Goal: Contribute content: Contribute content

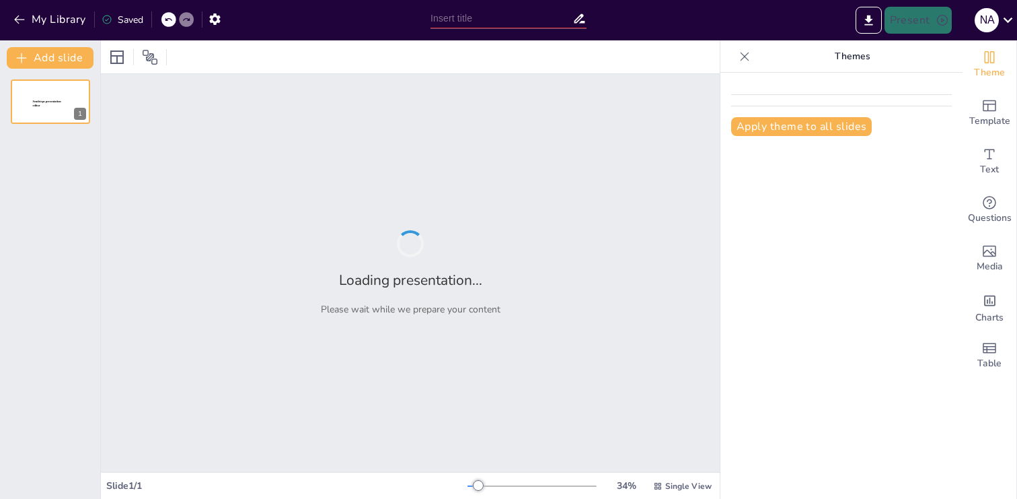
type input "Modelos de Seguridad: Estrategias para la Protección de la Información"
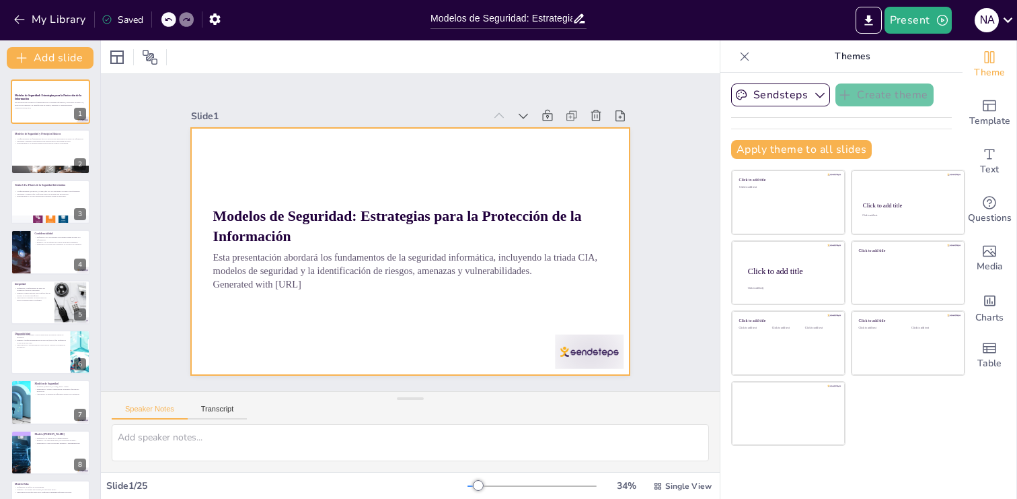
checkbox input "true"
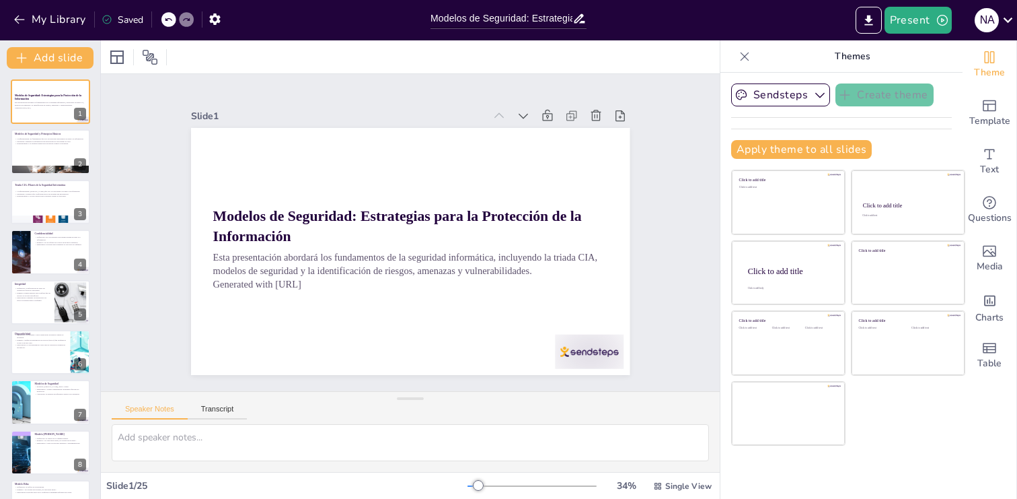
checkbox input "true"
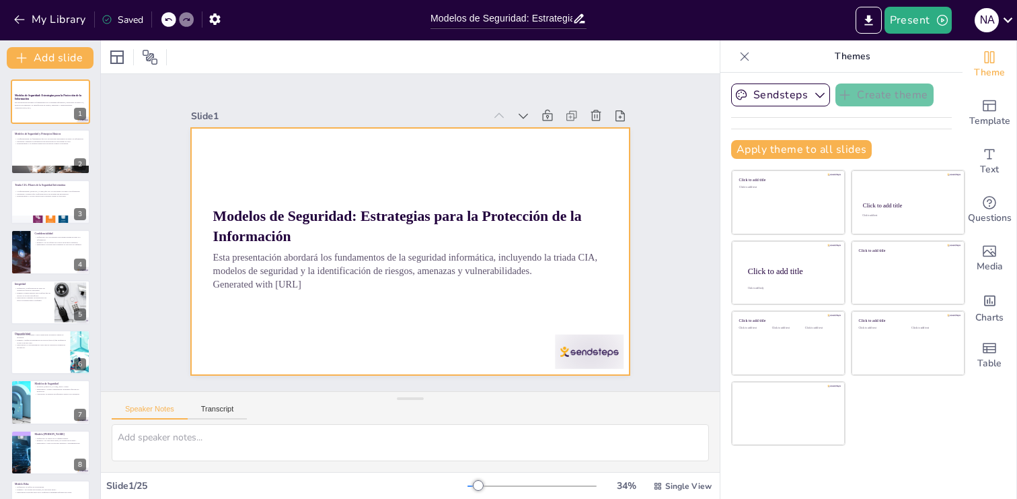
checkbox input "true"
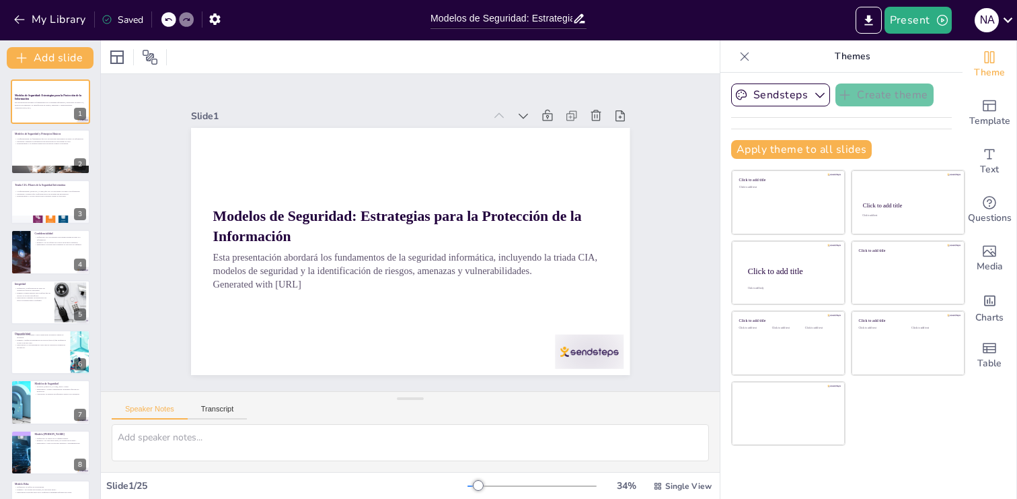
checkbox input "true"
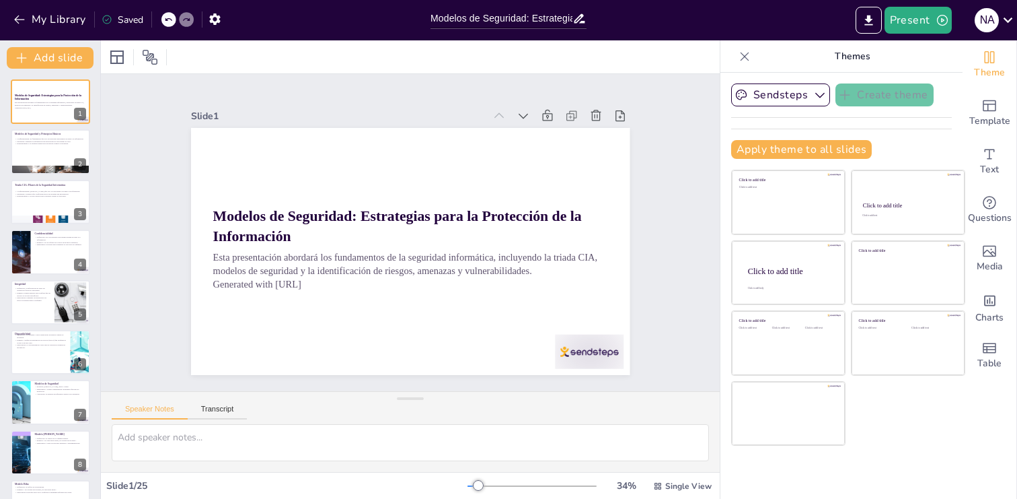
checkbox input "true"
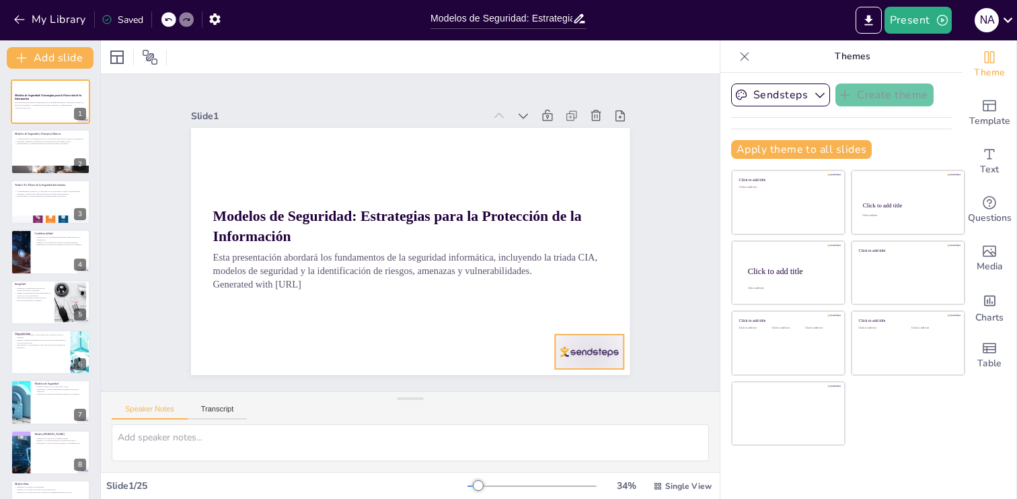
checkbox input "true"
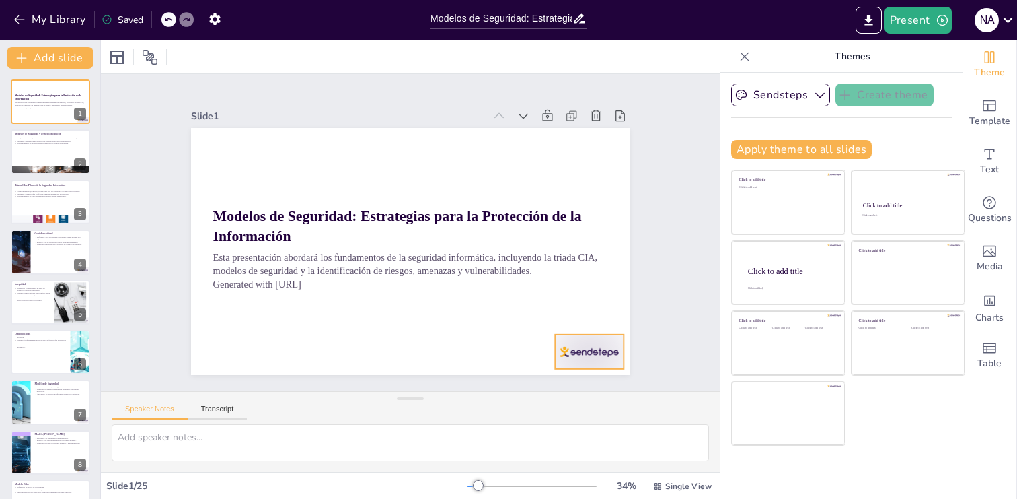
click at [591, 349] on div at bounding box center [576, 369] width 72 height 41
checkbox input "true"
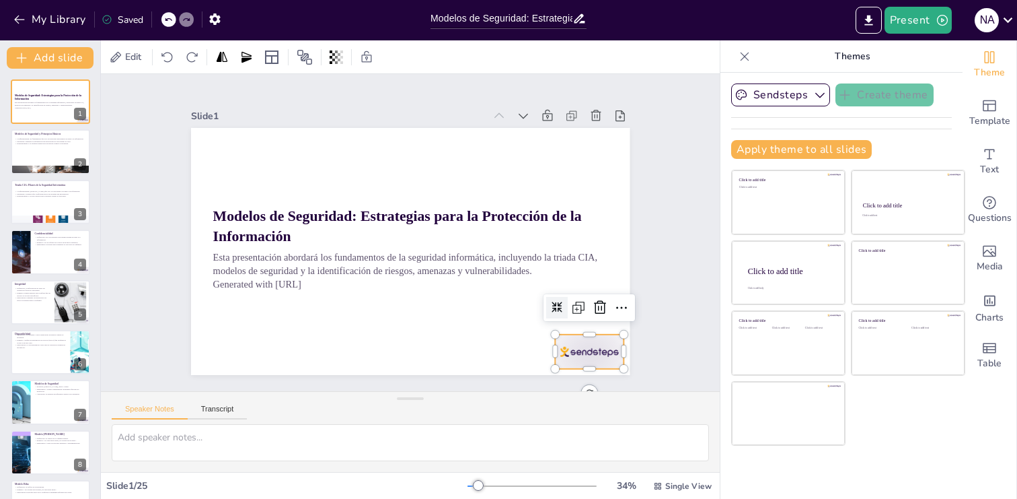
checkbox input "true"
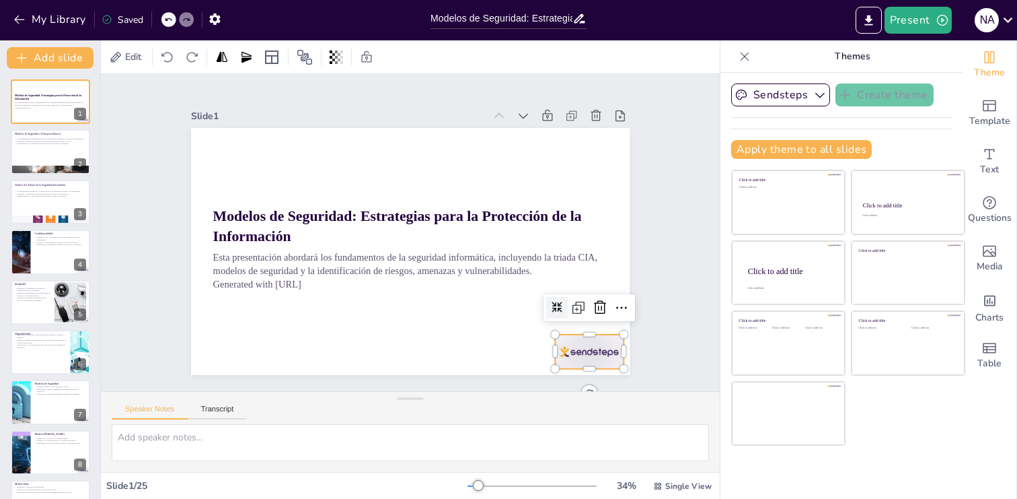
checkbox input "true"
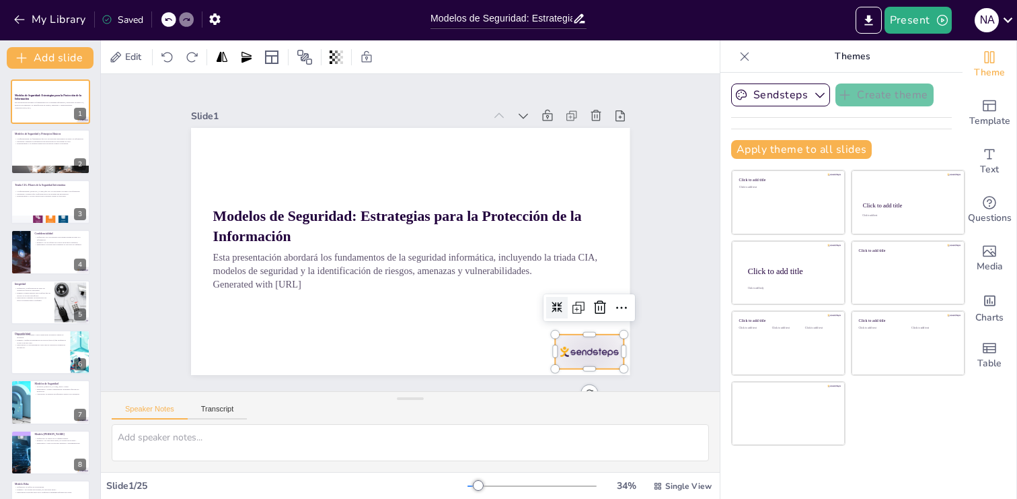
checkbox input "true"
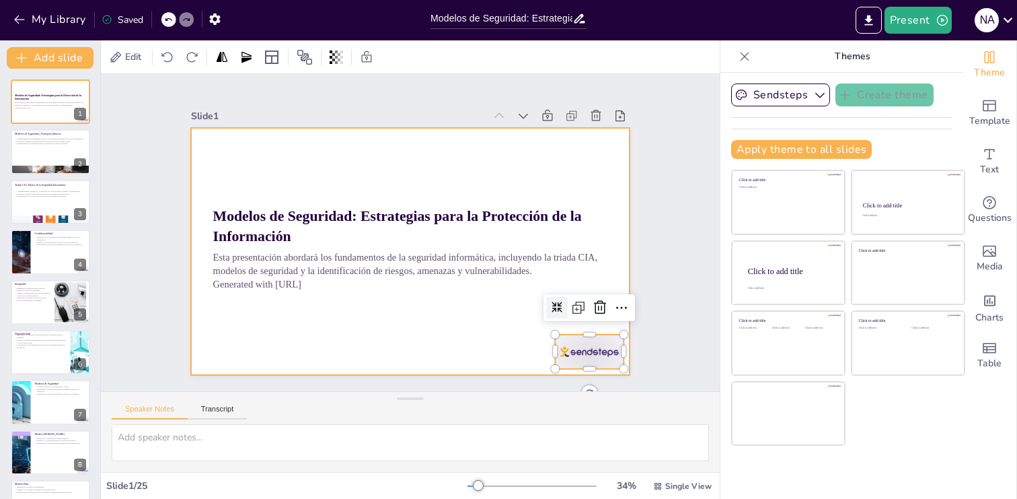
checkbox input "true"
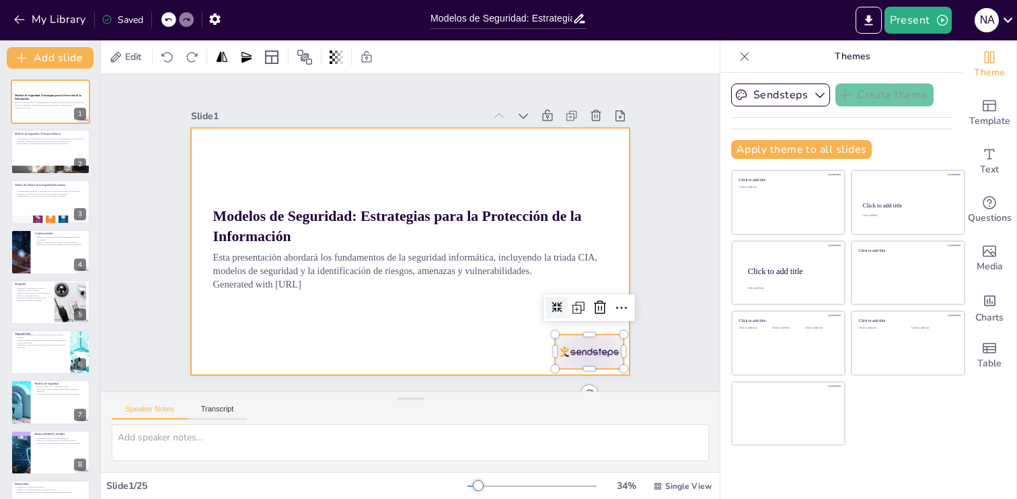
checkbox input "true"
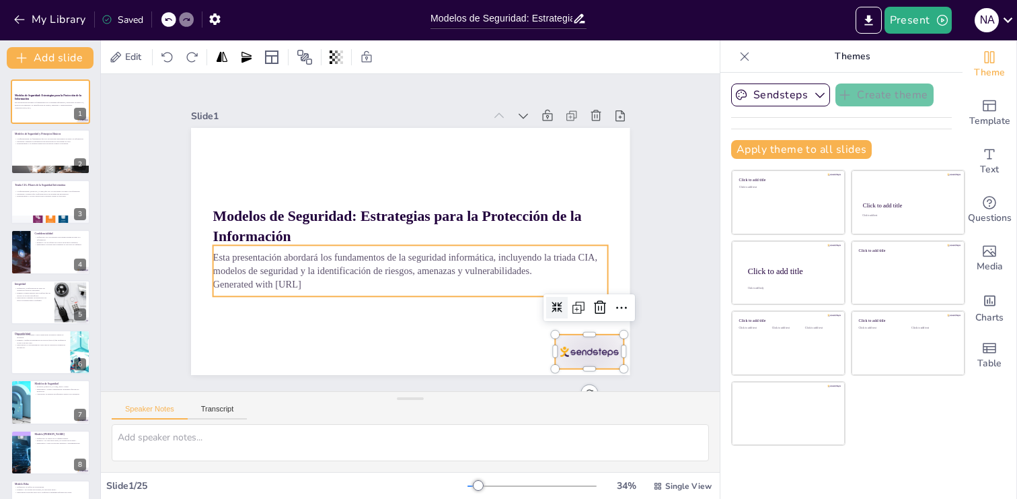
checkbox input "true"
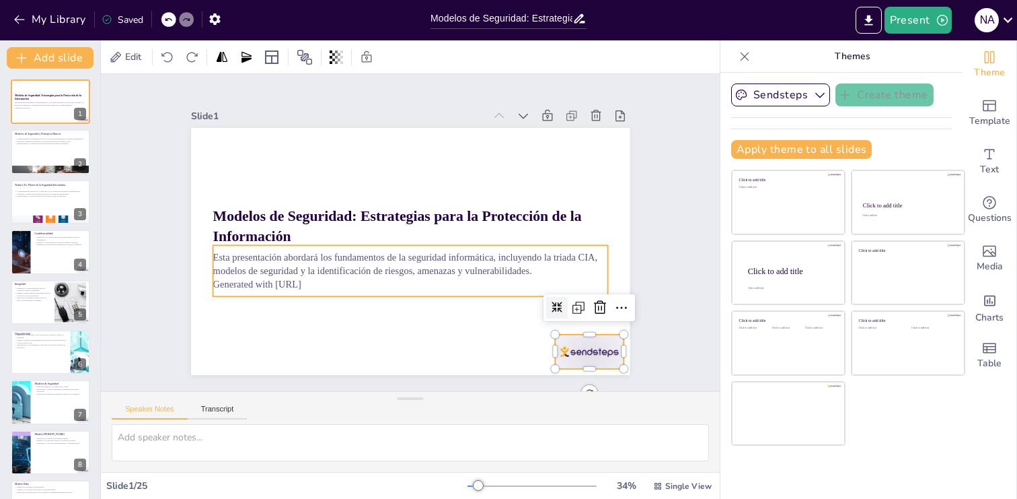
checkbox input "true"
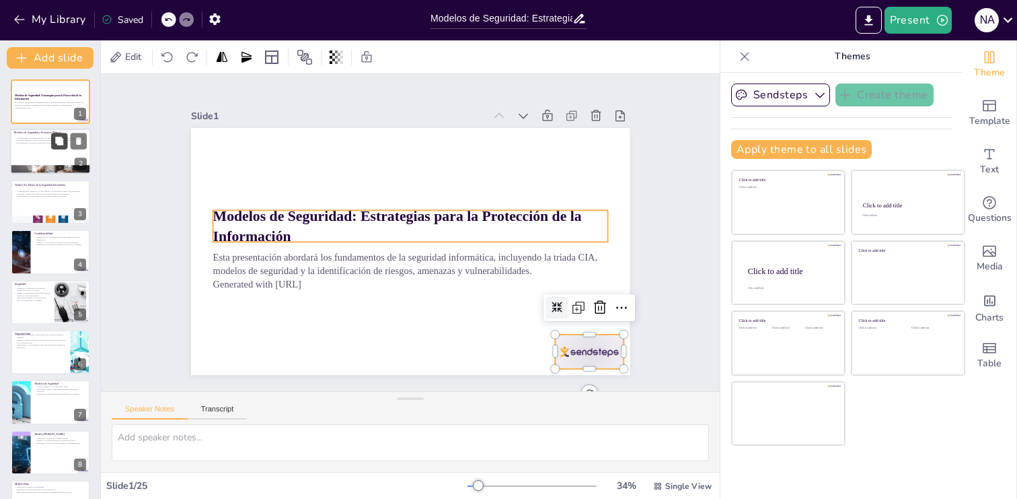
checkbox input "true"
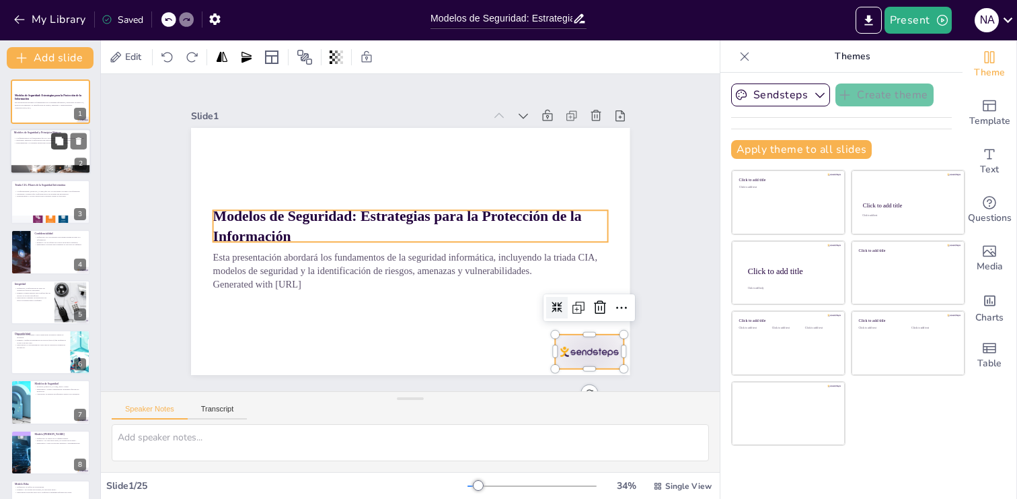
checkbox input "true"
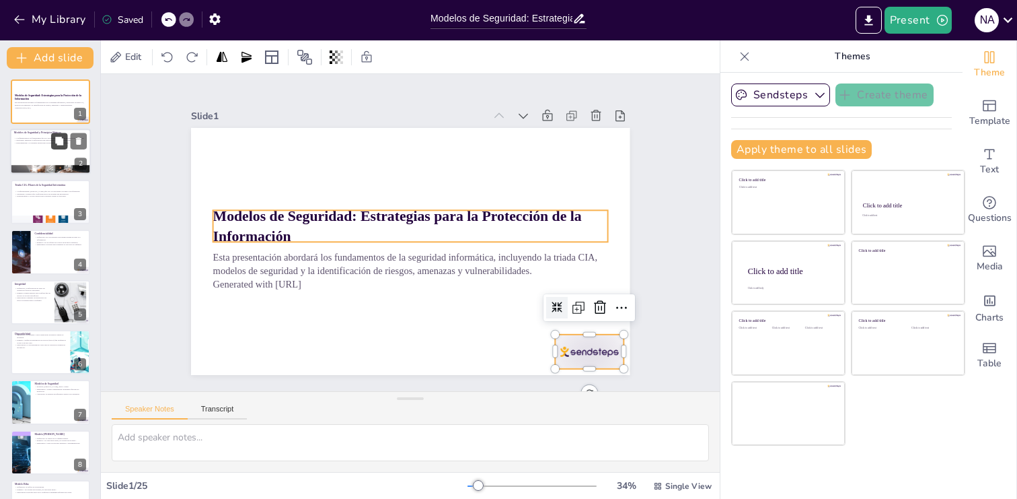
checkbox input "true"
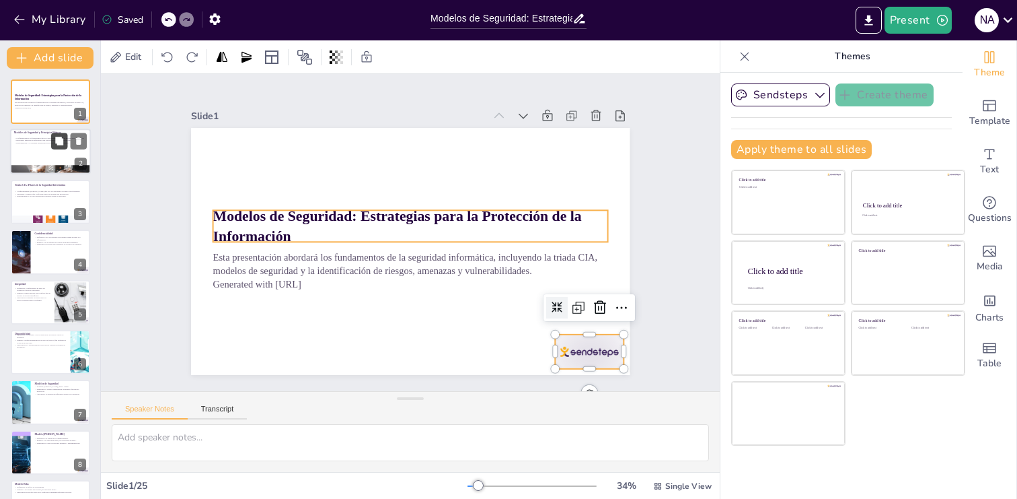
checkbox input "true"
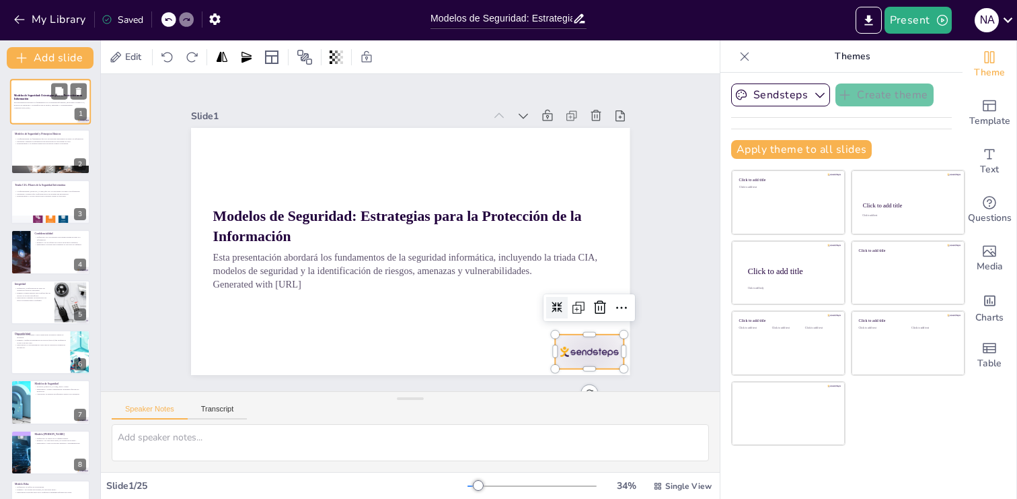
checkbox input "true"
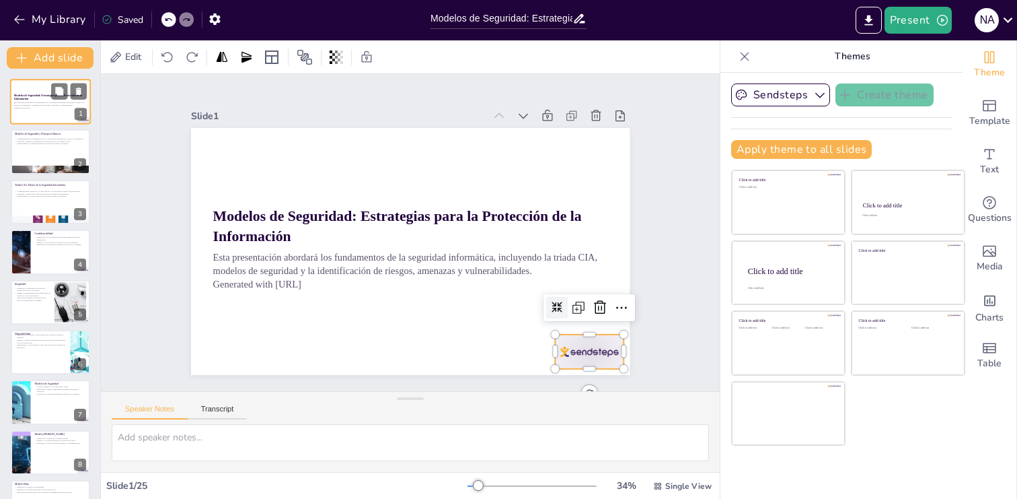
checkbox input "true"
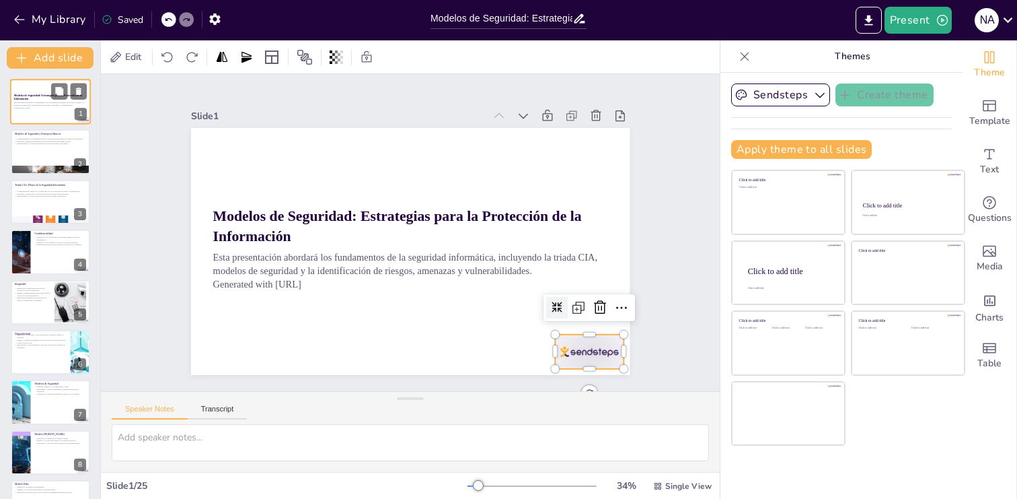
checkbox input "true"
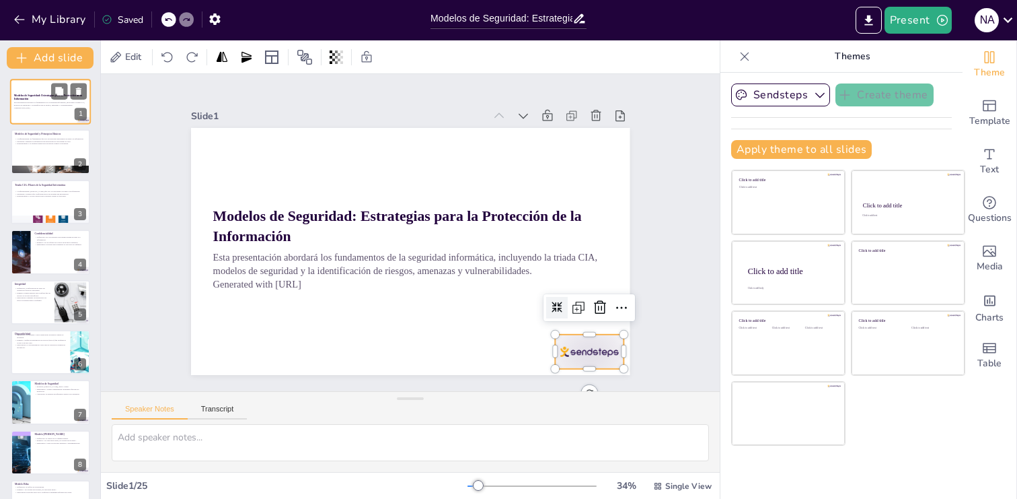
checkbox input "true"
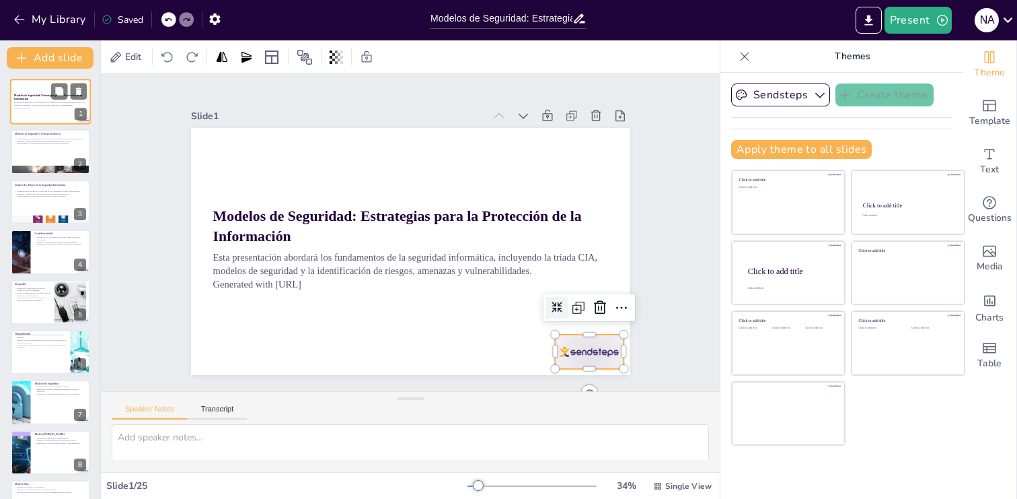
checkbox input "true"
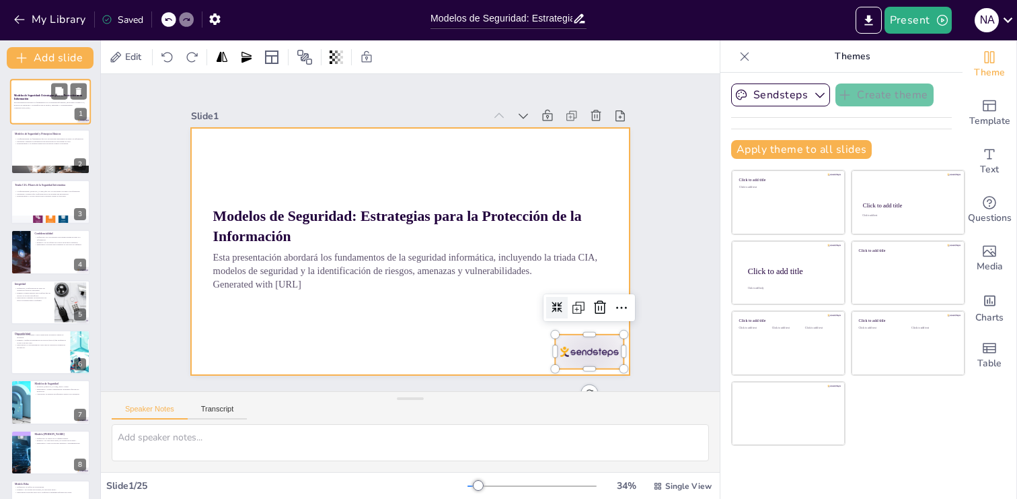
checkbox input "true"
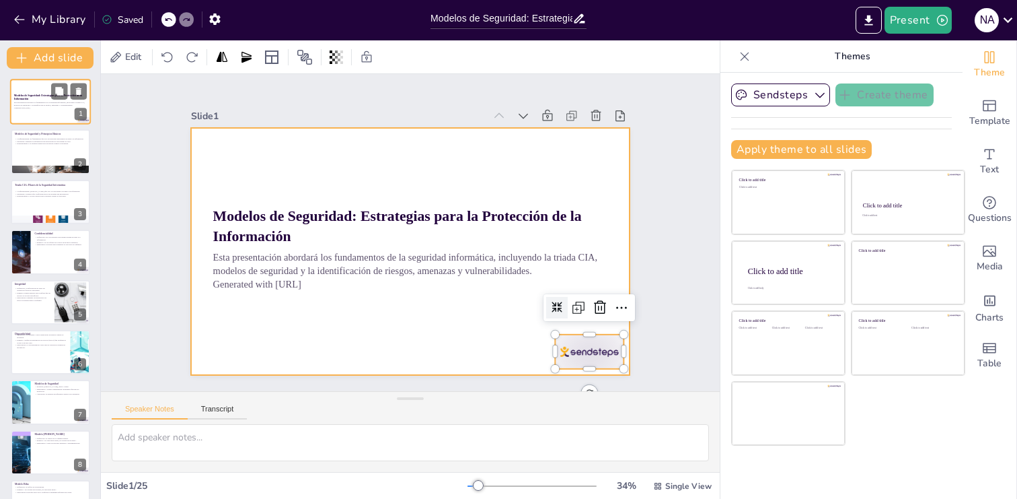
checkbox input "true"
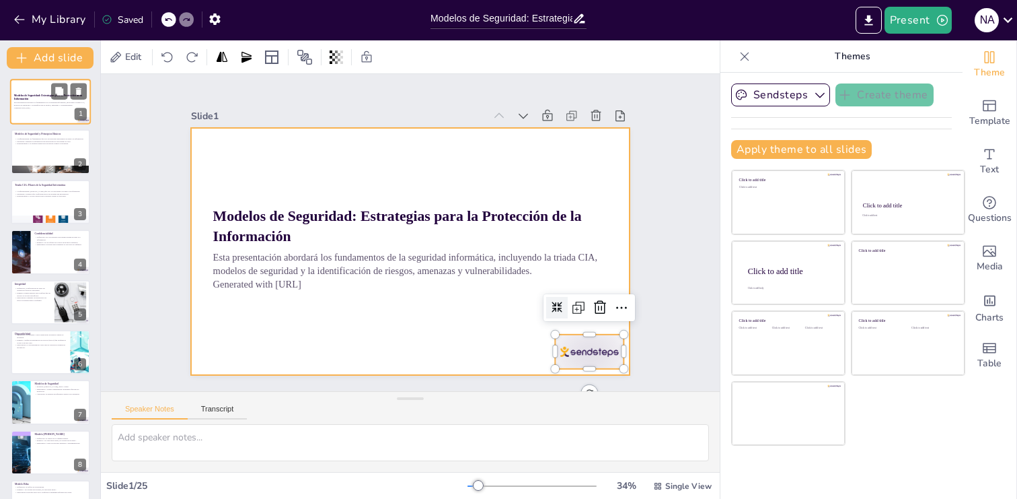
checkbox input "true"
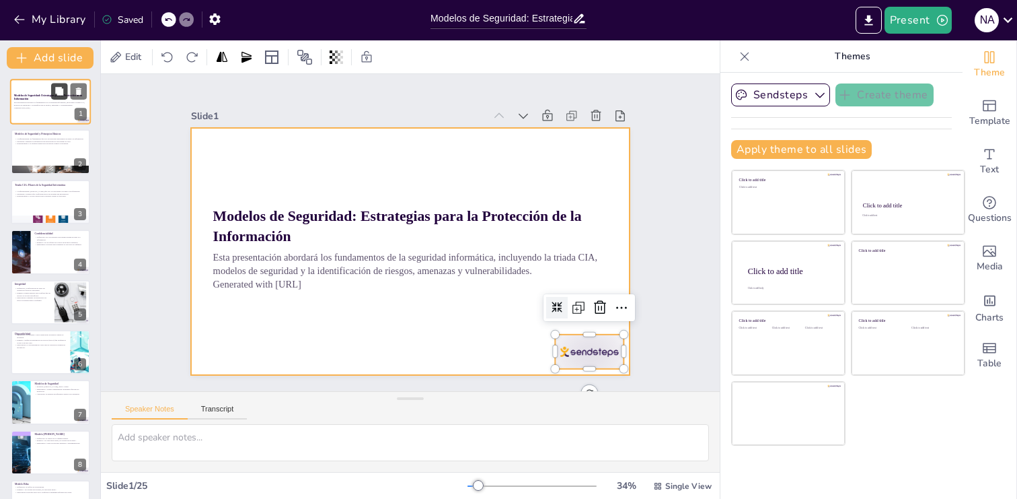
checkbox input "true"
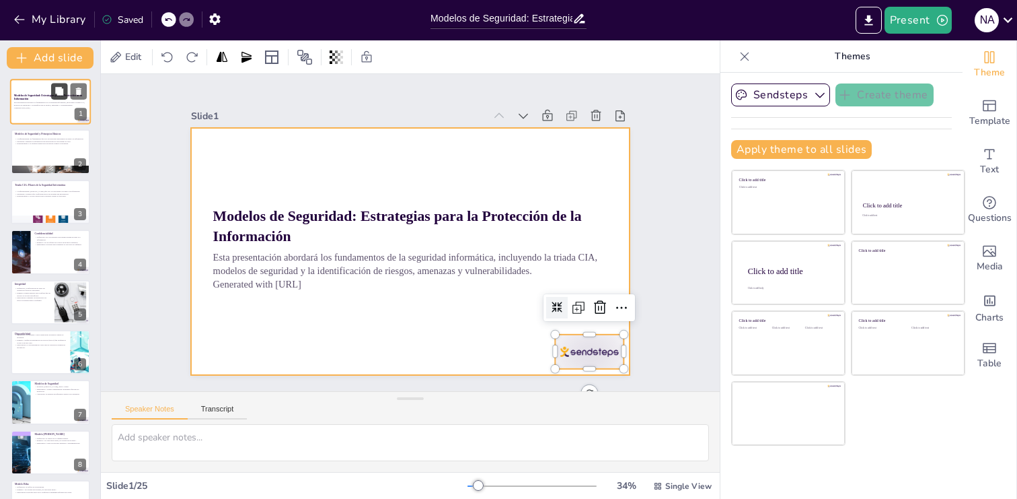
checkbox input "true"
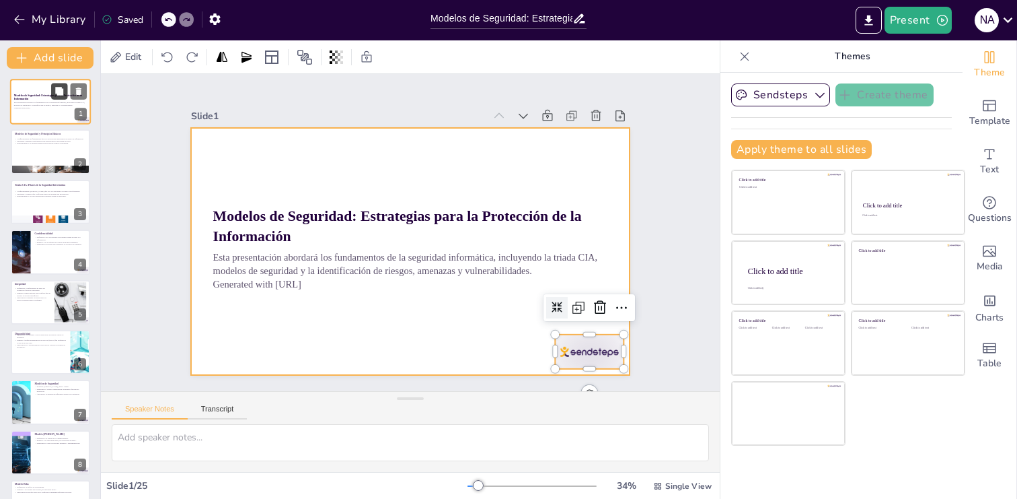
checkbox input "true"
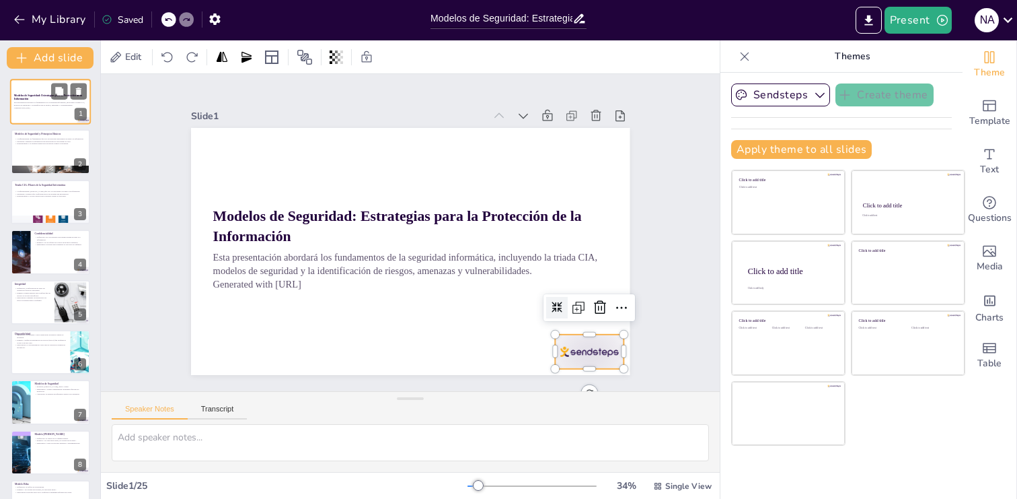
checkbox input "true"
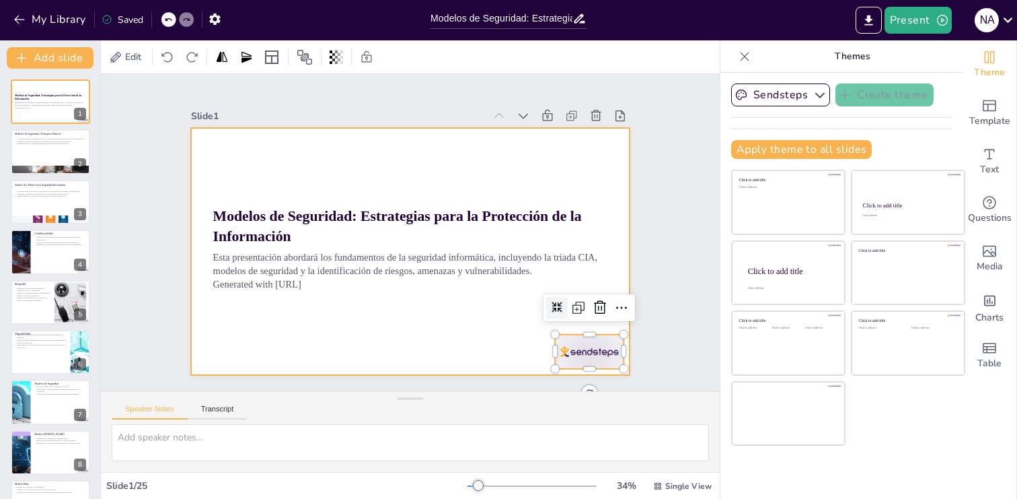
checkbox input "true"
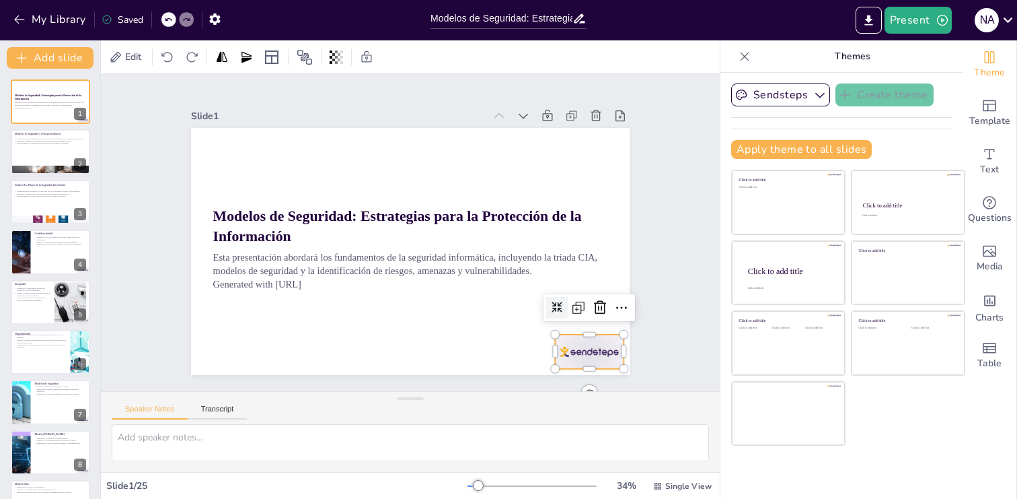
checkbox input "true"
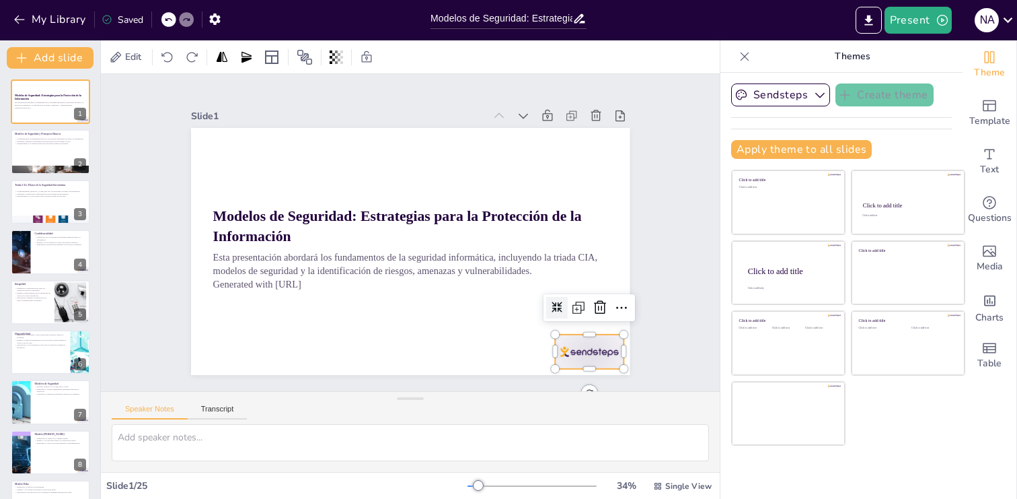
checkbox input "true"
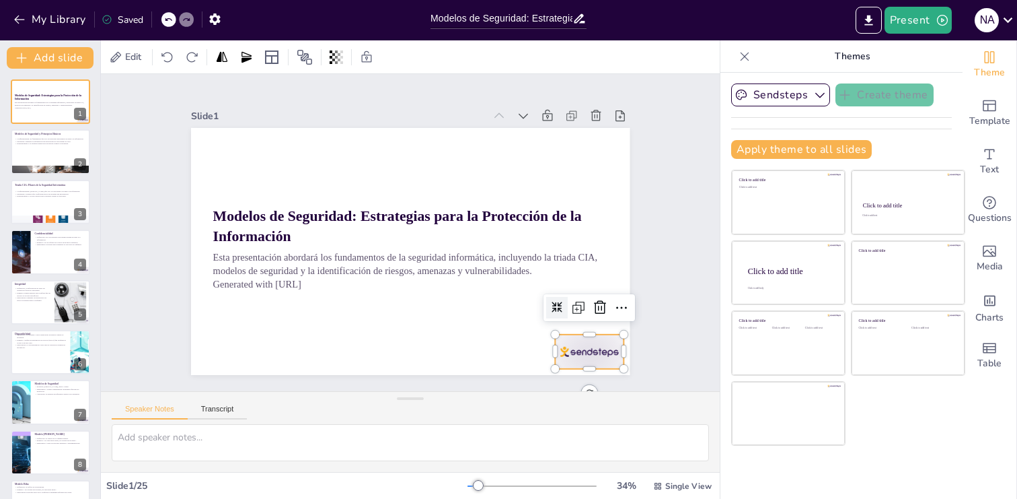
checkbox input "true"
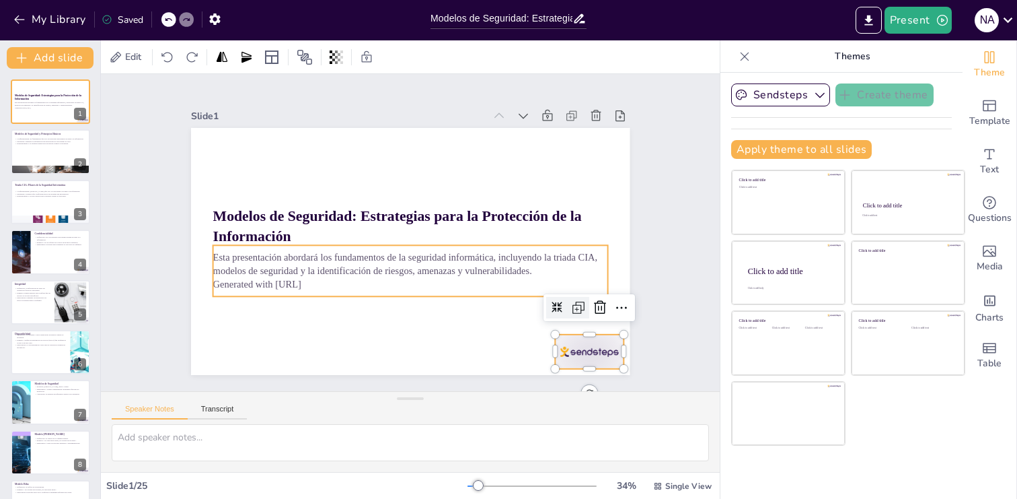
checkbox input "true"
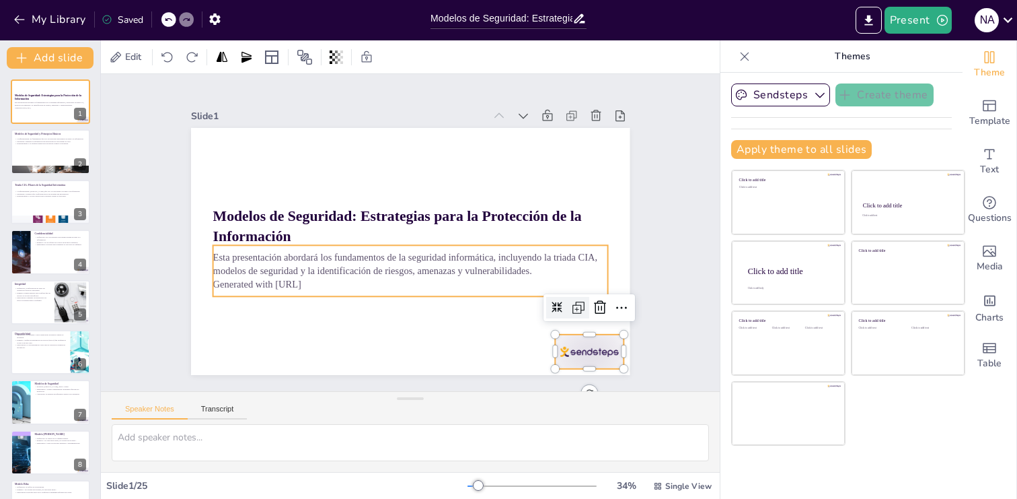
checkbox input "true"
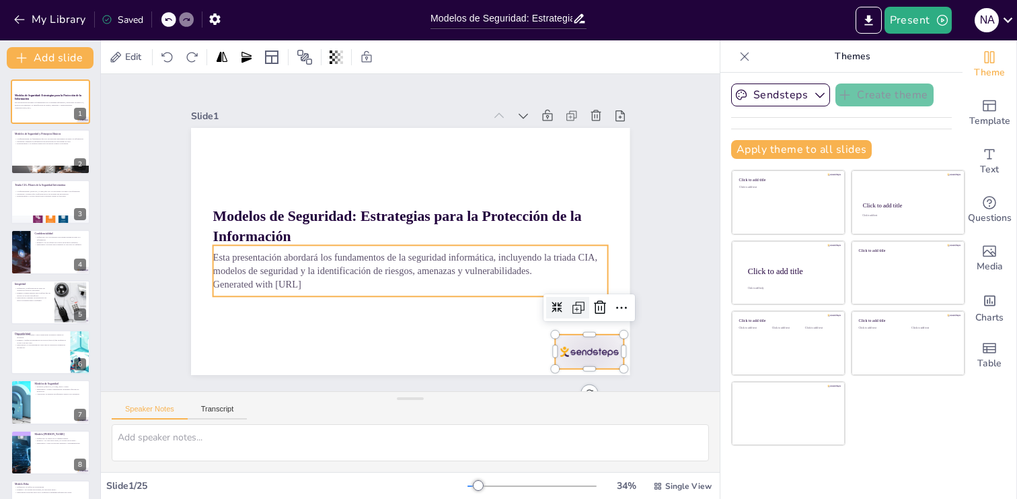
checkbox input "true"
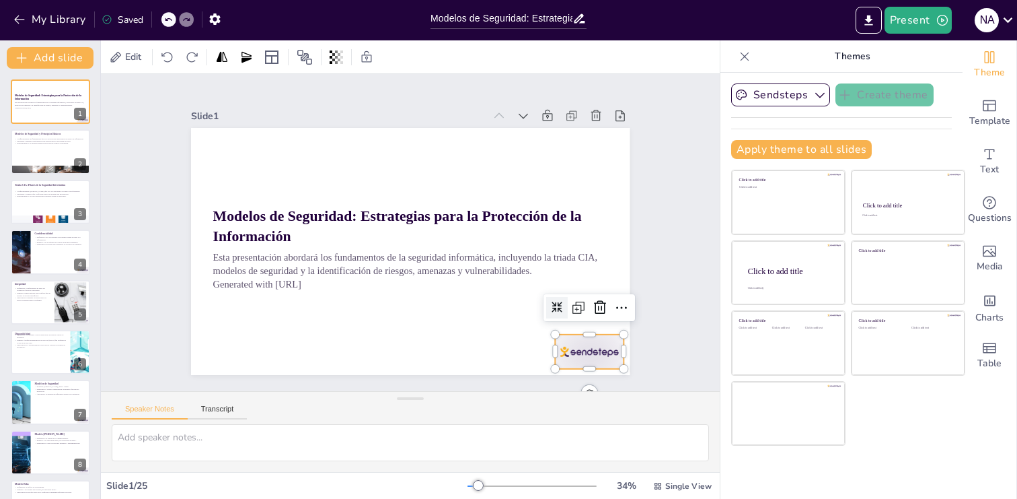
checkbox input "true"
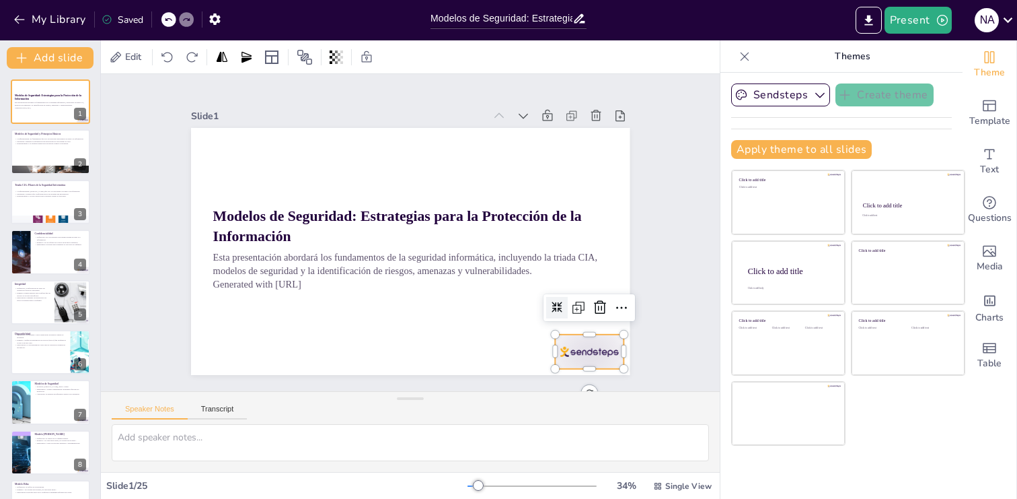
checkbox input "true"
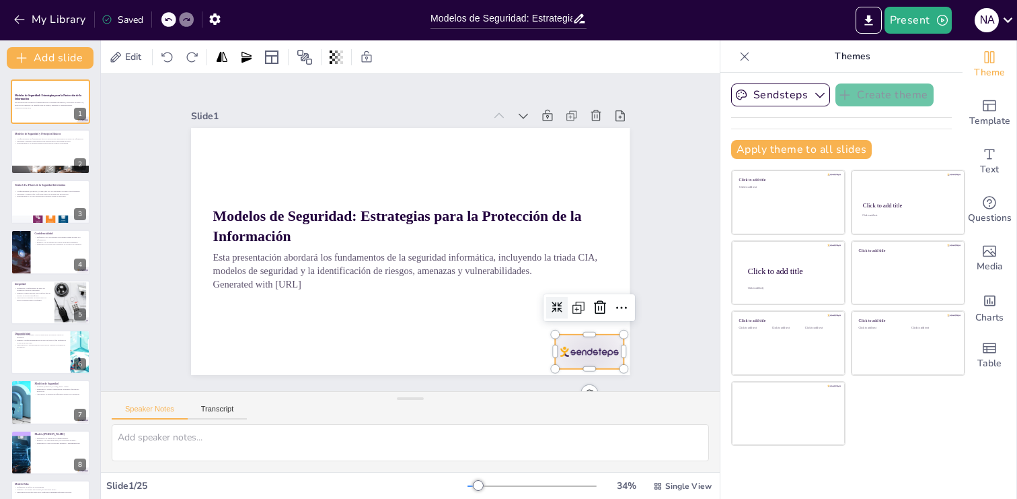
checkbox input "true"
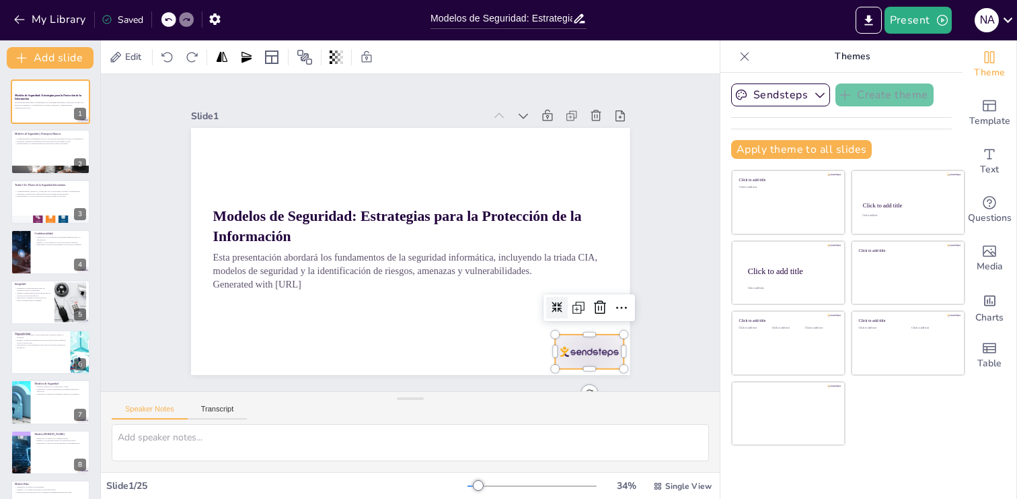
checkbox input "true"
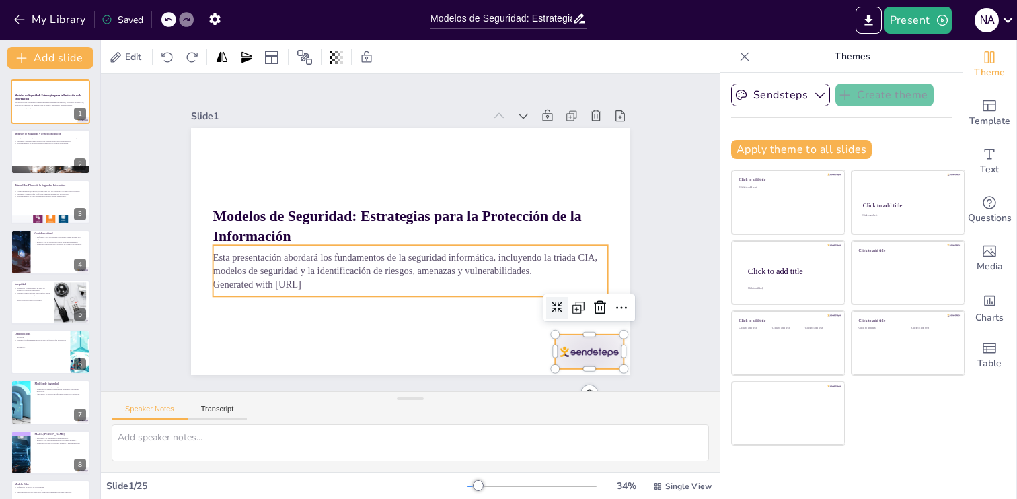
click at [326, 282] on p "Generated with Sendsteps.ai" at bounding box center [405, 283] width 394 height 55
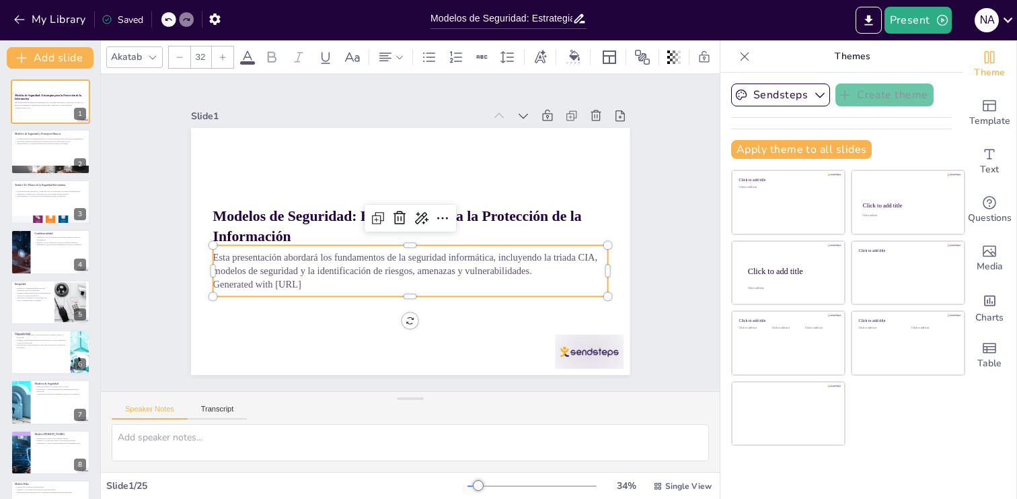
click at [321, 284] on p "Generated with Sendsteps.ai" at bounding box center [400, 284] width 390 height 96
click at [321, 284] on p "Generated with Sendsteps.ai" at bounding box center [410, 283] width 395 height 13
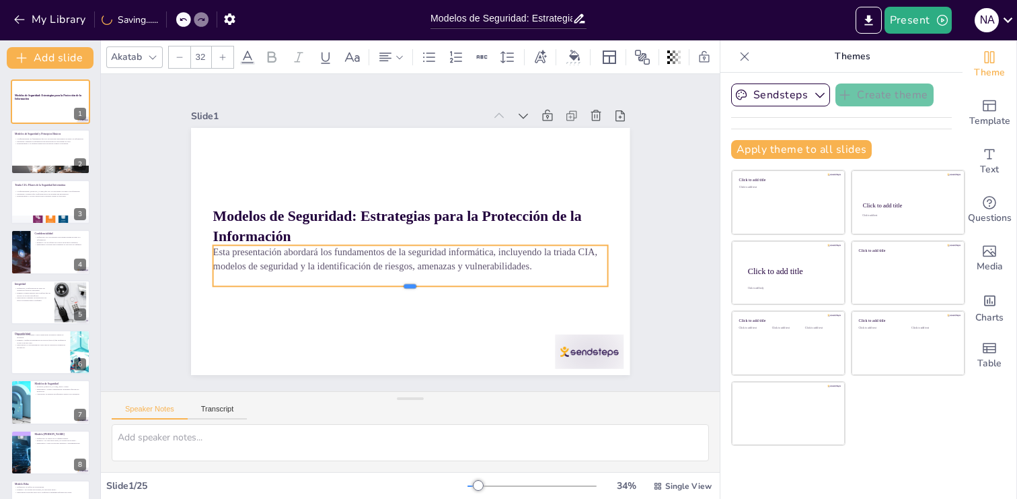
click at [410, 287] on div at bounding box center [404, 291] width 394 height 52
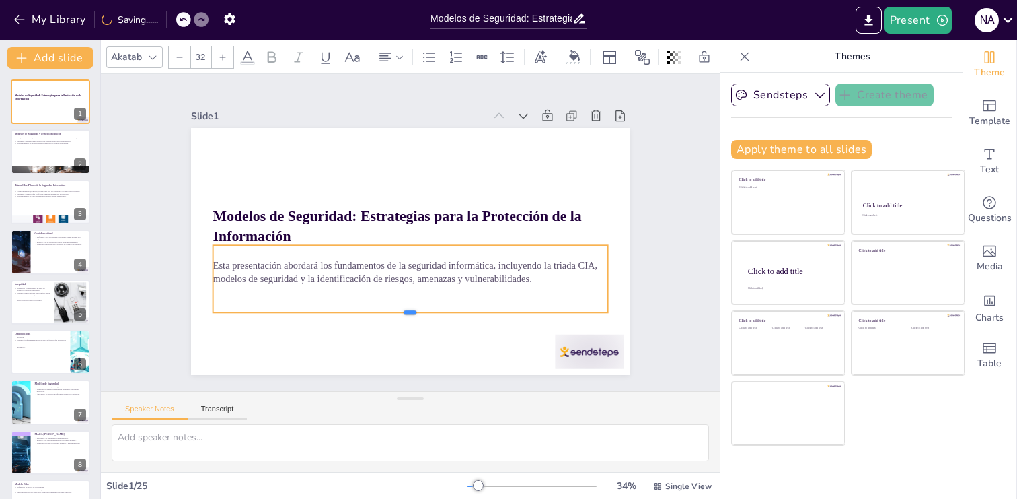
drag, startPoint x: 410, startPoint y: 287, endPoint x: 410, endPoint y: 314, distance: 26.2
click at [410, 314] on div at bounding box center [393, 315] width 389 height 93
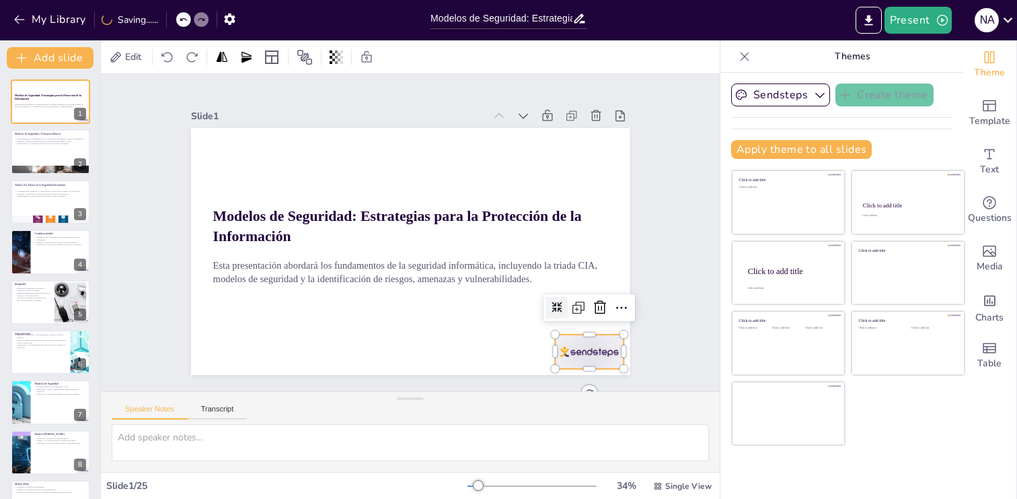
click at [579, 349] on div at bounding box center [576, 369] width 72 height 41
click at [601, 349] on div at bounding box center [576, 369] width 72 height 41
click at [622, 320] on icon at bounding box center [612, 328] width 17 height 17
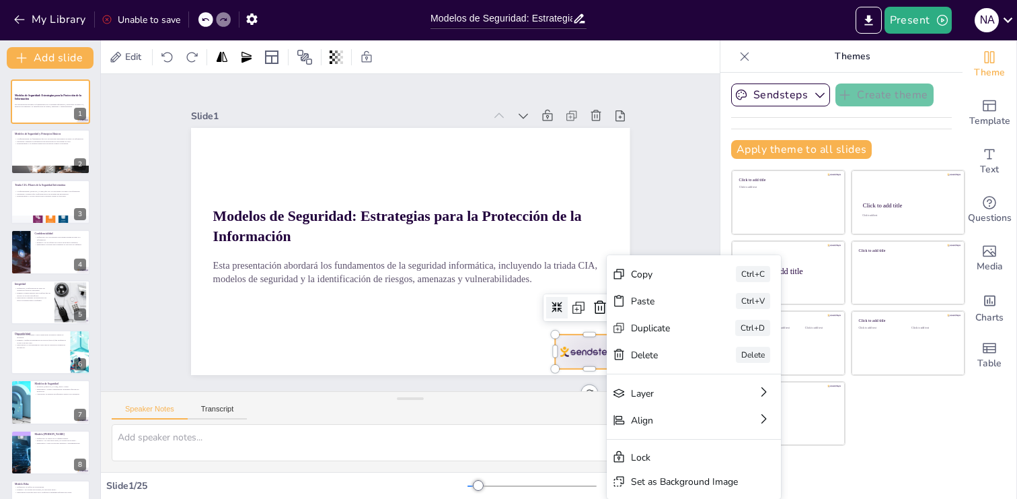
click at [141, 25] on div "Unable to save" at bounding box center [141, 19] width 79 height 13
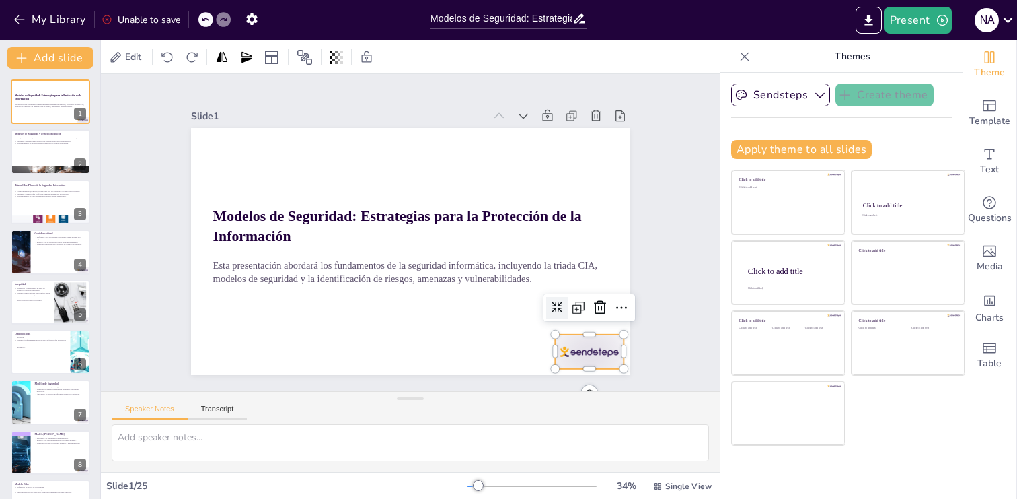
click at [149, 20] on div "Unable to save" at bounding box center [141, 19] width 79 height 13
click at [249, 20] on icon "button" at bounding box center [251, 18] width 11 height 11
click at [287, 28] on div "My Library Unable to save" at bounding box center [212, 19] width 424 height 24
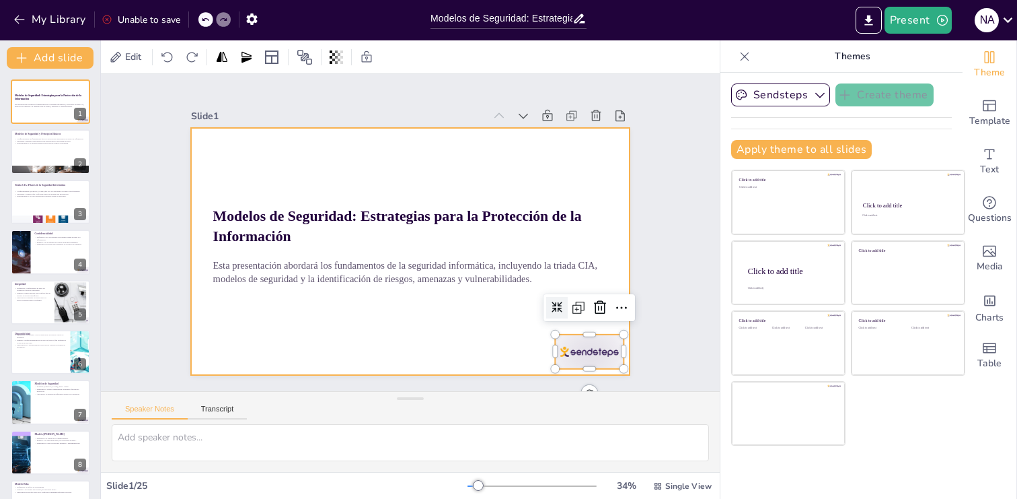
click at [435, 332] on div at bounding box center [410, 251] width 439 height 247
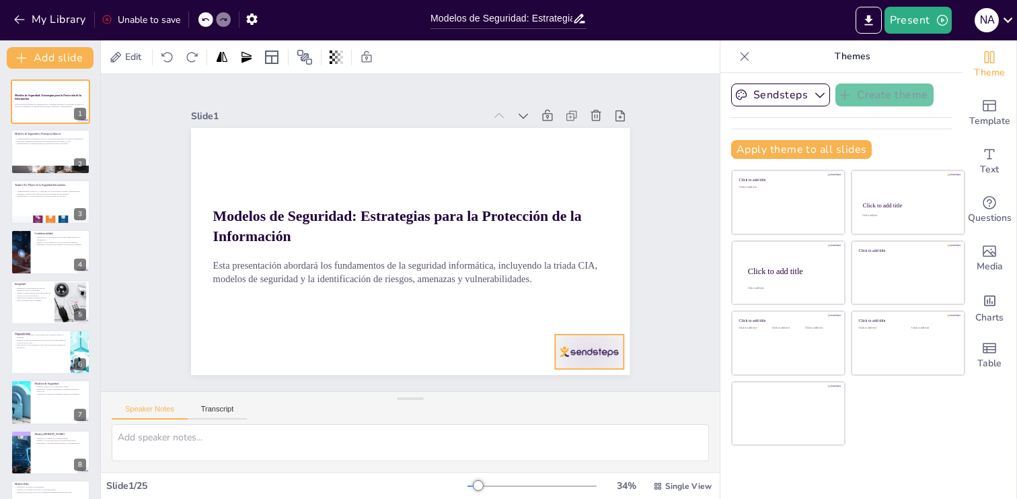
click at [608, 353] on div at bounding box center [576, 369] width 72 height 41
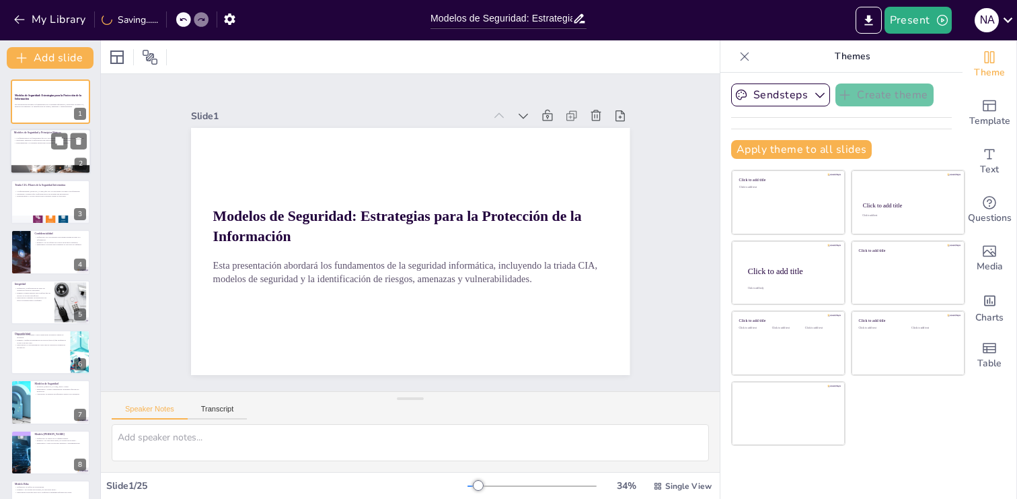
click at [40, 153] on div at bounding box center [50, 152] width 81 height 46
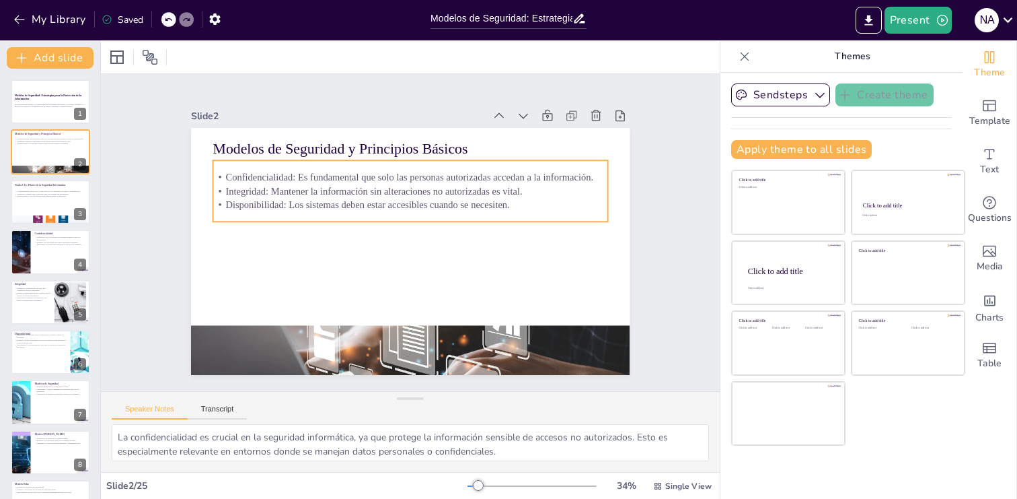
click at [374, 207] on p "Disponibilidad: Los sistemas deben estar accesibles cuando se necesiten." at bounding box center [410, 204] width 395 height 13
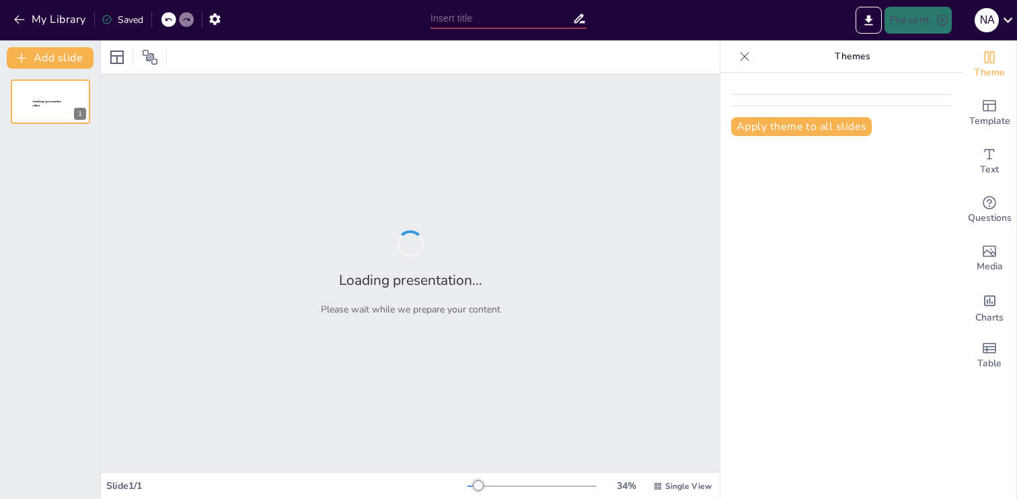
type input "Modelos de Seguridad: Estrategias para la Protección de la Información"
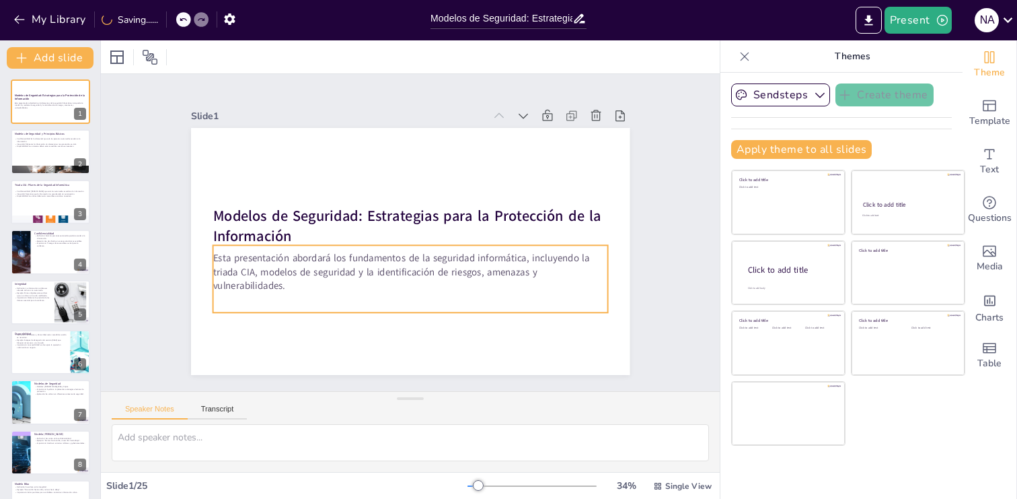
checkbox input "true"
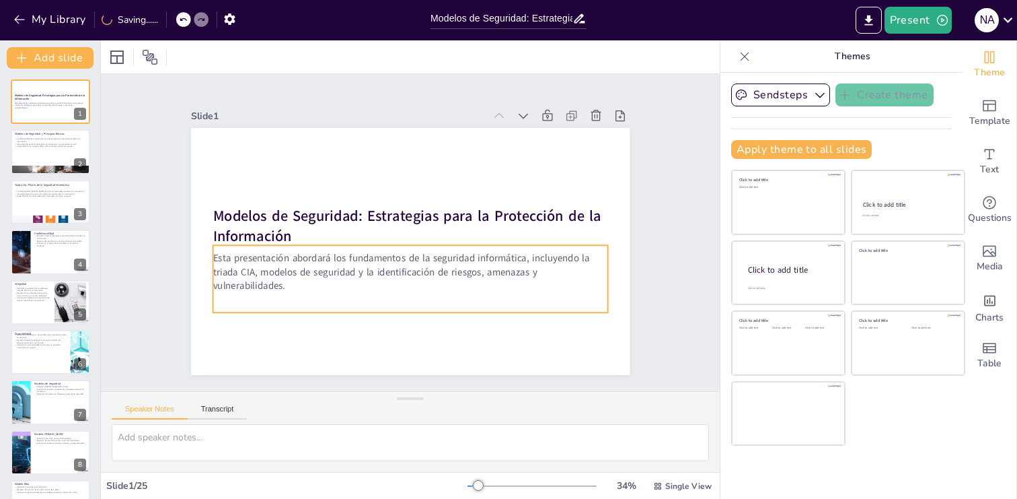
checkbox input "true"
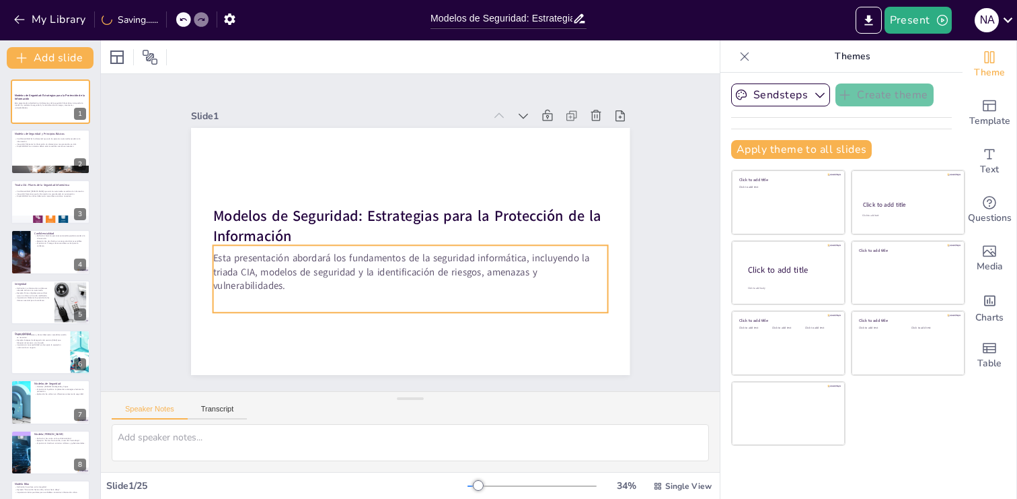
checkbox input "true"
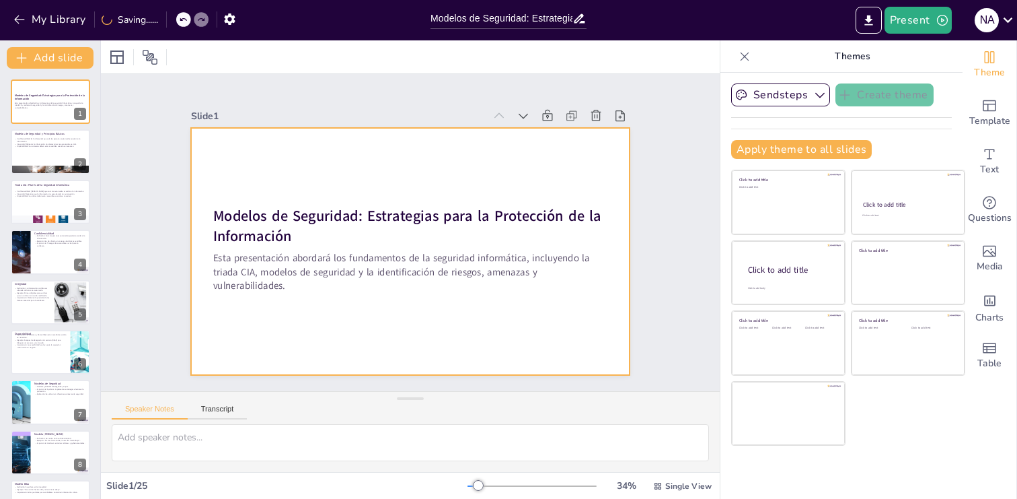
checkbox input "true"
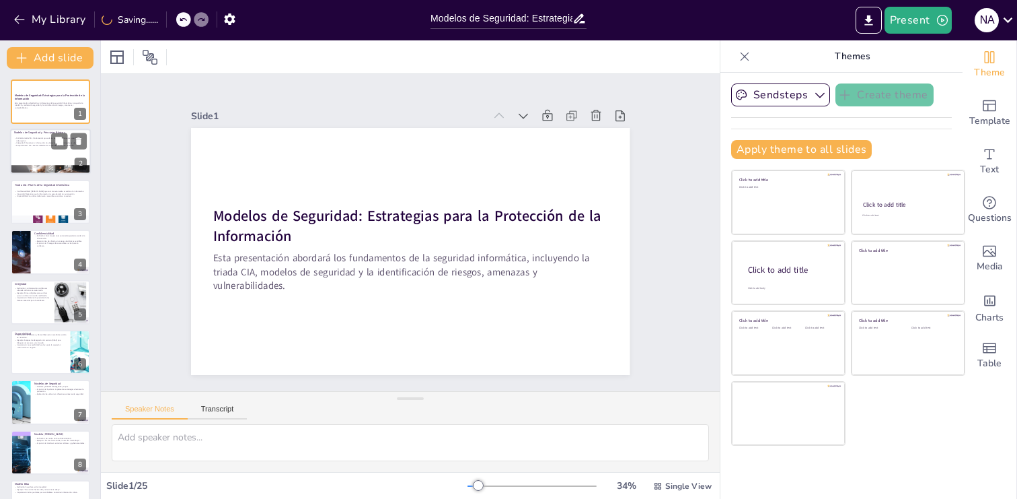
checkbox input "true"
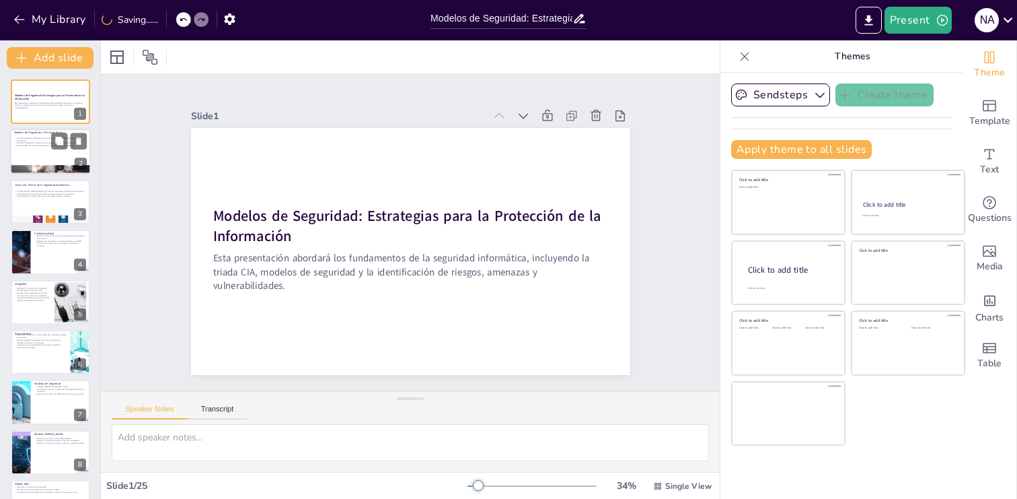
checkbox input "true"
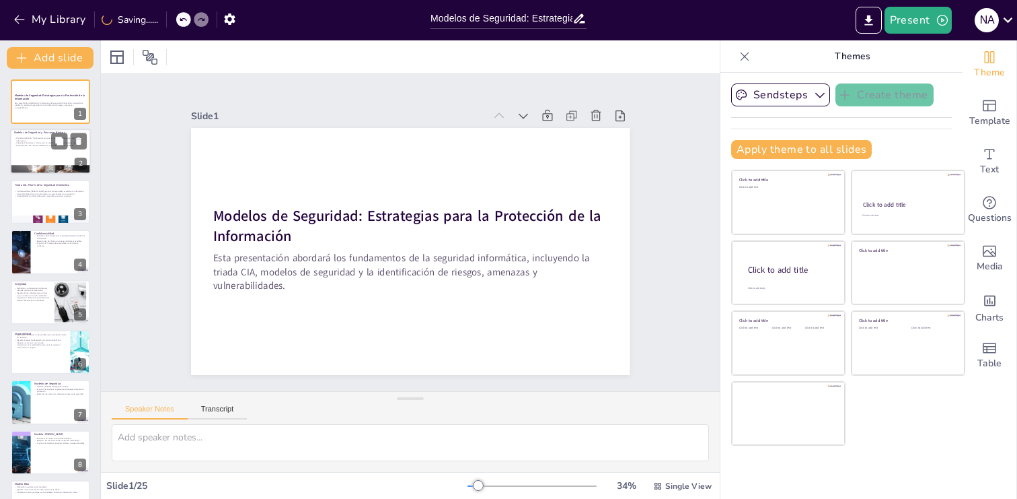
checkbox input "true"
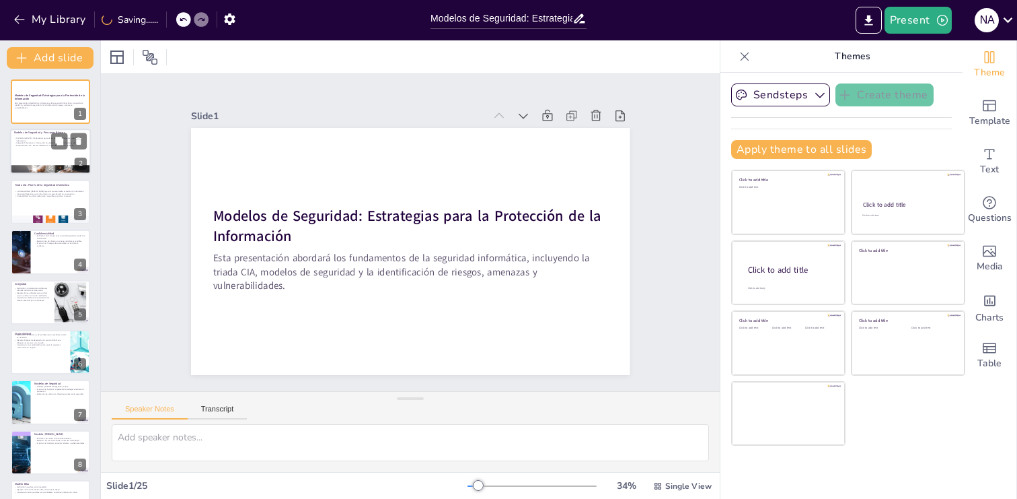
checkbox input "true"
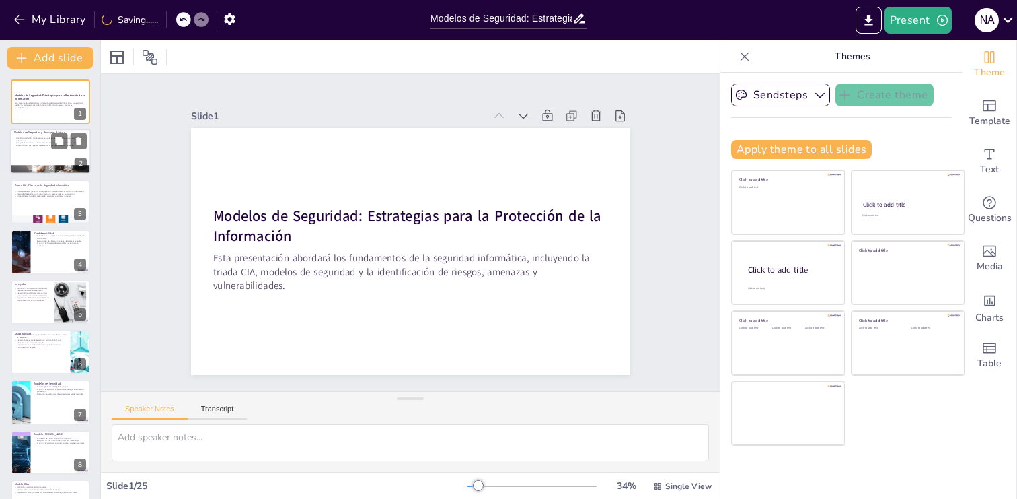
click at [36, 148] on div "Confidencialidad: Es fundamental que solo las personas autorizadas accedan a la…" at bounding box center [50, 142] width 73 height 14
type textarea "La confidencialidad es crucial en la seguridad informática, ya que protege la i…"
checkbox input "true"
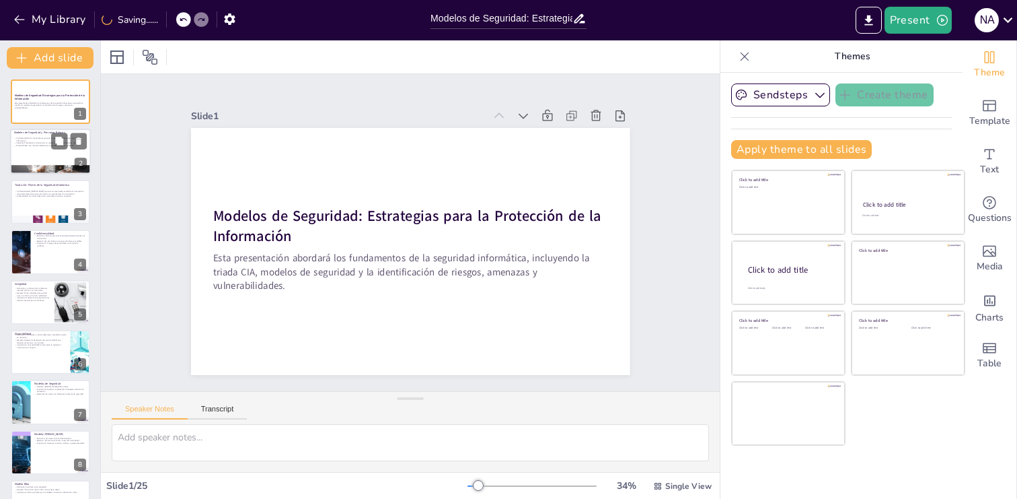
checkbox input "true"
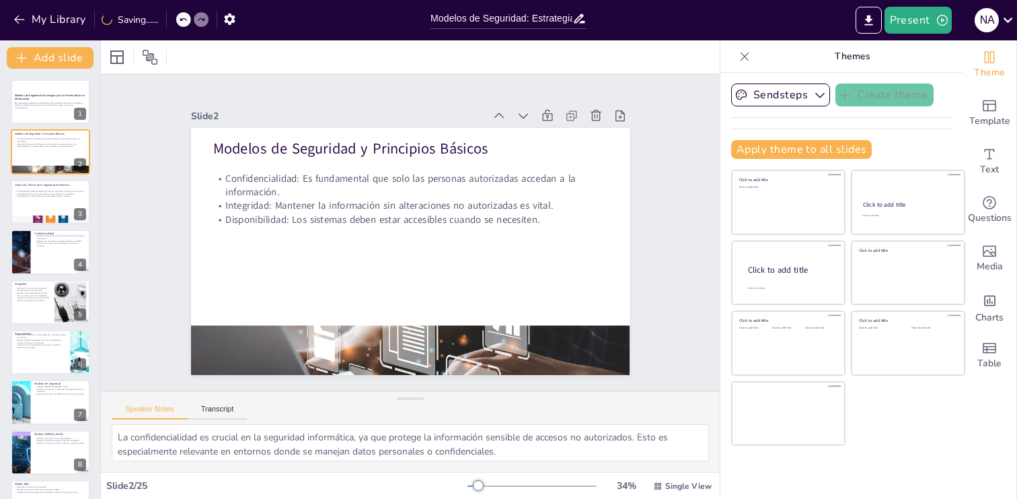
checkbox input "true"
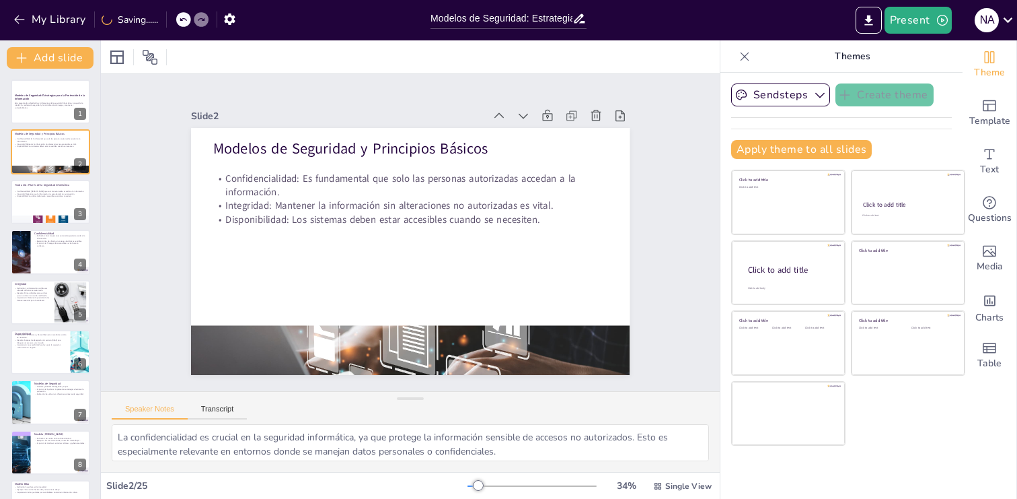
checkbox input "true"
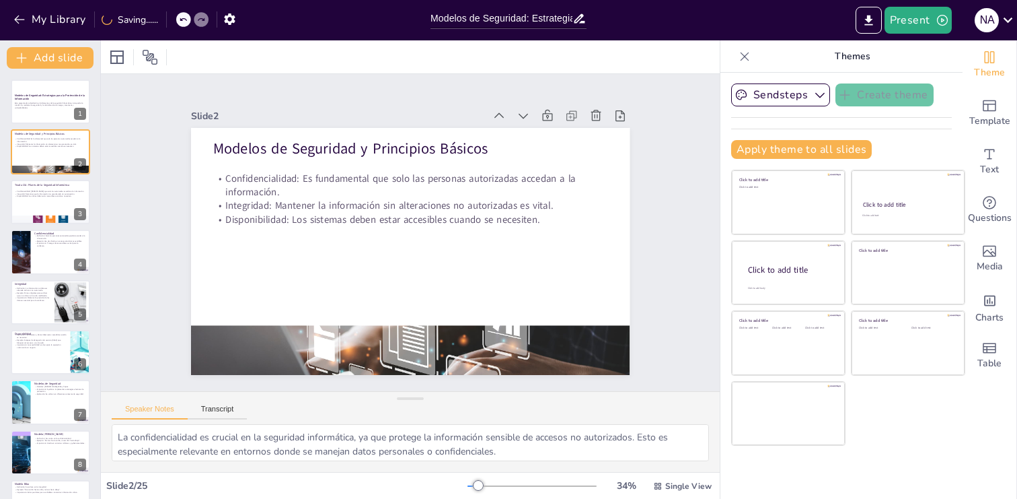
checkbox input "true"
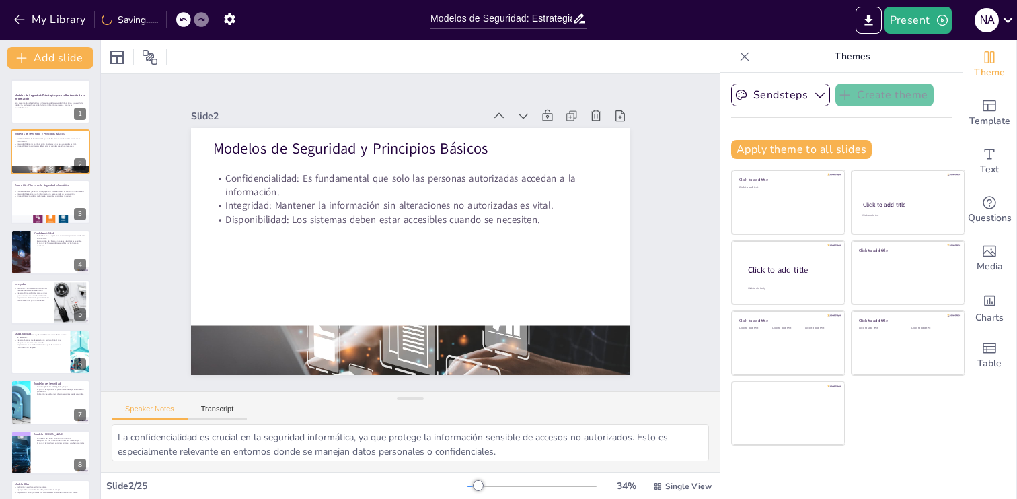
checkbox input "true"
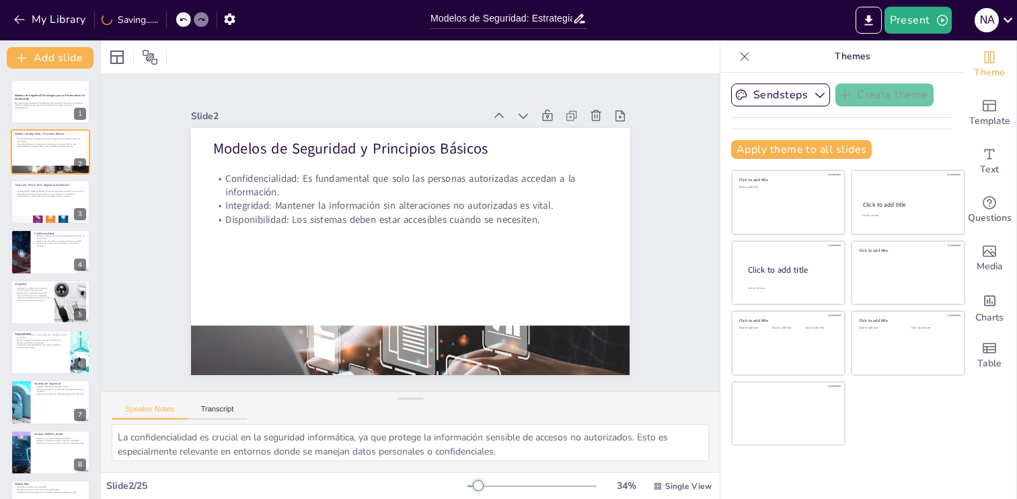
checkbox input "true"
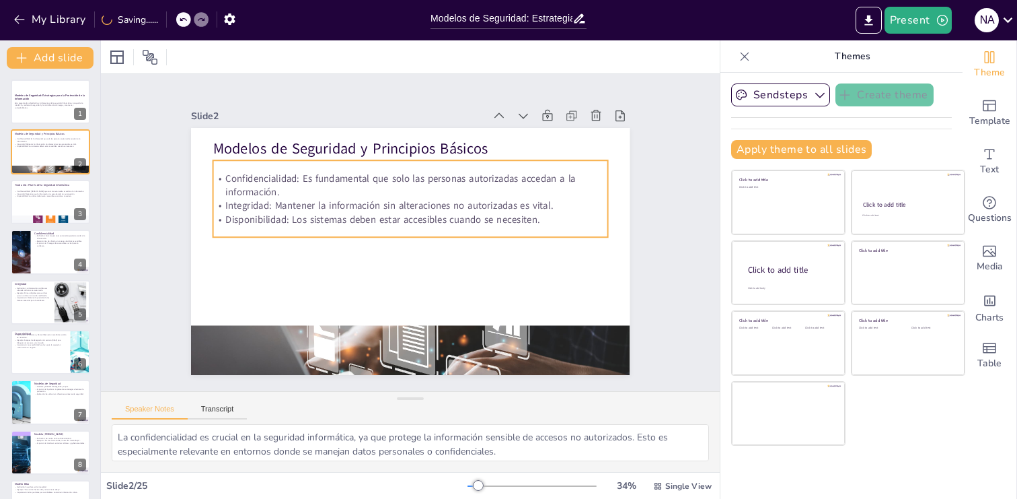
checkbox input "true"
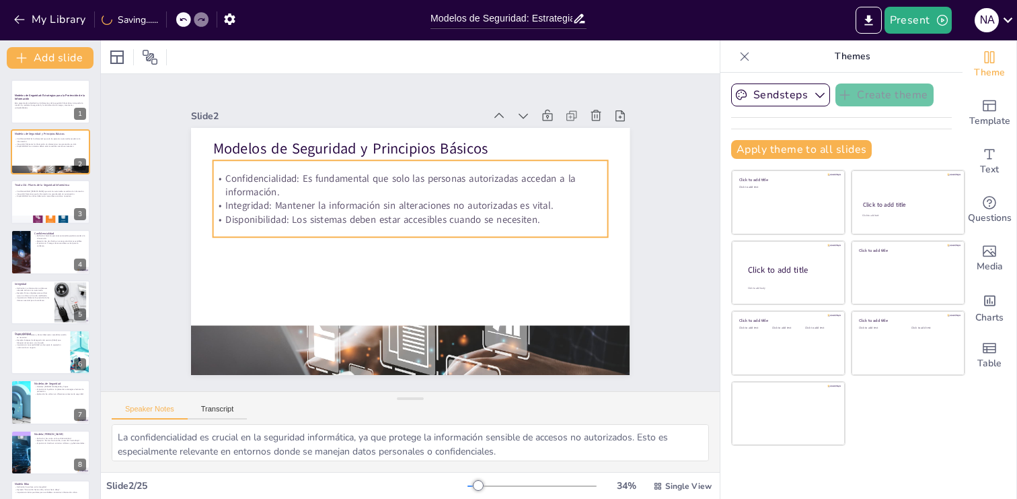
checkbox input "true"
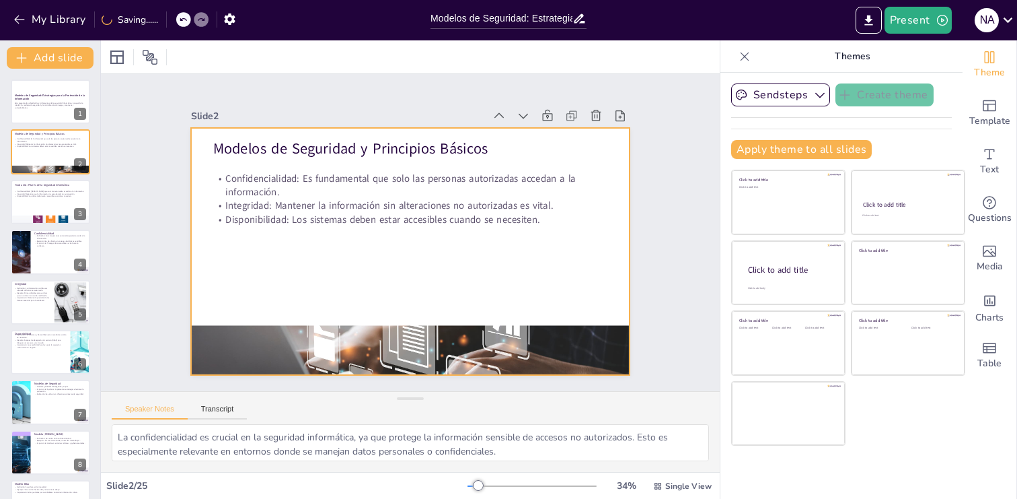
checkbox input "true"
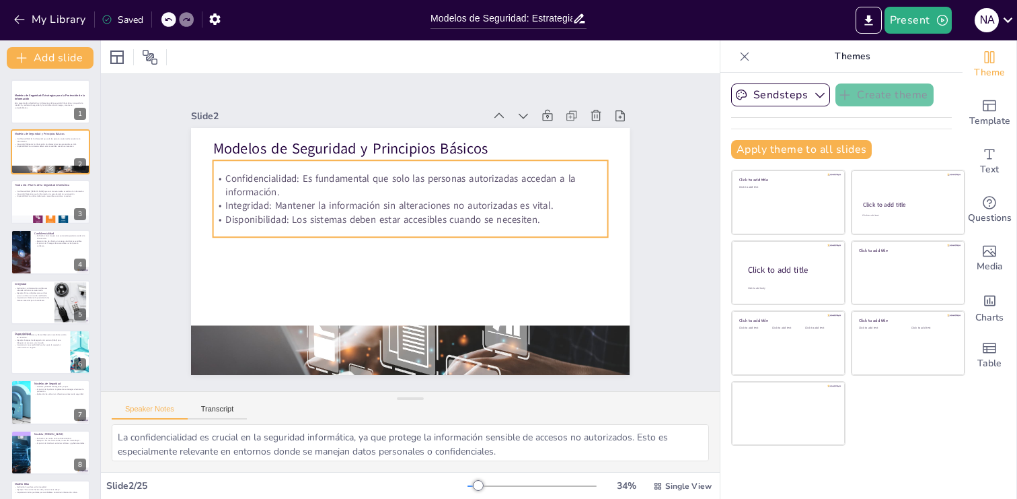
checkbox input "true"
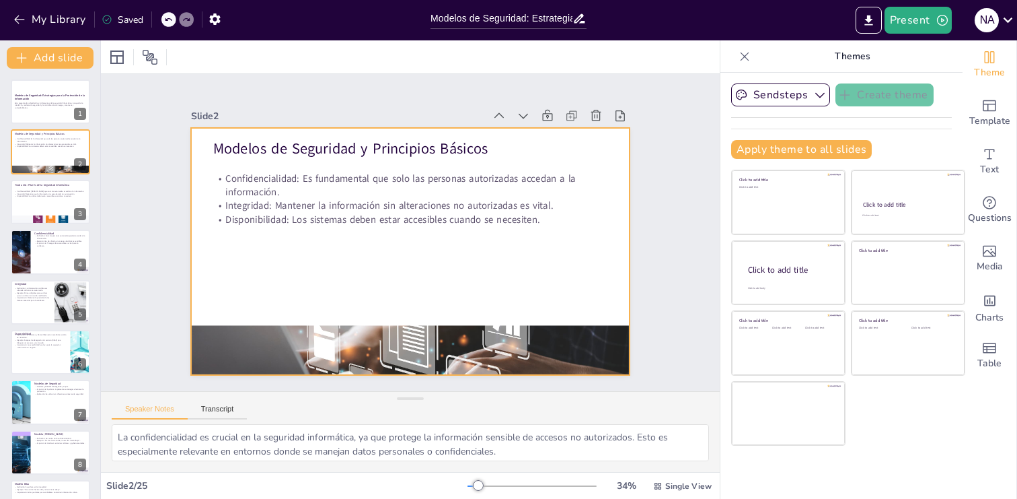
checkbox input "true"
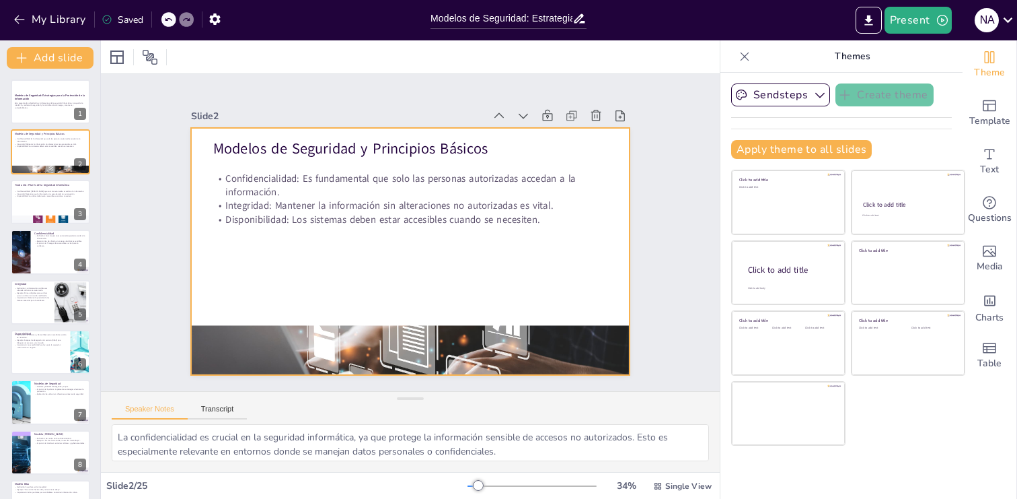
checkbox input "true"
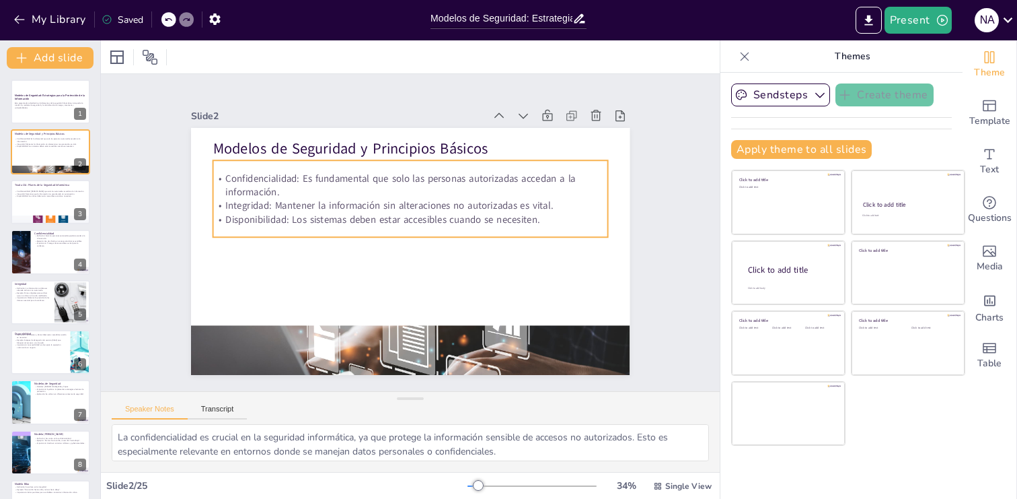
checkbox input "true"
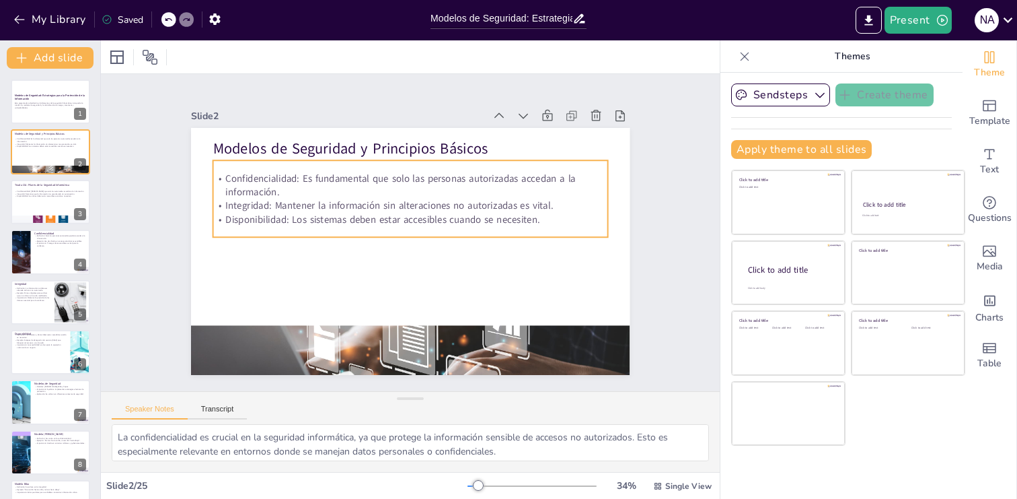
click at [320, 239] on p "Disponibilidad: Los sistemas deben estar accesibles cuando se necesiten." at bounding box center [410, 246] width 395 height 14
checkbox input "true"
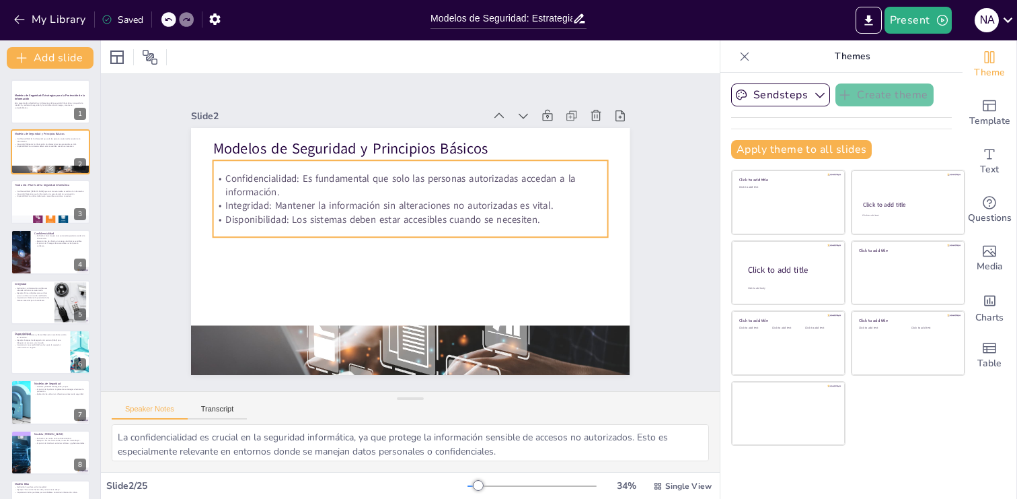
checkbox input "true"
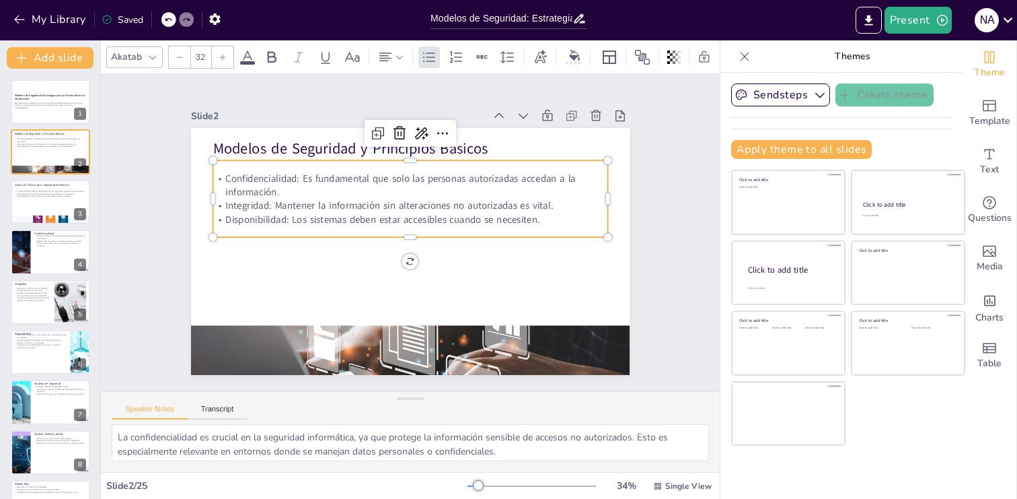
checkbox input "true"
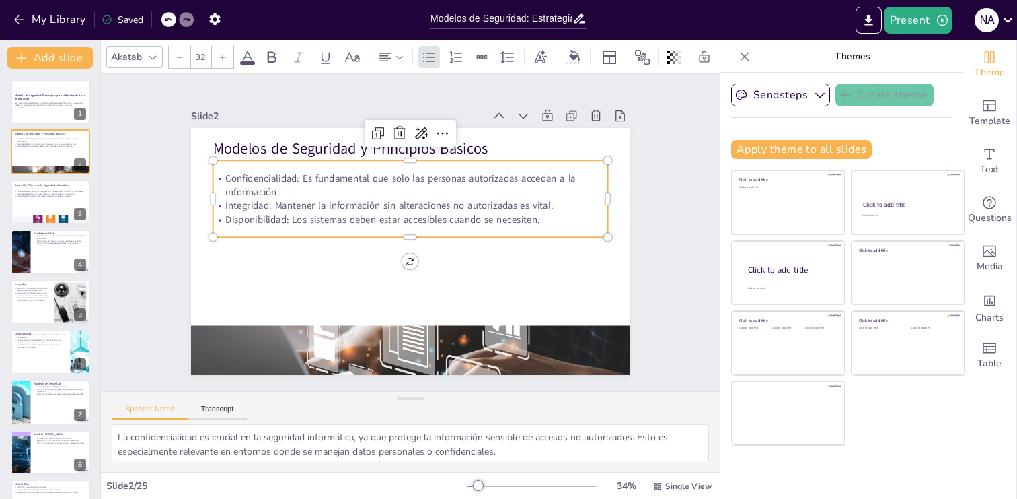
checkbox input "true"
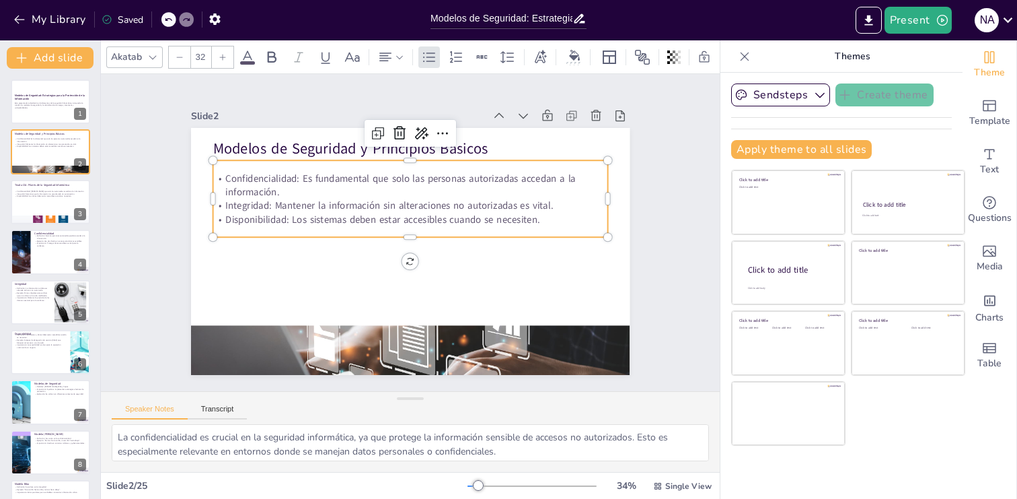
checkbox input "true"
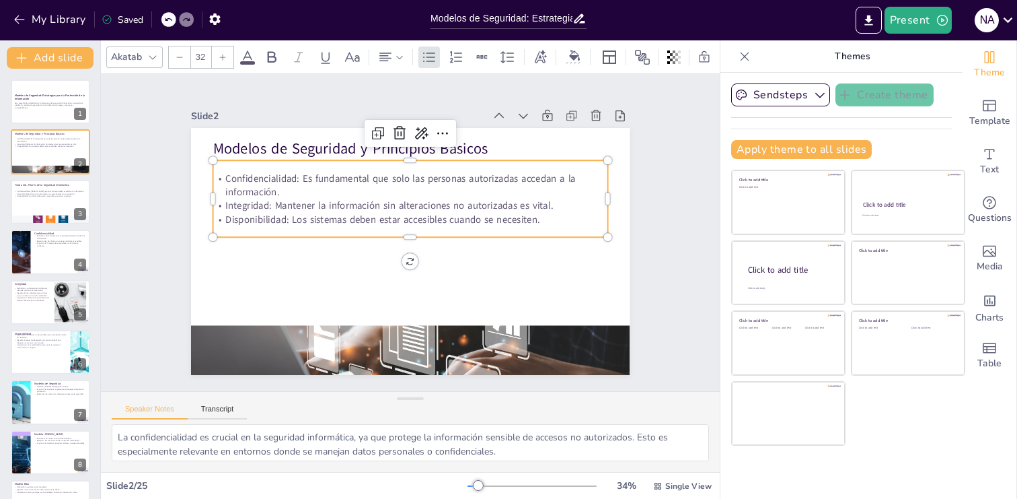
checkbox input "true"
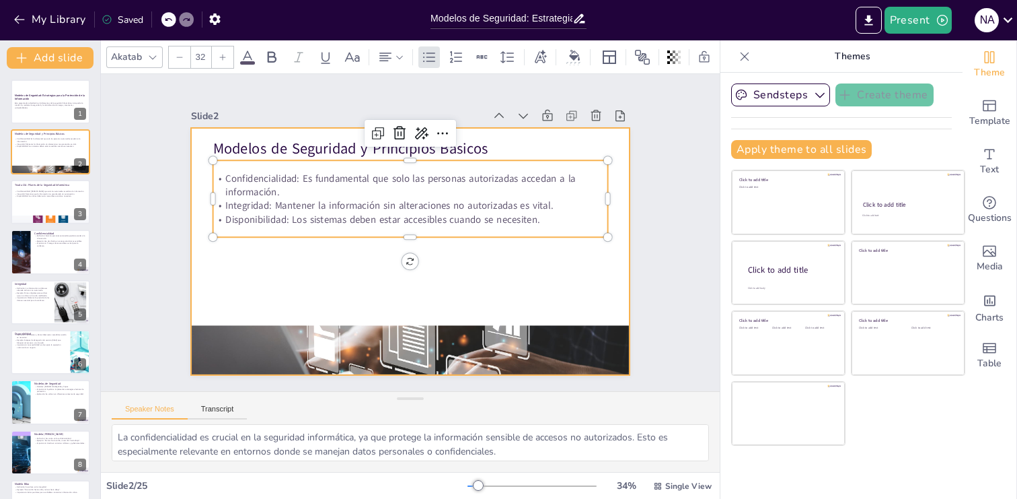
checkbox input "true"
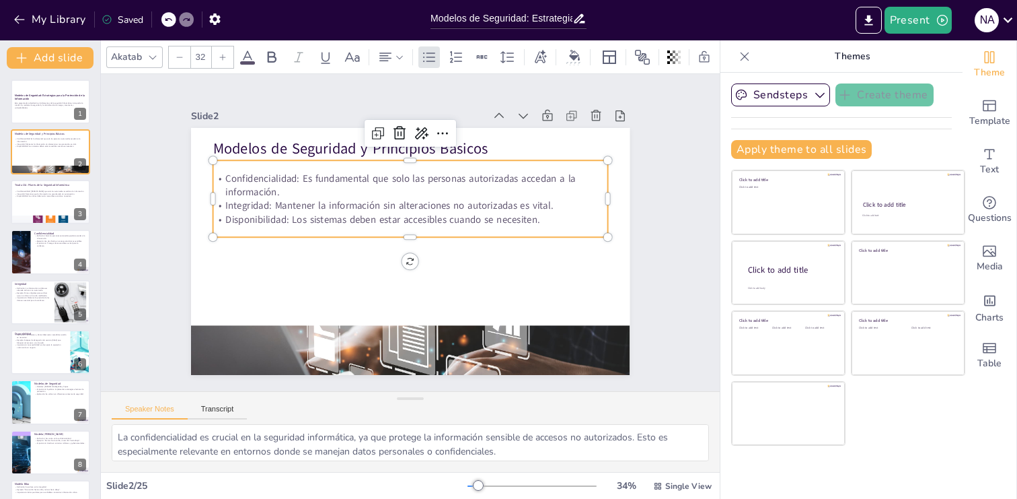
checkbox input "true"
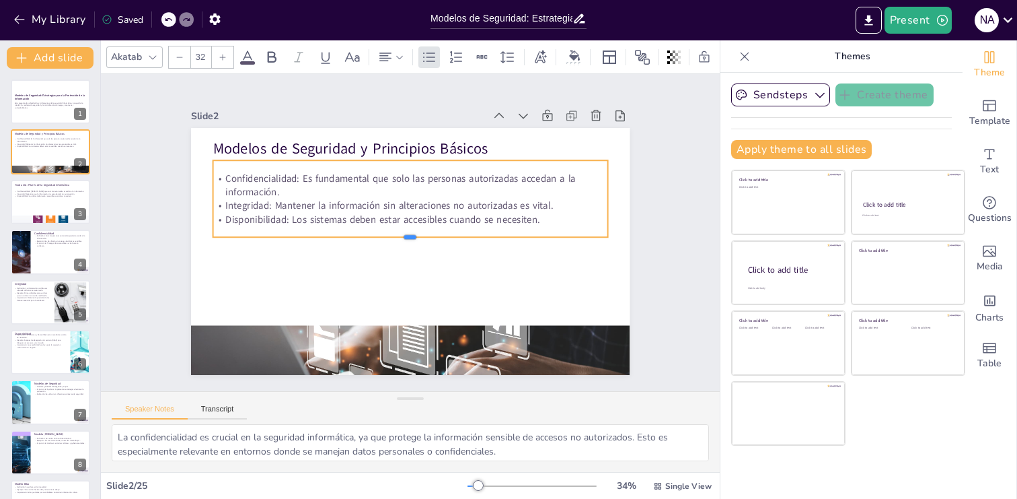
checkbox input "true"
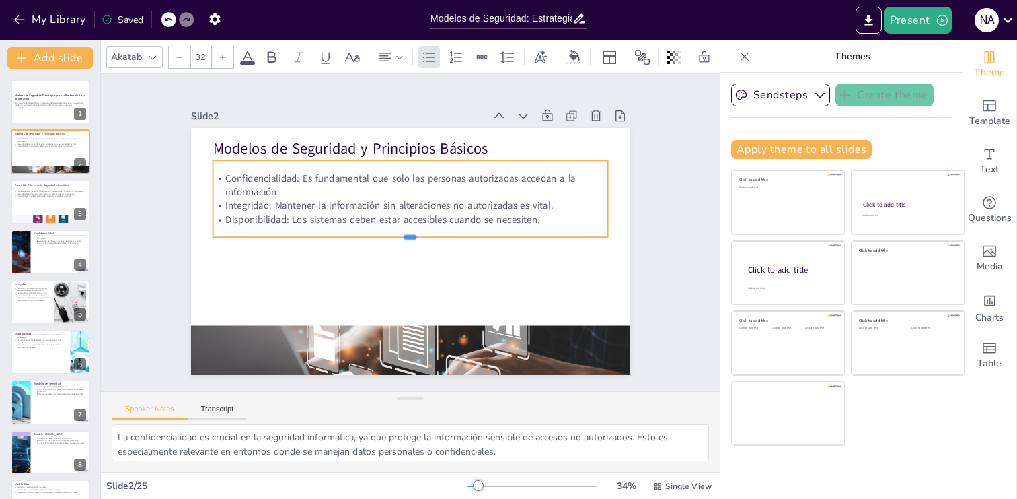
checkbox input "true"
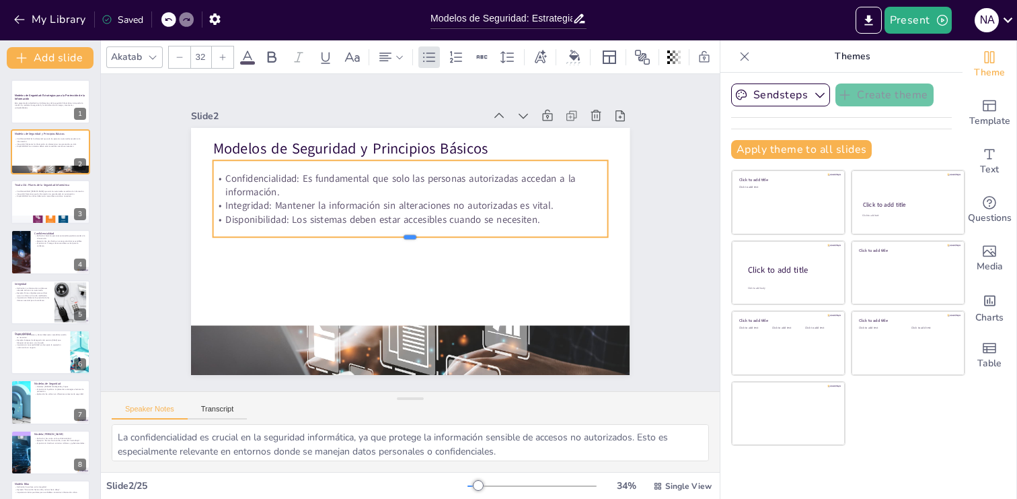
checkbox input "true"
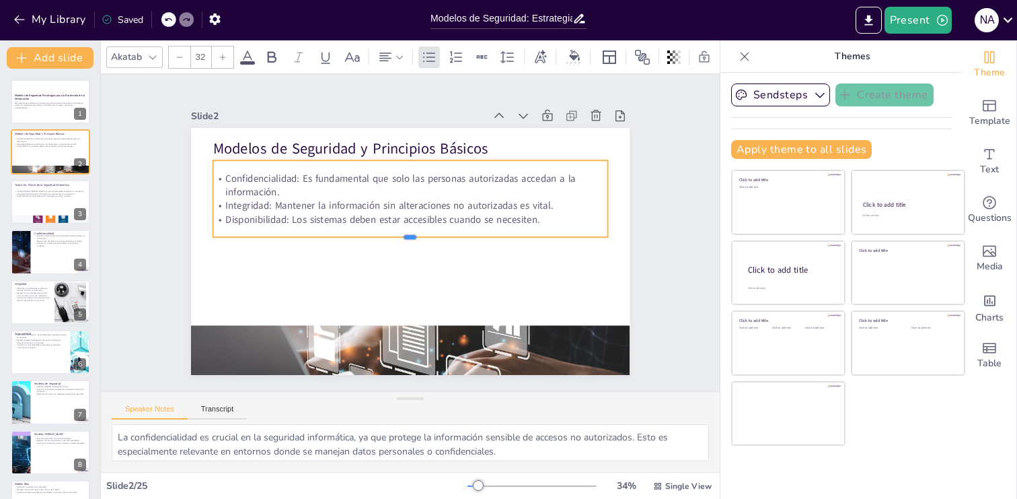
checkbox input "true"
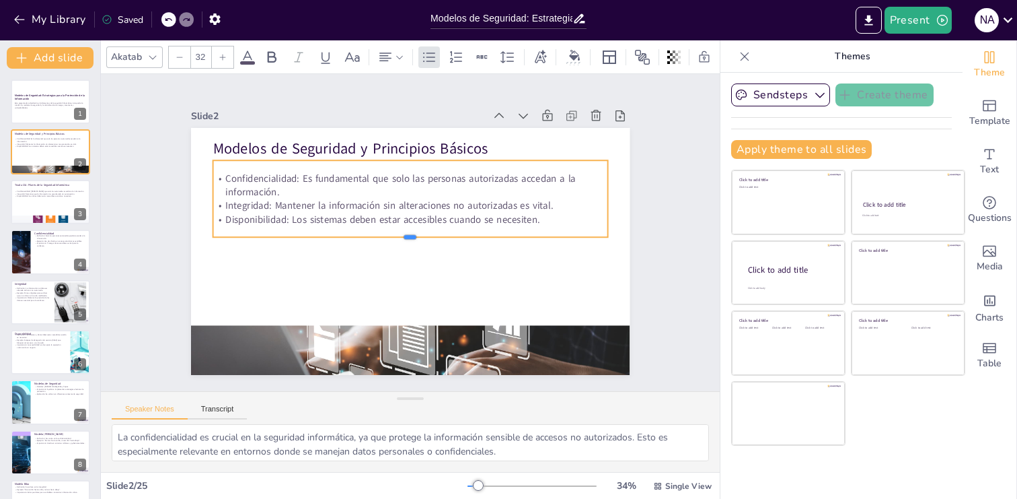
checkbox input "true"
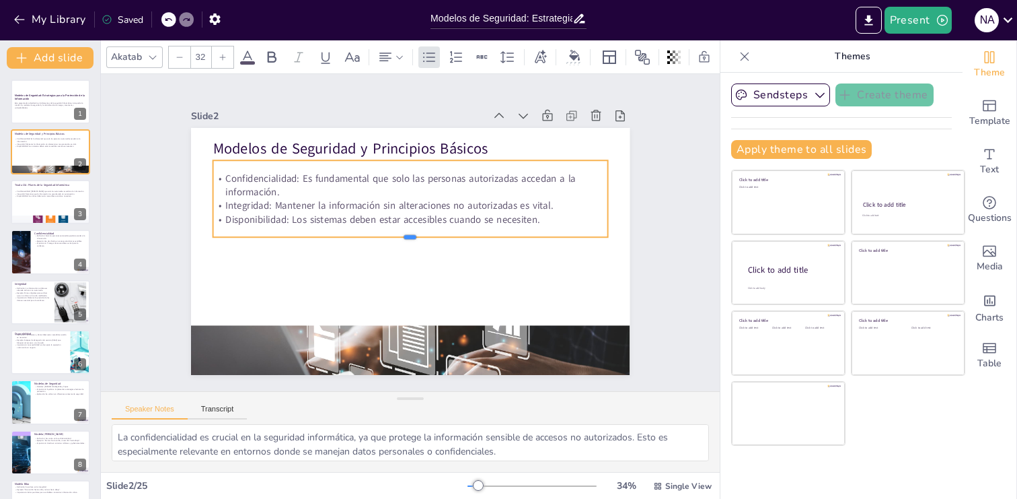
checkbox input "true"
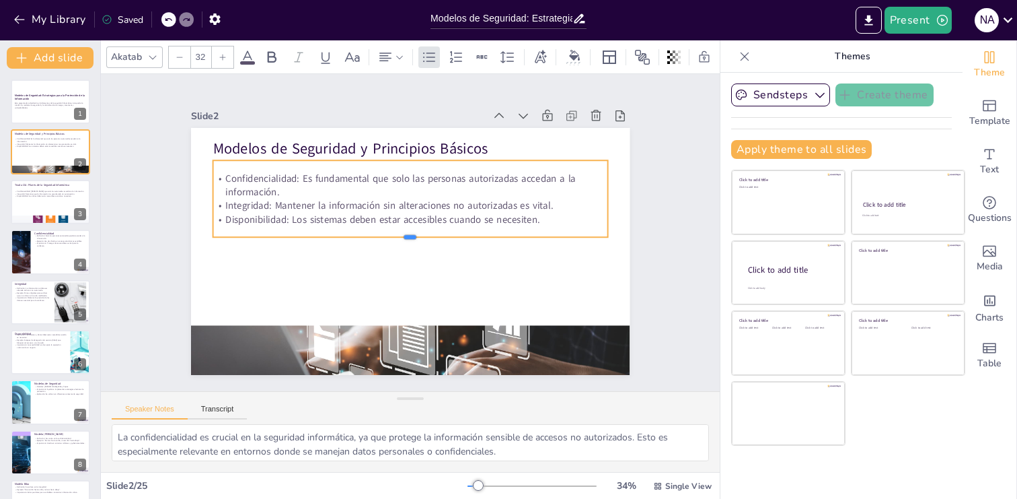
checkbox input "true"
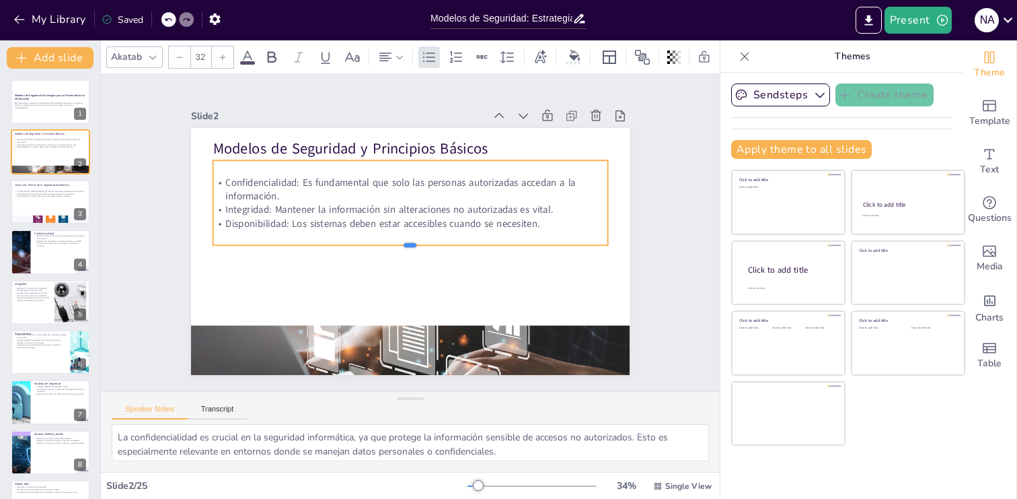
checkbox input "true"
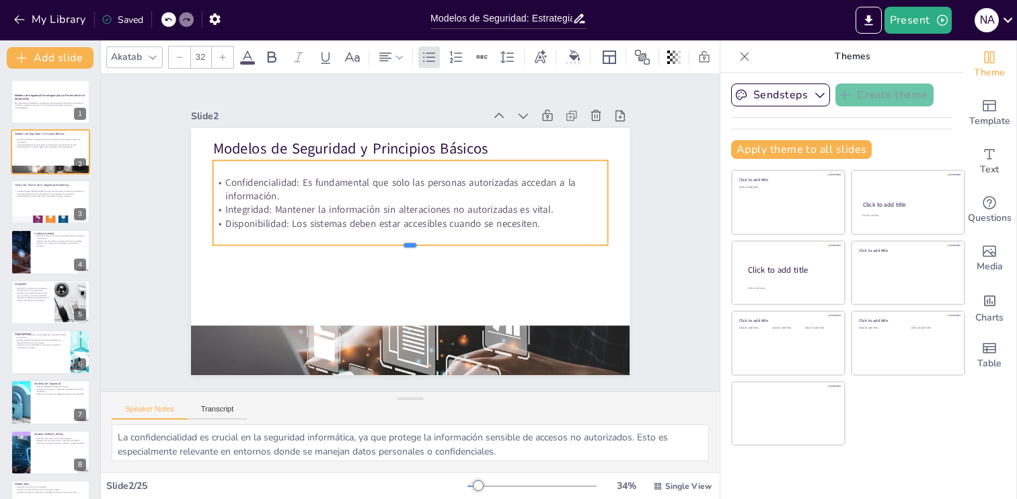
checkbox input "true"
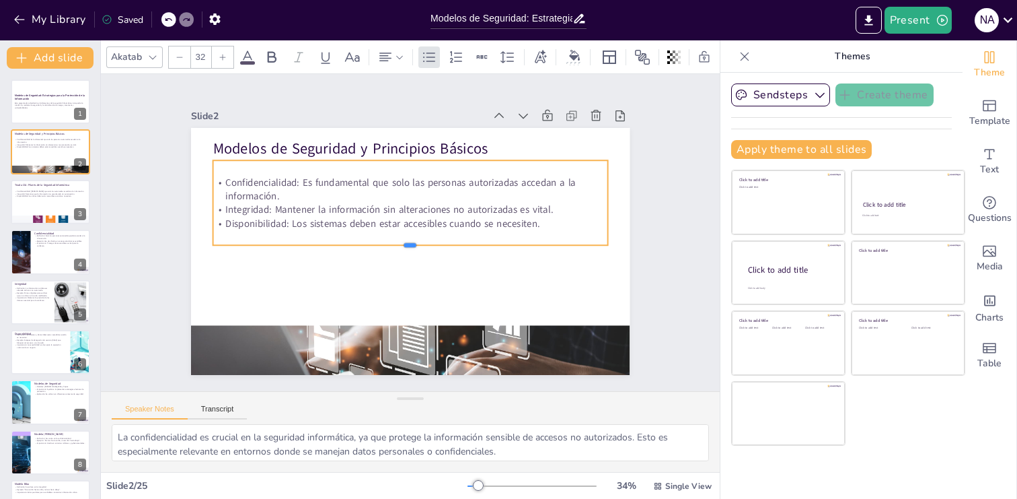
checkbox input "true"
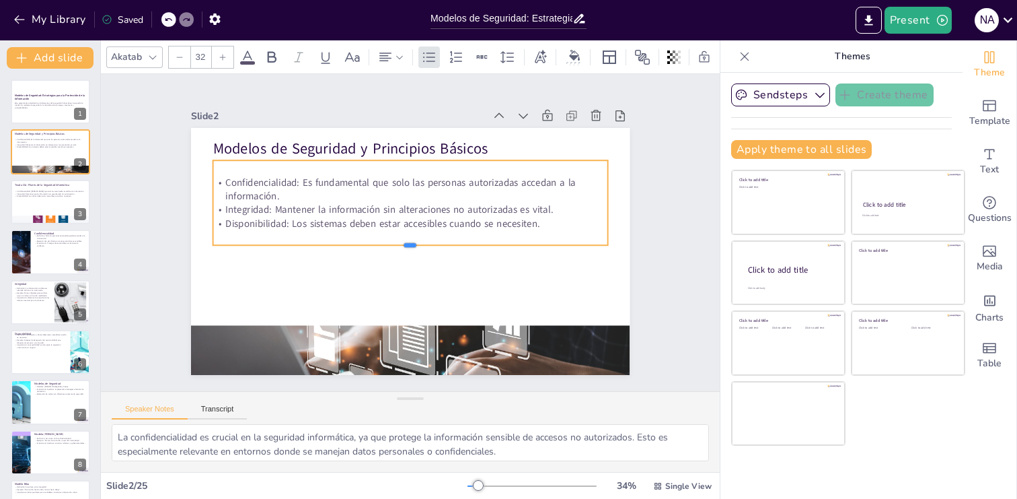
checkbox input "true"
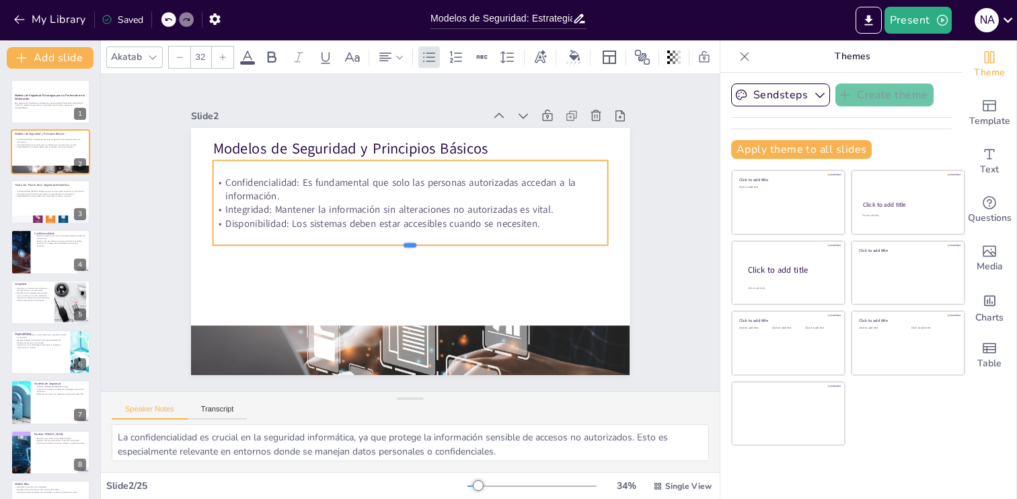
checkbox input "true"
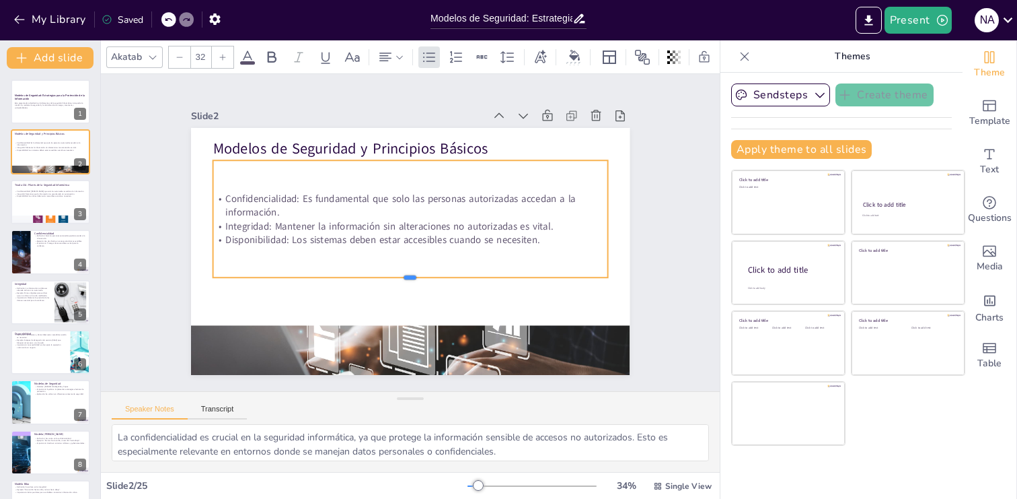
drag, startPoint x: 410, startPoint y: 238, endPoint x: 411, endPoint y: 279, distance: 40.4
click at [411, 208] on div at bounding box center [416, 182] width 394 height 52
click at [32, 199] on div at bounding box center [50, 202] width 81 height 46
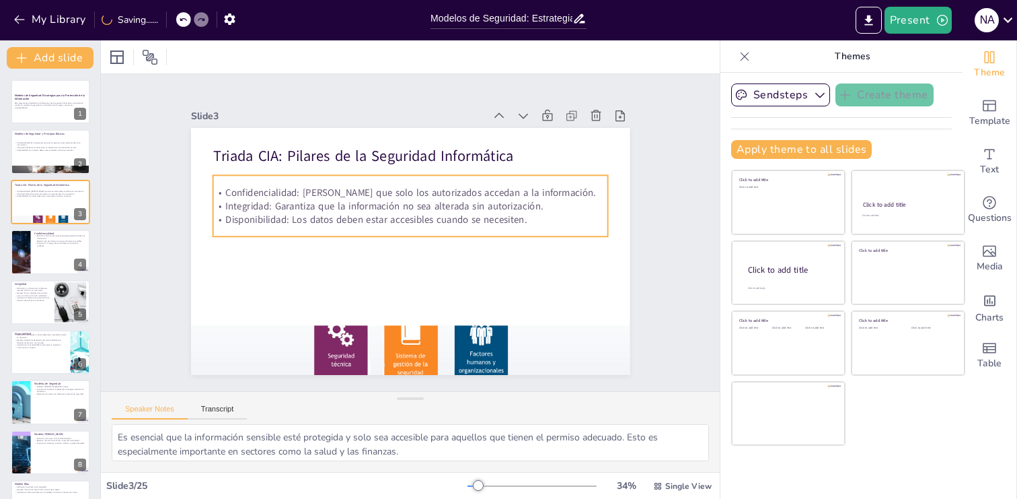
click at [406, 227] on div "Confidencialidad: [PERSON_NAME] que solo los autorizados accedan a la informaci…" at bounding box center [404, 206] width 399 height 142
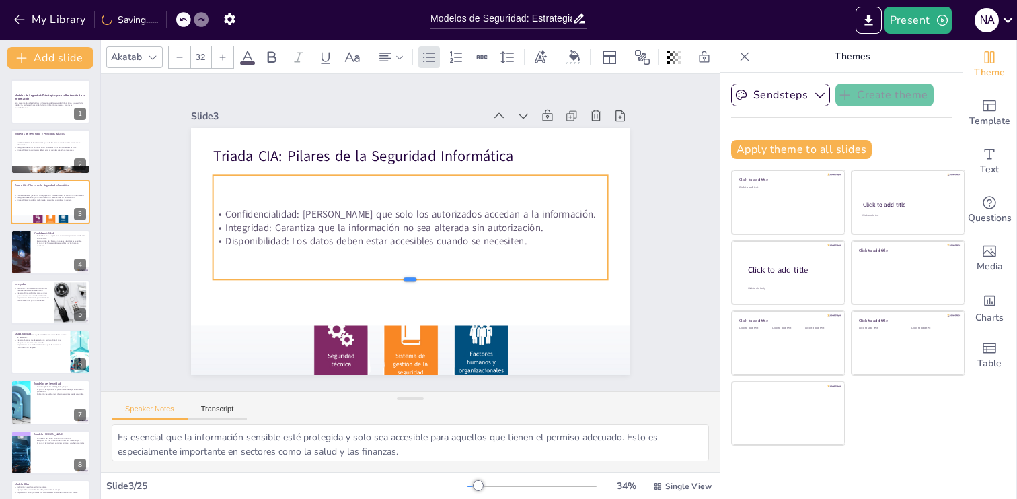
drag, startPoint x: 412, startPoint y: 236, endPoint x: 414, endPoint y: 279, distance: 42.4
click at [413, 279] on div at bounding box center [460, 248] width 132 height 379
click at [31, 144] on p "Confidencialidad: Es fundamental que solo las personas autorizadas accedan a la…" at bounding box center [50, 143] width 73 height 5
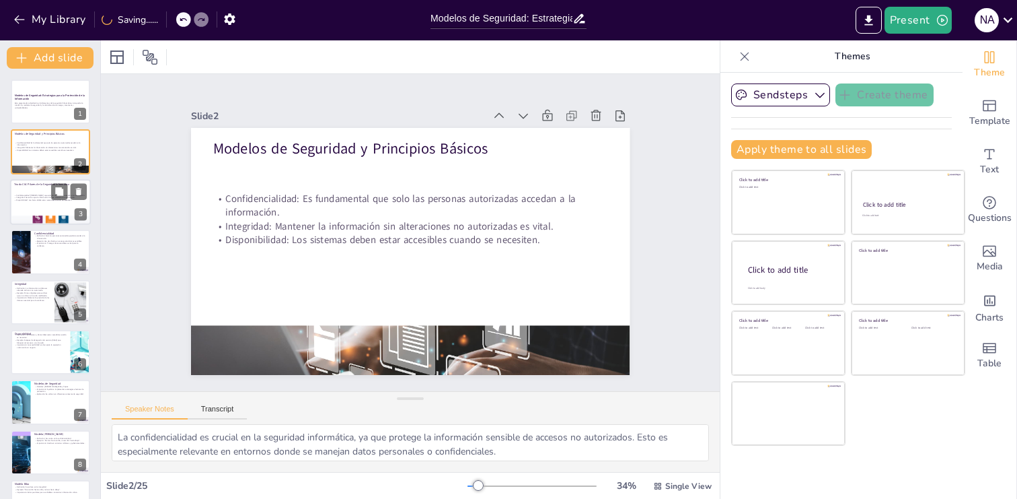
click at [33, 194] on p "Confidencialidad: [PERSON_NAME] que solo los autorizados accedan a la informaci…" at bounding box center [50, 195] width 73 height 3
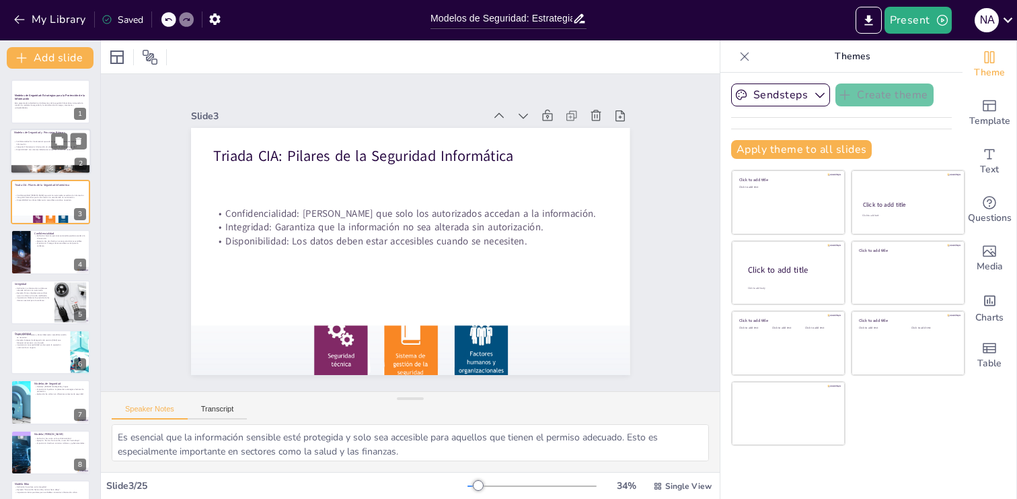
click at [34, 151] on div "Confidencialidad: Es fundamental que solo las personas autorizadas accedan a la…" at bounding box center [50, 146] width 73 height 22
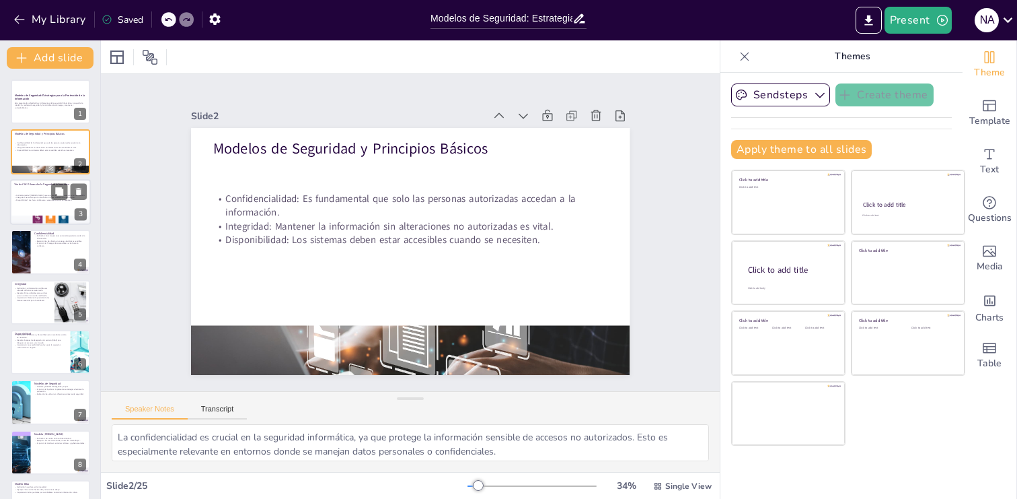
click at [36, 202] on div "Confidencialidad: [PERSON_NAME] que solo los autorizados accedan a la informaci…" at bounding box center [50, 197] width 73 height 19
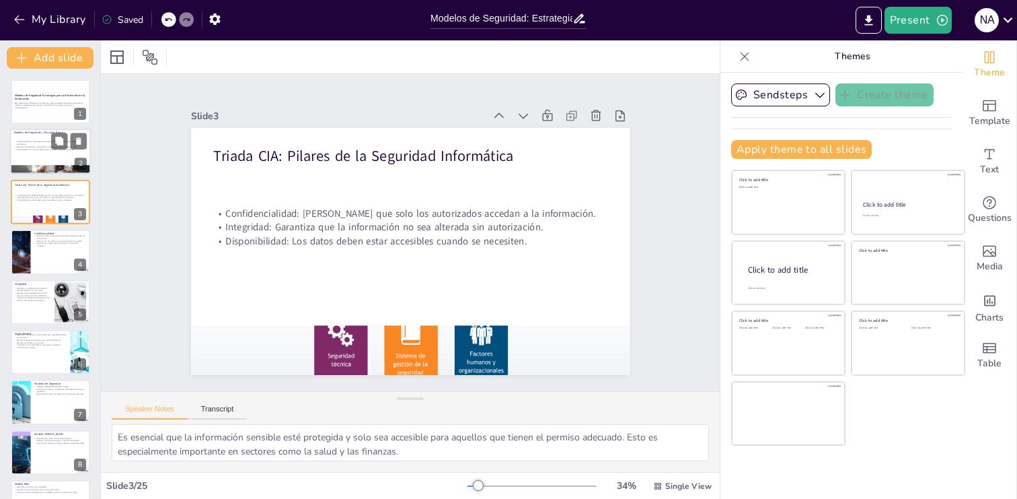
click at [35, 146] on p "Integridad: Mantener la información sin alteraciones no autorizadas es vital." at bounding box center [50, 147] width 73 height 3
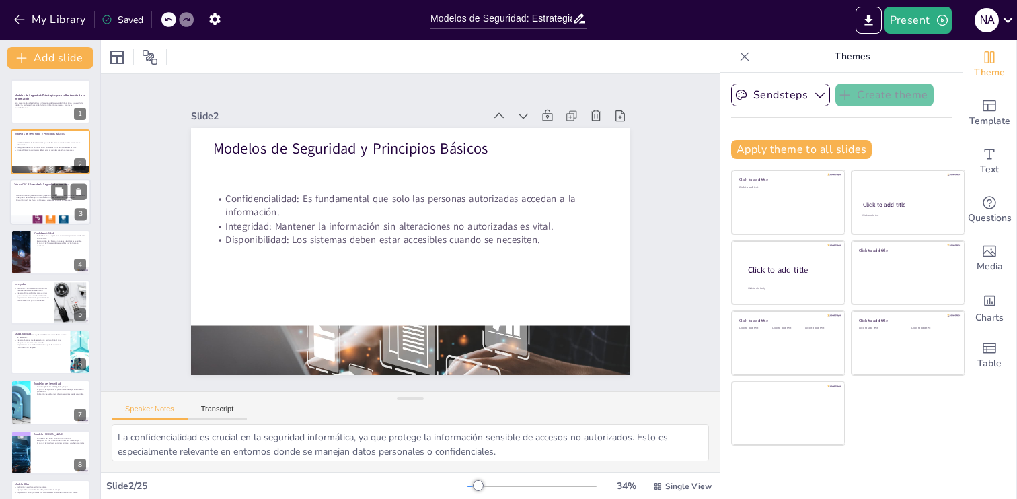
click at [41, 199] on p "Disponibilidad: Los datos deben estar accesibles cuando se necesiten." at bounding box center [50, 200] width 73 height 3
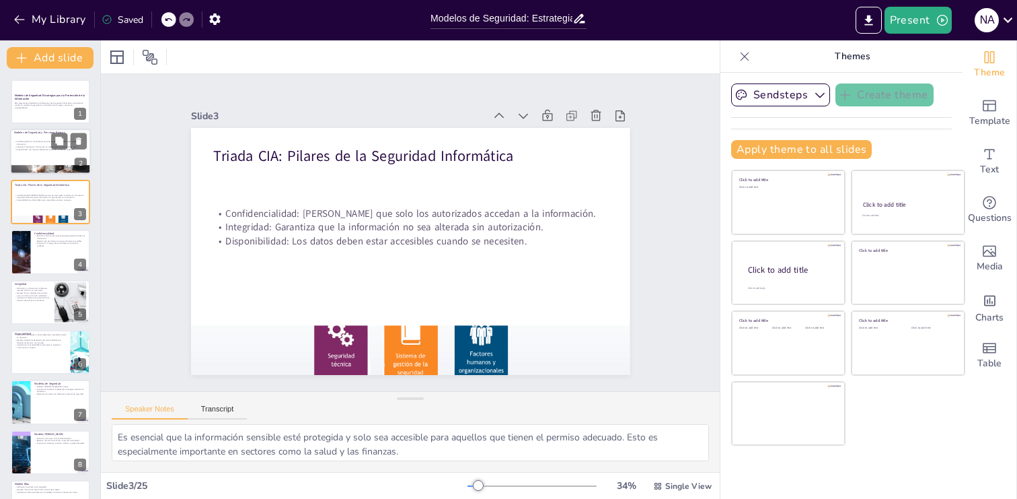
click at [36, 139] on div "Confidencialidad: Es fundamental que solo las personas autorizadas accedan a la…" at bounding box center [50, 146] width 73 height 22
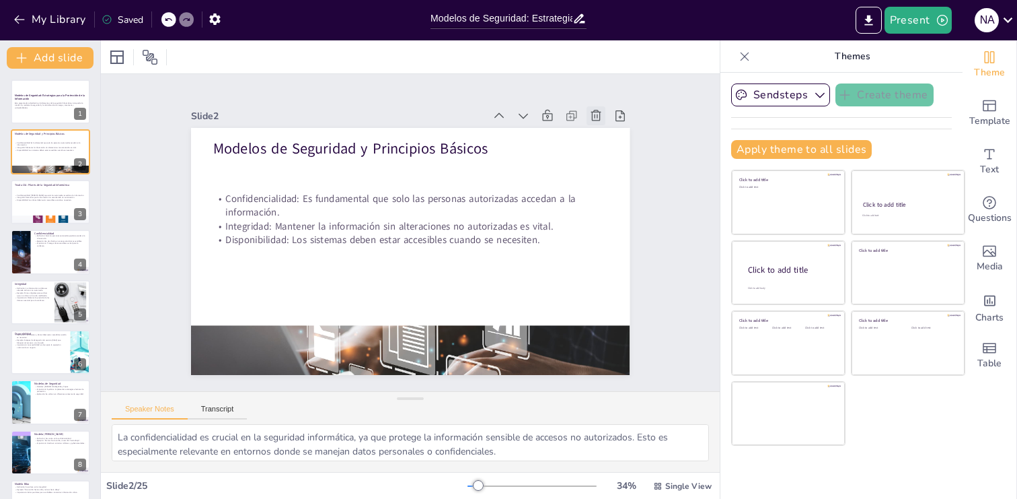
click at [204, 185] on icon at bounding box center [194, 194] width 19 height 19
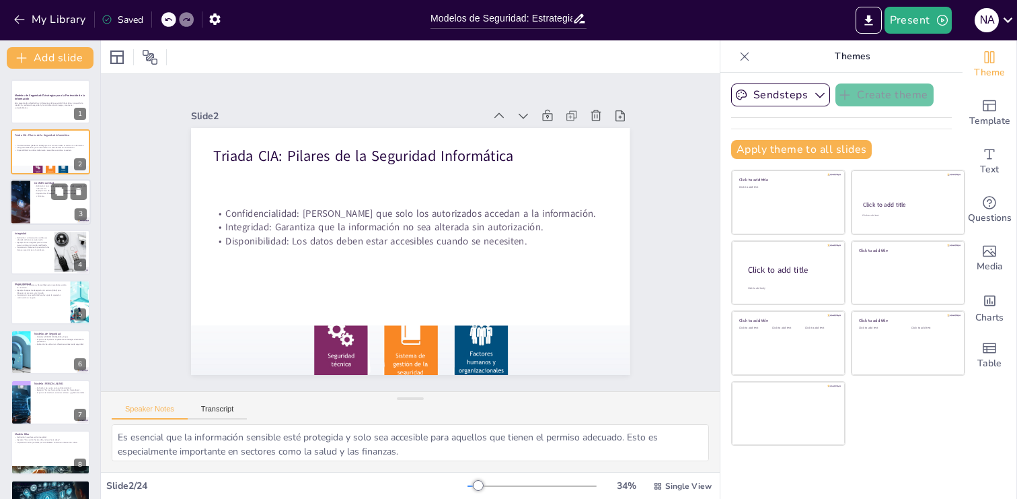
click at [39, 213] on div at bounding box center [50, 202] width 81 height 46
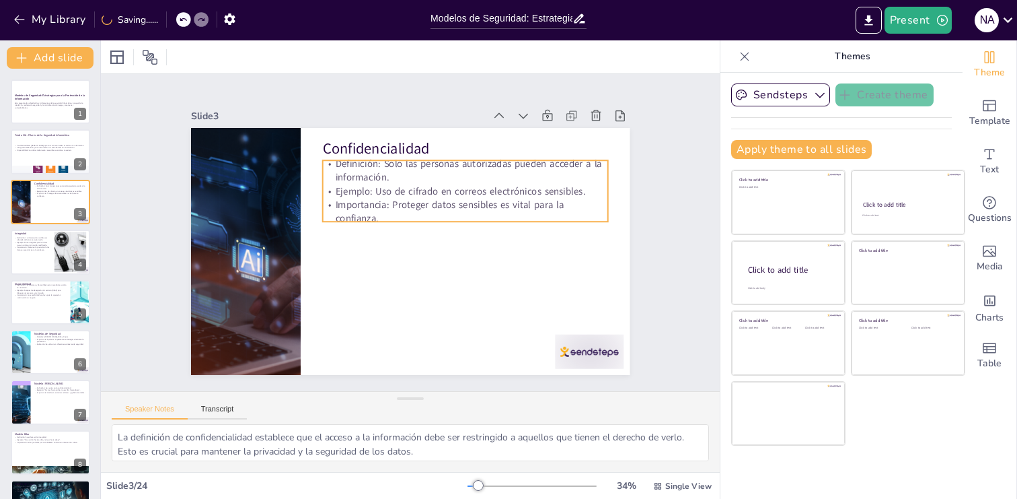
click at [477, 192] on p "Ejemplo: Uso de cifrado en correos electrónicos sensibles." at bounding box center [465, 190] width 285 height 13
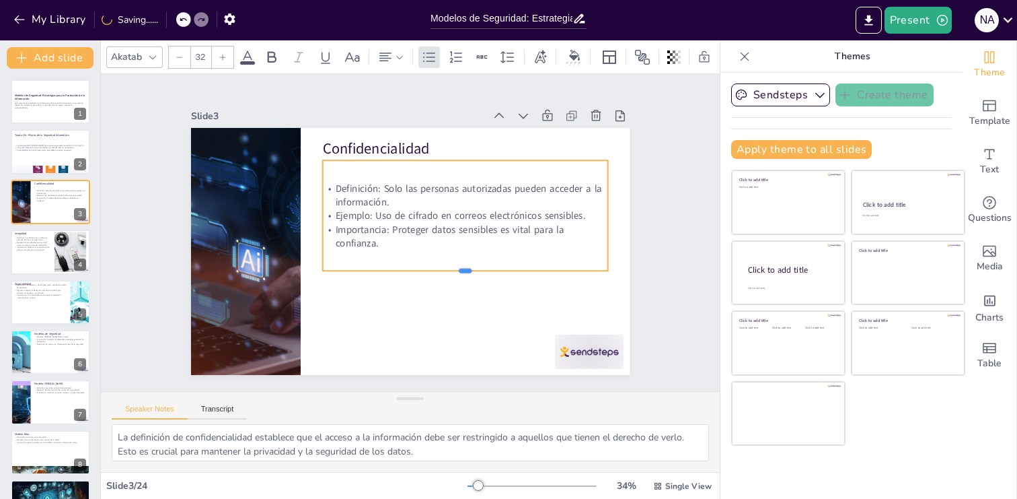
drag, startPoint x: 465, startPoint y: 221, endPoint x: 466, endPoint y: 271, distance: 49.8
click at [466, 271] on div "Confidencialidad Definición: Solo las personas autorizadas pueden acceder a la …" at bounding box center [394, 223] width 433 height 504
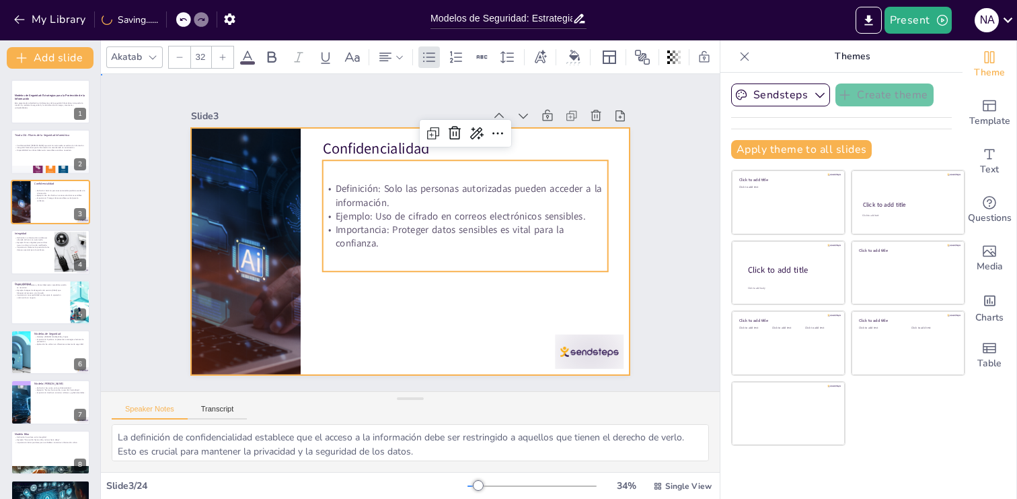
click at [389, 295] on div at bounding box center [394, 242] width 433 height 504
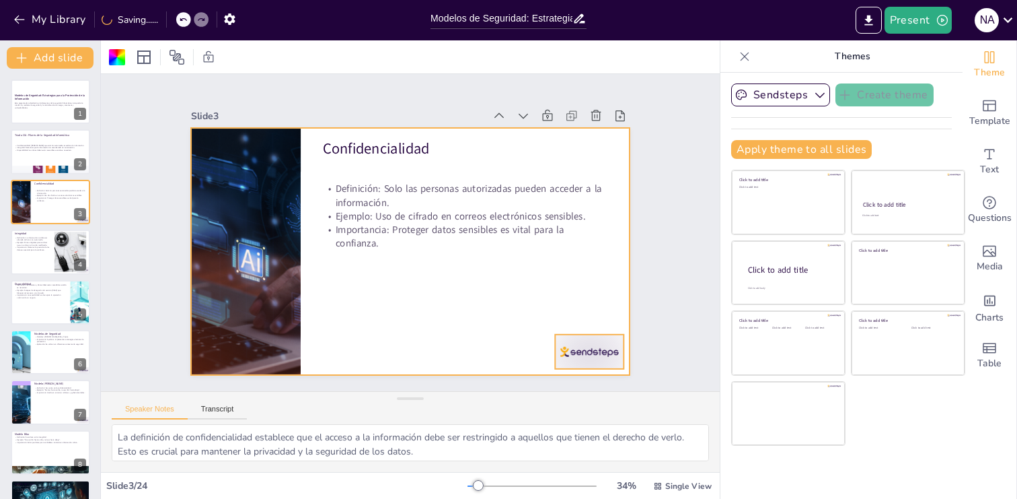
click at [585, 155] on div at bounding box center [592, 117] width 59 height 77
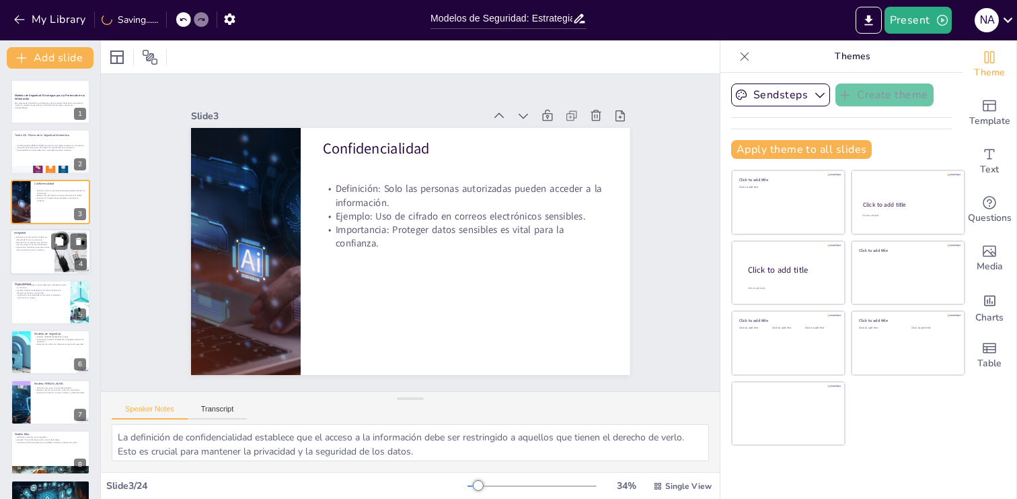
click at [27, 246] on p "Importancia: Mantener la precisión de los datos es esencial para la confianza." at bounding box center [32, 248] width 36 height 5
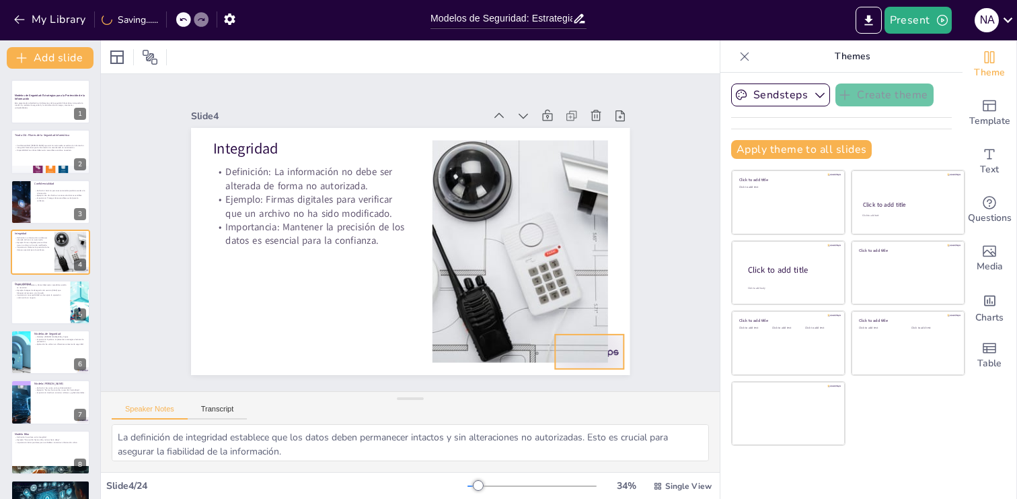
click at [404, 406] on div at bounding box center [374, 444] width 59 height 77
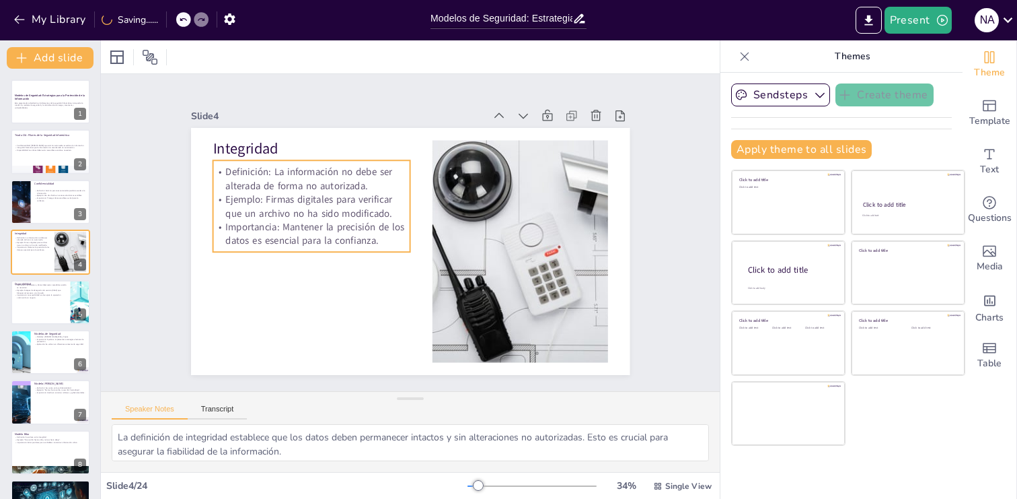
click at [312, 238] on p "Importancia: Mantener la precisión de los datos es esencial para la confianza." at bounding box center [362, 318] width 122 height 185
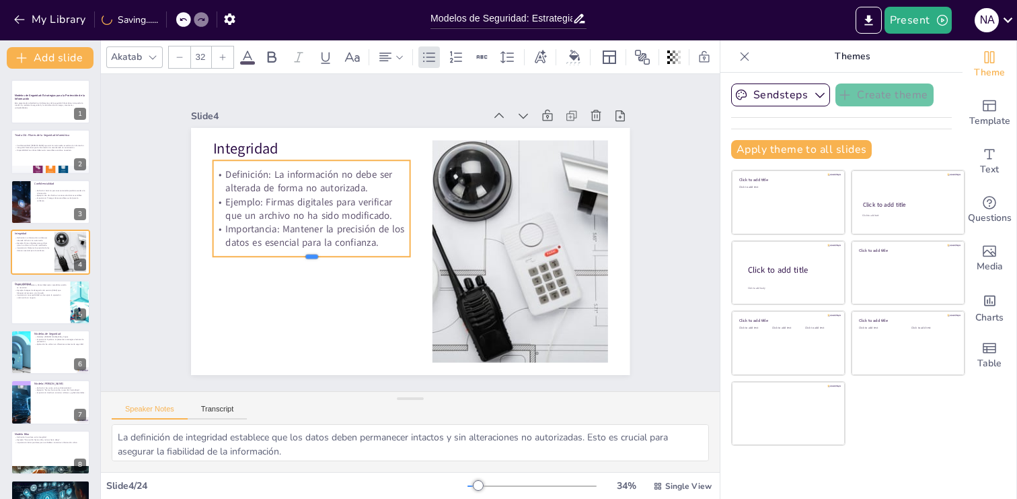
drag, startPoint x: 316, startPoint y: 254, endPoint x: 316, endPoint y: 265, distance: 11.4
click at [421, 265] on div at bounding box center [513, 246] width 185 height 90
click at [47, 304] on div at bounding box center [50, 302] width 81 height 46
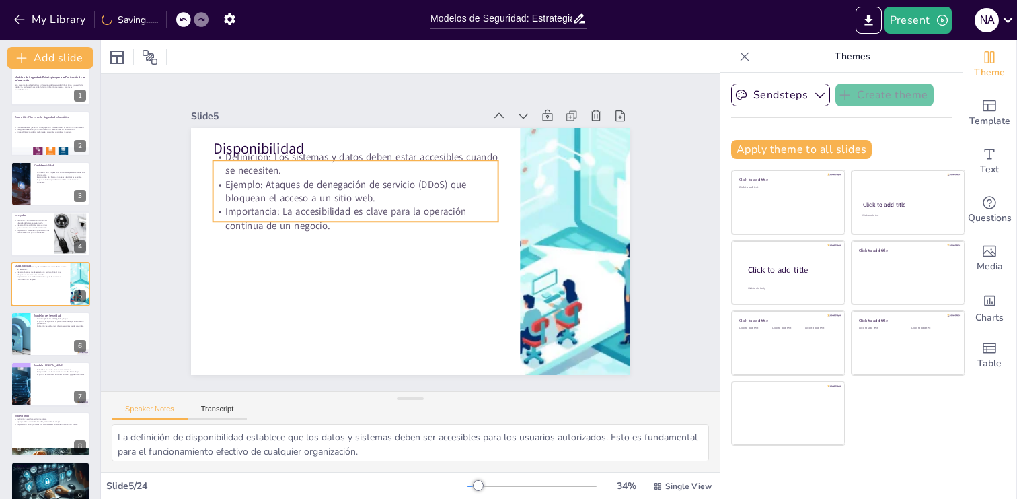
click at [324, 225] on p "Importancia: La accesibilidad es clave para la operación continua de un negocio." at bounding box center [374, 189] width 247 height 190
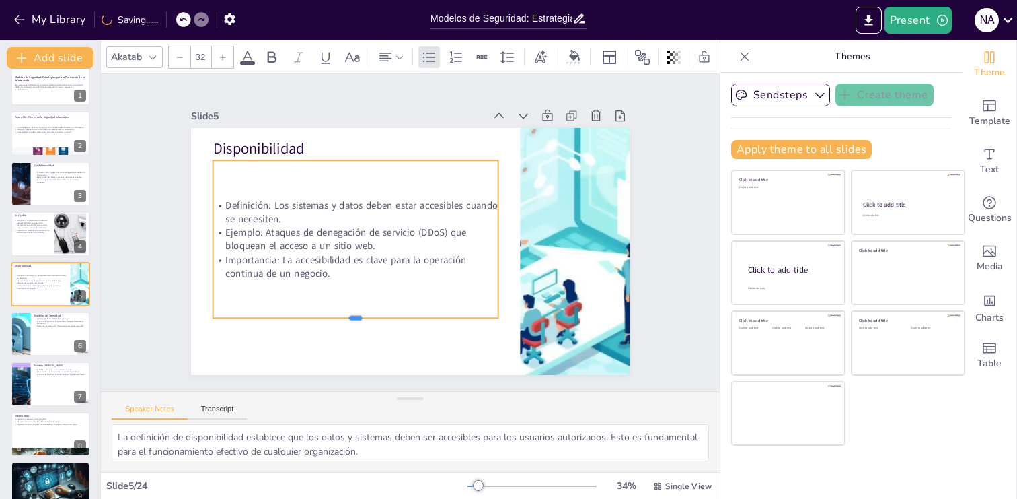
drag, startPoint x: 361, startPoint y: 223, endPoint x: 368, endPoint y: 332, distance: 109.2
click at [368, 332] on div at bounding box center [330, 302] width 275 height 98
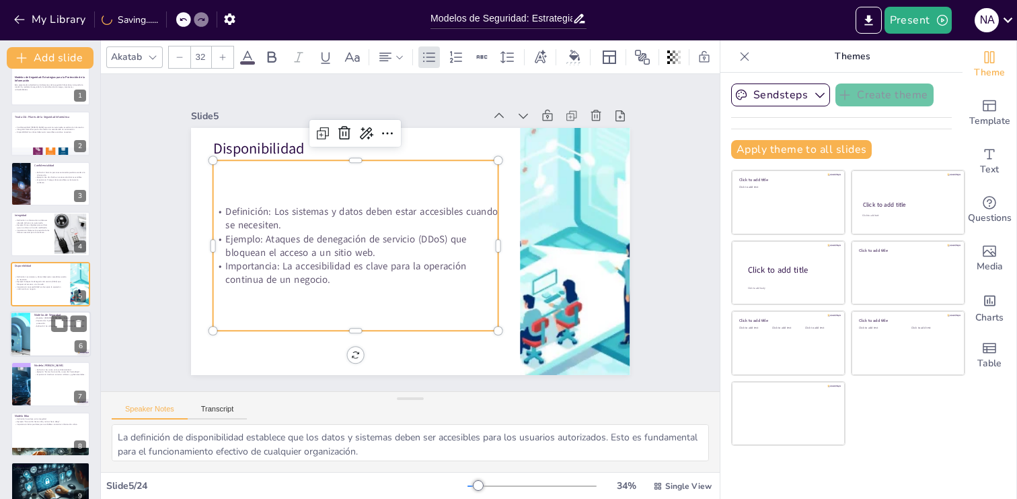
click at [54, 343] on div at bounding box center [50, 334] width 81 height 46
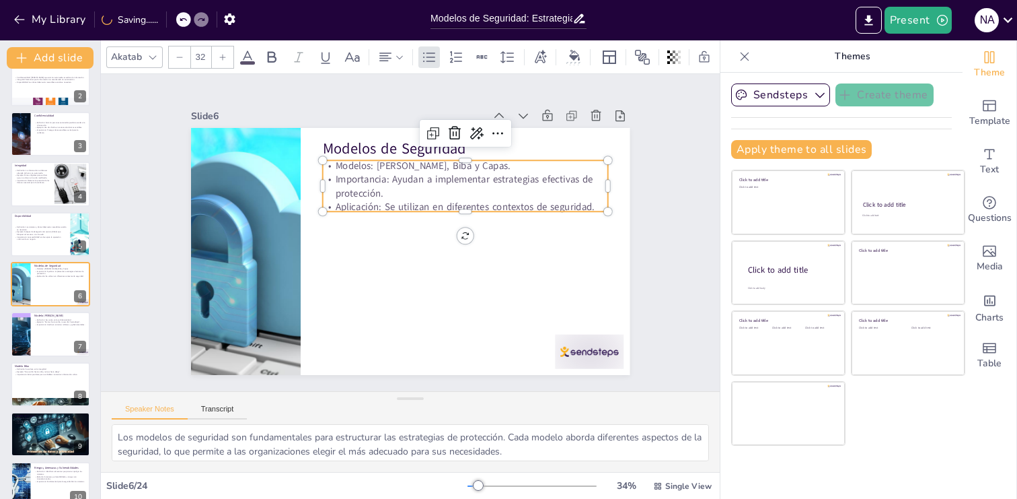
click at [456, 236] on p "Importancia: Ayudan a implementar estrategias efectivas de protección." at bounding box center [373, 293] width 280 height 114
click at [464, 209] on p "Aplicación: Se utilizan en diferentes contextos de seguridad." at bounding box center [405, 293] width 155 height 254
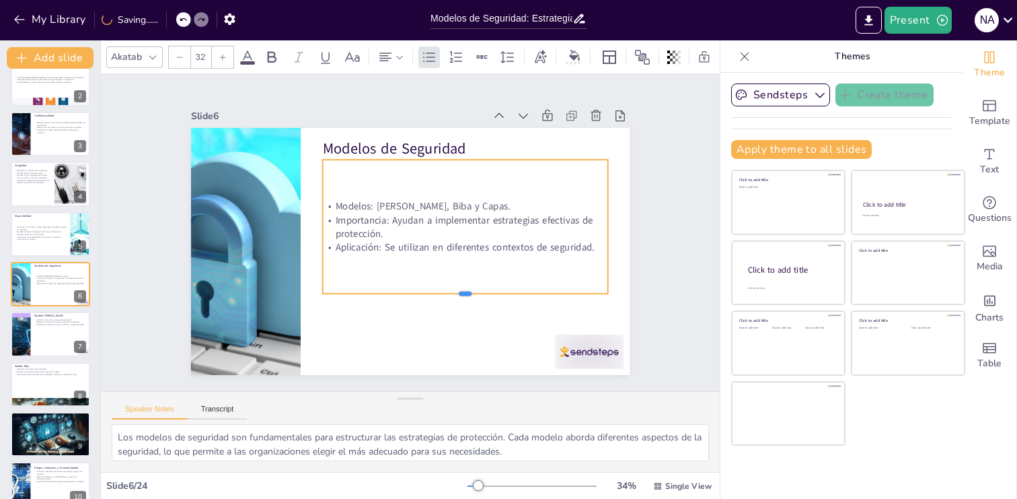
drag, startPoint x: 466, startPoint y: 211, endPoint x: 466, endPoint y: 293, distance: 82.1
click at [466, 293] on div at bounding box center [397, 318] width 199 height 219
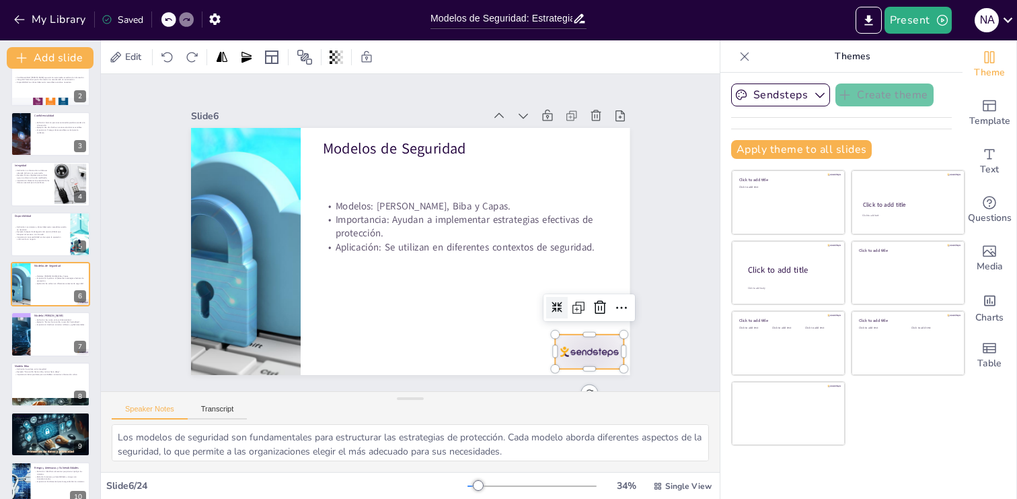
click at [544, 393] on div at bounding box center [506, 425] width 77 height 64
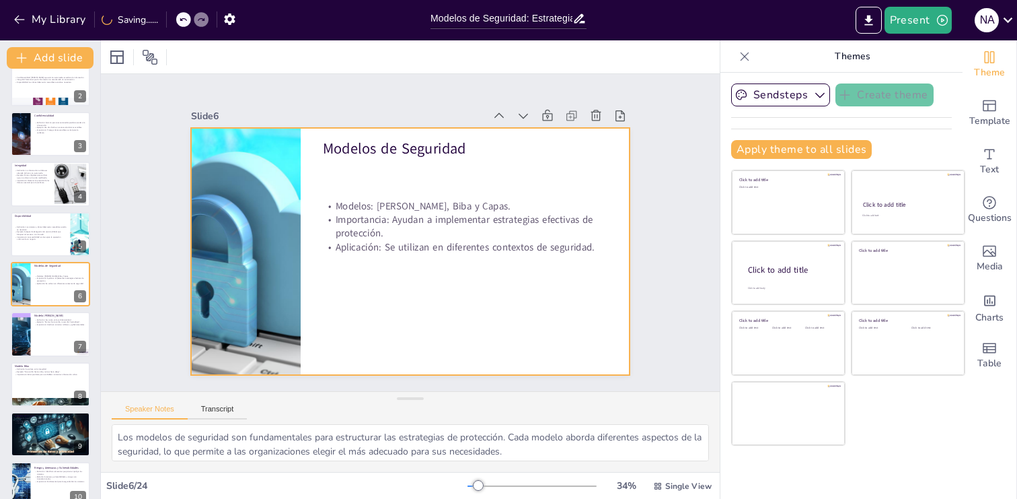
click at [435, 297] on div at bounding box center [406, 251] width 480 height 333
click at [50, 336] on div at bounding box center [50, 335] width 81 height 46
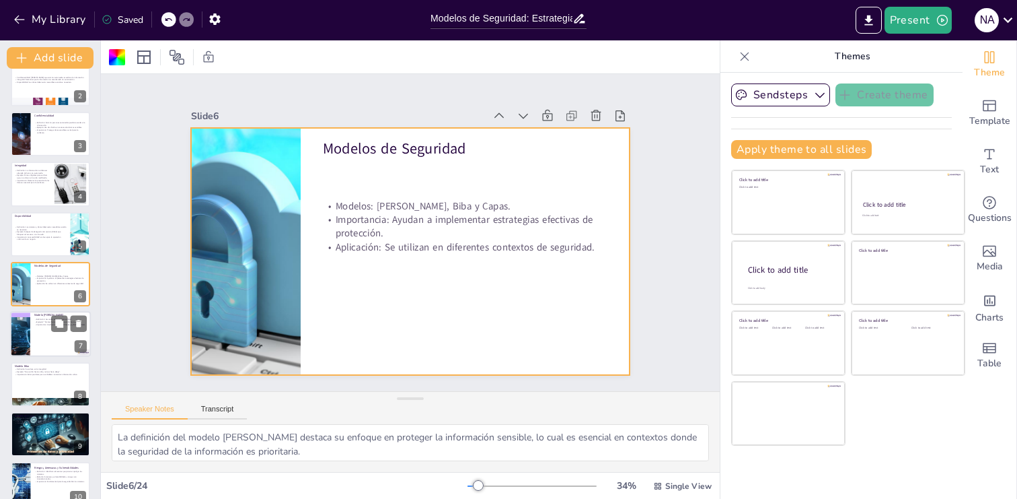
scroll to position [118, 0]
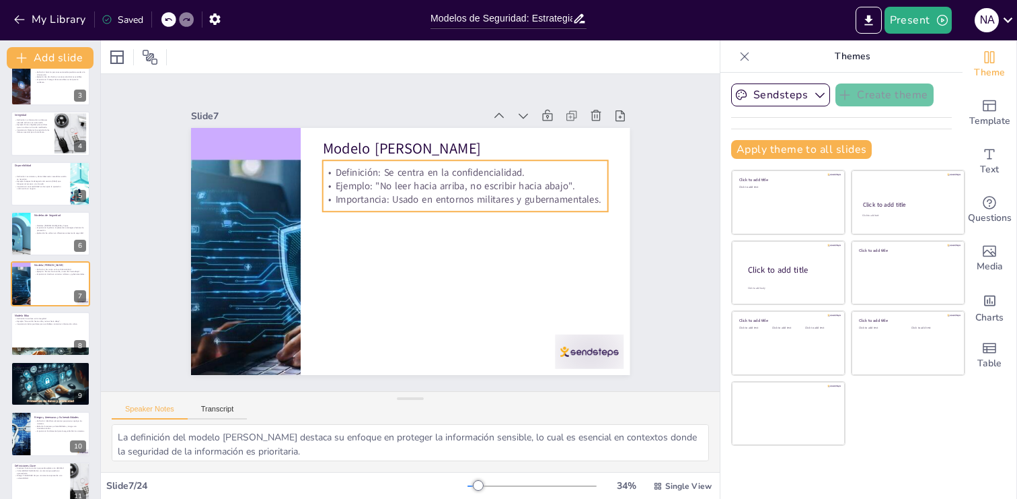
click at [476, 185] on p "Ejemplo: "No leer hacia arriba, no escribir hacia abajo"." at bounding box center [465, 185] width 285 height 13
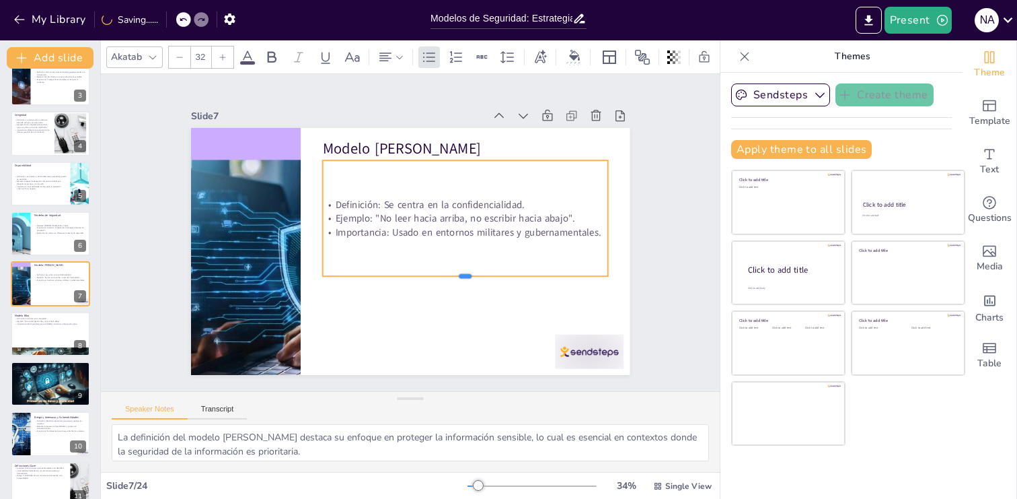
drag, startPoint x: 464, startPoint y: 212, endPoint x: 471, endPoint y: 277, distance: 65.6
click at [471, 277] on div at bounding box center [418, 306] width 219 height 199
click at [404, 406] on div at bounding box center [374, 444] width 59 height 77
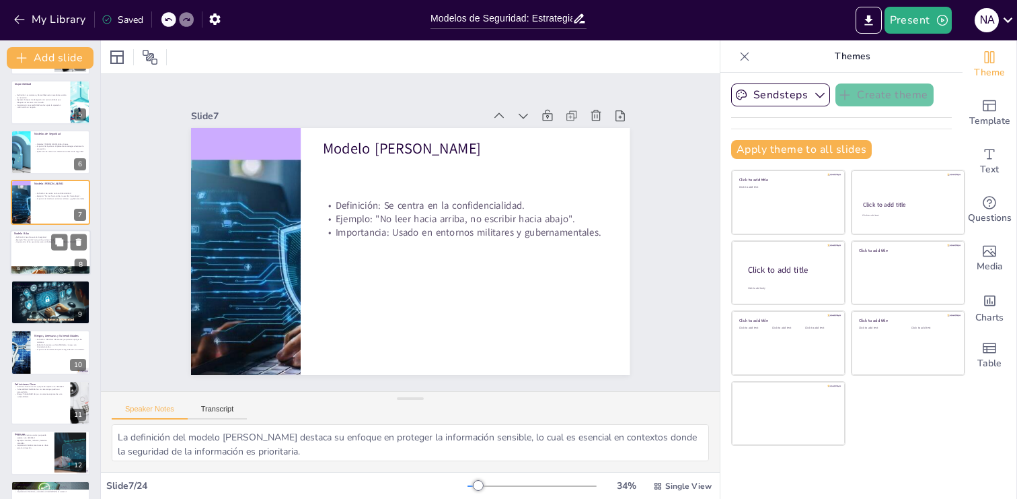
click at [46, 236] on p "Definición: Se enfoca en la integridad." at bounding box center [50, 237] width 73 height 3
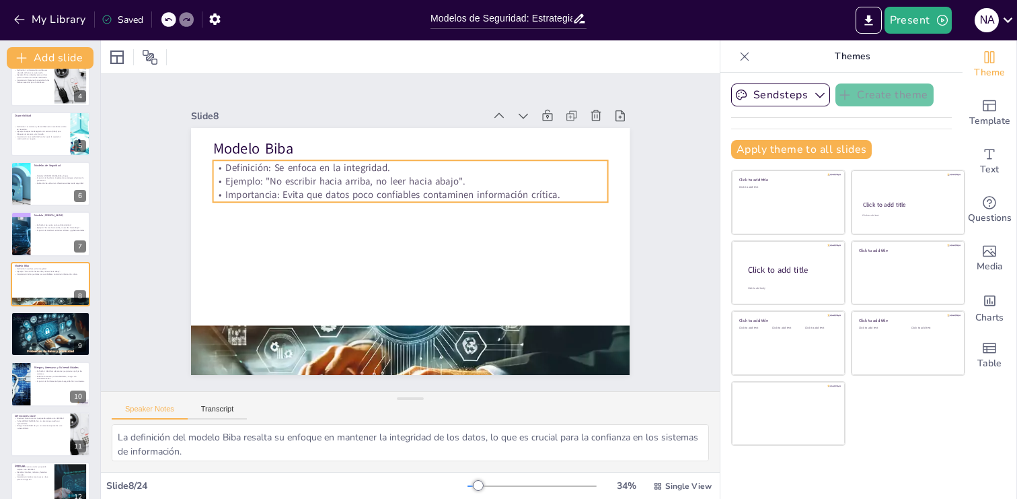
click at [413, 187] on p "Ejemplo: "No escribir hacia arriba, no leer hacia abajo"." at bounding box center [461, 243] width 96 height 390
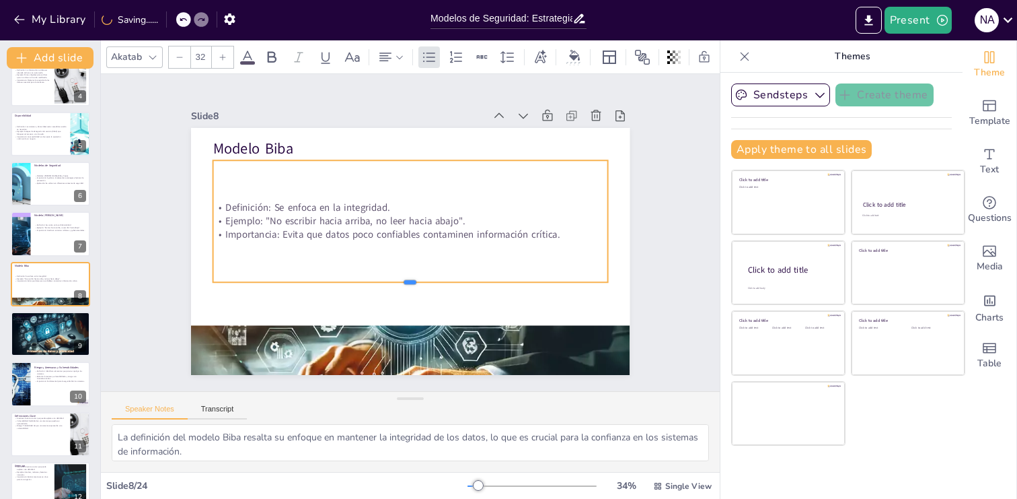
drag, startPoint x: 410, startPoint y: 203, endPoint x: 412, endPoint y: 283, distance: 80.1
click at [412, 283] on div at bounding box center [447, 192] width 301 height 273
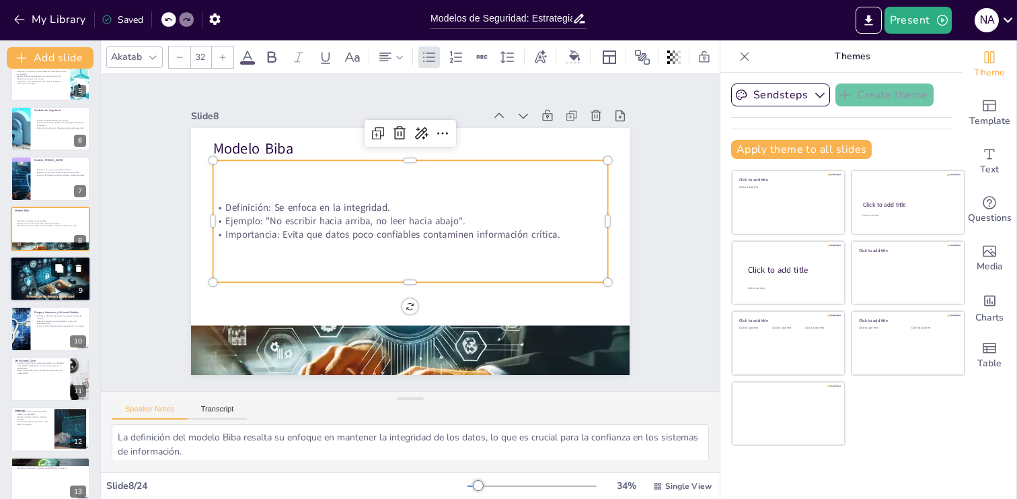
click at [55, 272] on icon at bounding box center [59, 268] width 9 height 9
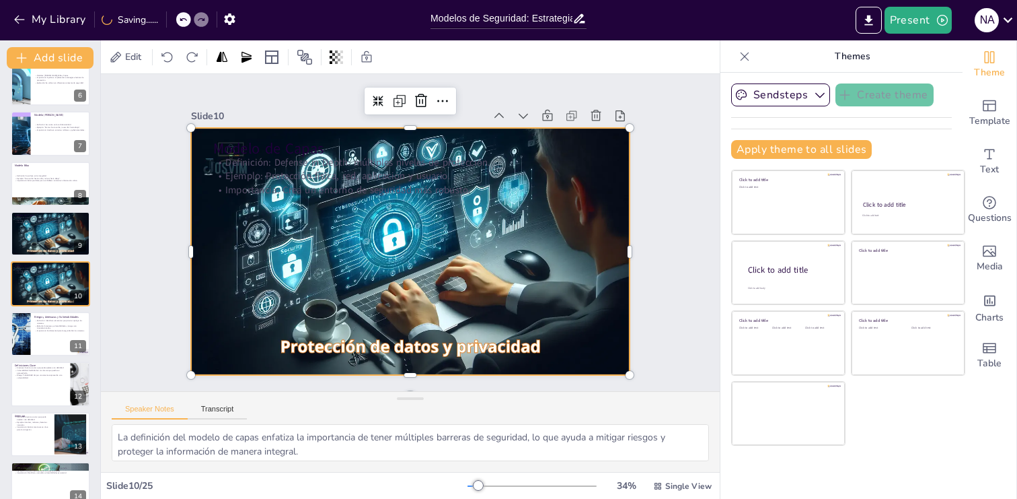
click at [358, 221] on div at bounding box center [397, 218] width 491 height 477
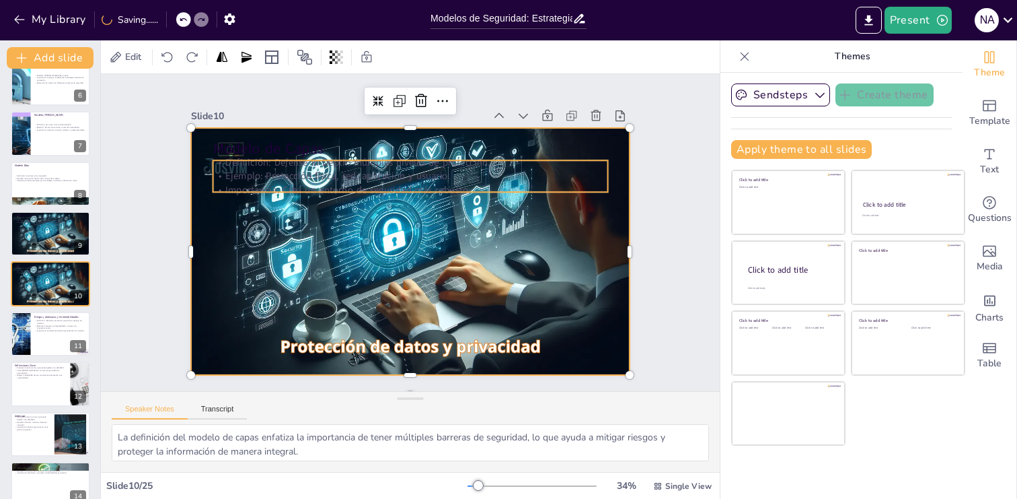
click at [342, 186] on p "Importancia: Crea un entorno de seguridad más robusto." at bounding box center [446, 253] width 209 height 349
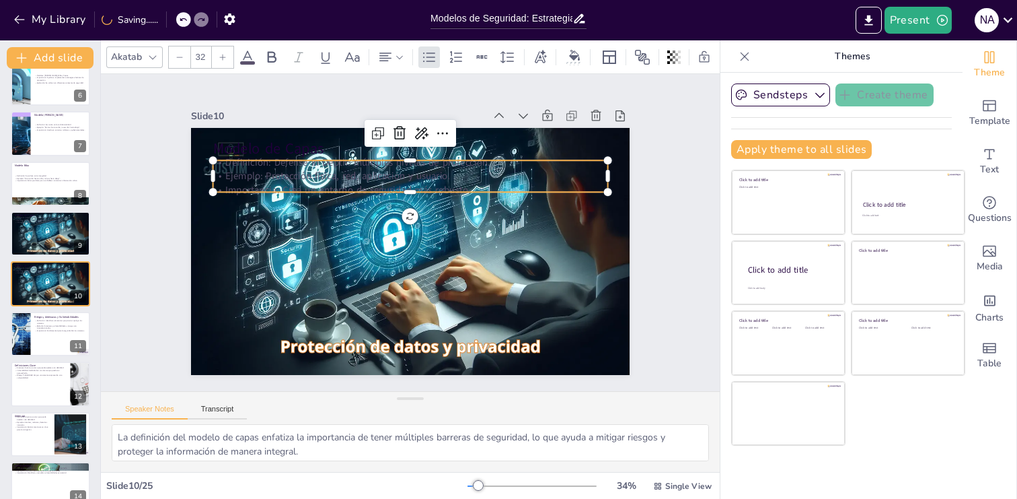
click at [248, 63] on span at bounding box center [247, 62] width 15 height 3
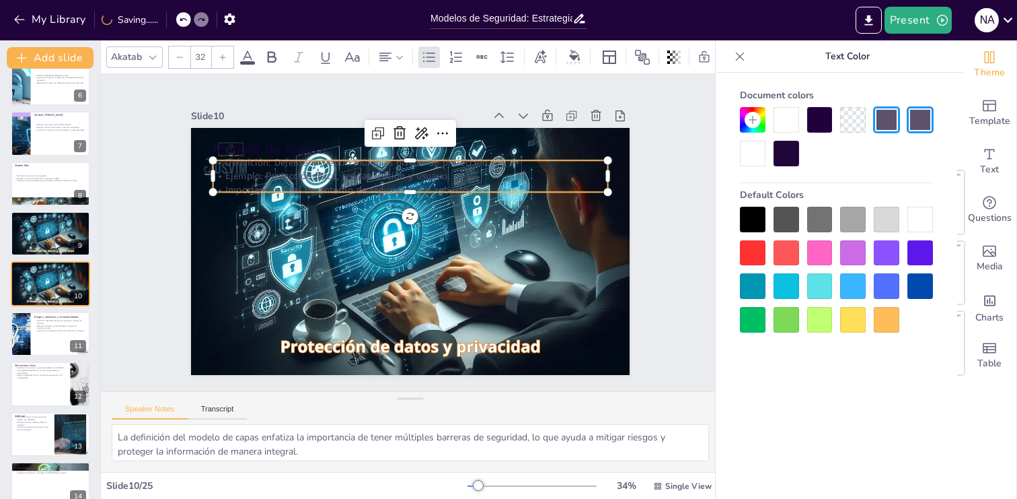
click at [920, 222] on div at bounding box center [921, 220] width 26 height 26
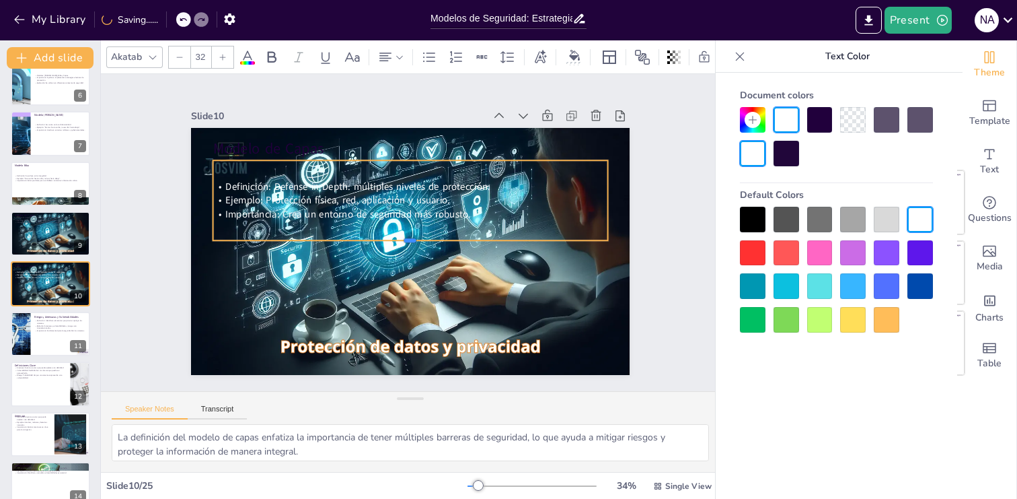
drag, startPoint x: 388, startPoint y: 193, endPoint x: 390, endPoint y: 242, distance: 49.1
click at [390, 242] on div at bounding box center [405, 220] width 365 height 171
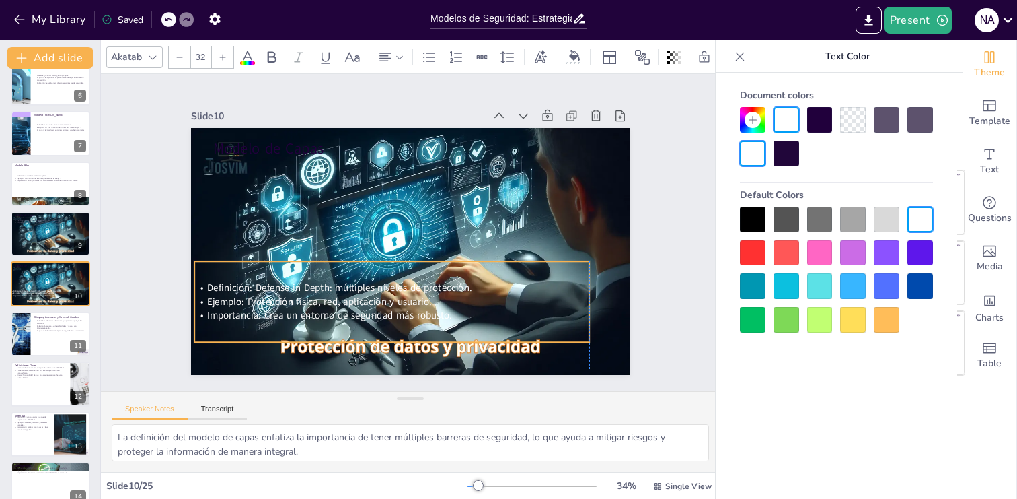
drag, startPoint x: 517, startPoint y: 161, endPoint x: 499, endPoint y: 262, distance: 102.4
click at [499, 262] on div "Definición: Defense in Depth: múltiples niveles de protección. Ejemplo: Protecc…" at bounding box center [481, 235] width 161 height 403
drag, startPoint x: 591, startPoint y: 300, endPoint x: 630, endPoint y: 302, distance: 39.1
click at [630, 168] on div at bounding box center [622, 134] width 62 height 67
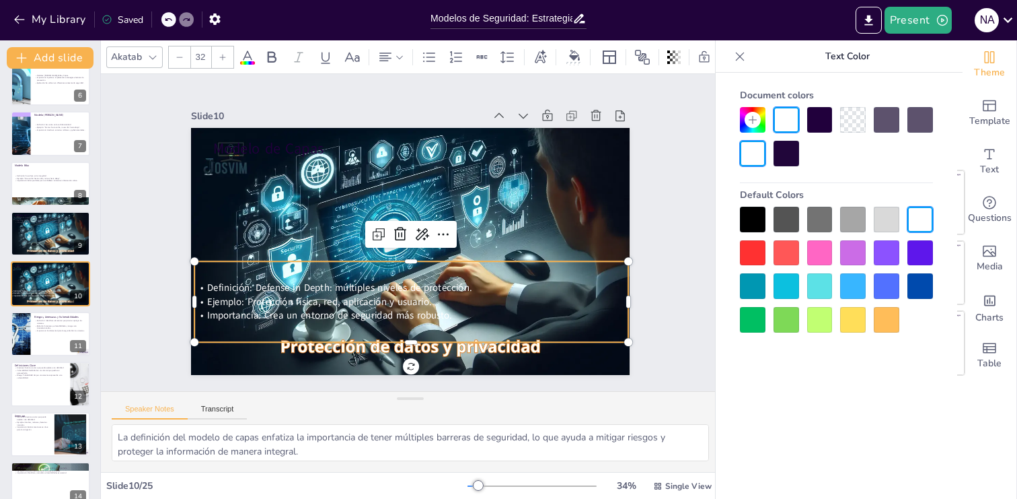
click at [249, 59] on icon at bounding box center [248, 57] width 16 height 16
click at [466, 297] on p "Ejemplo: Protección física, red, aplicación y usuario." at bounding box center [351, 268] width 229 height 383
click at [672, 57] on icon at bounding box center [674, 56] width 13 height 13
drag, startPoint x: 672, startPoint y: 109, endPoint x: 684, endPoint y: 113, distance: 12.8
click at [683, 112] on body "My Library Saving...... Modelos de Seguridad: Estrategias para la Protección de…" at bounding box center [508, 249] width 1017 height 499
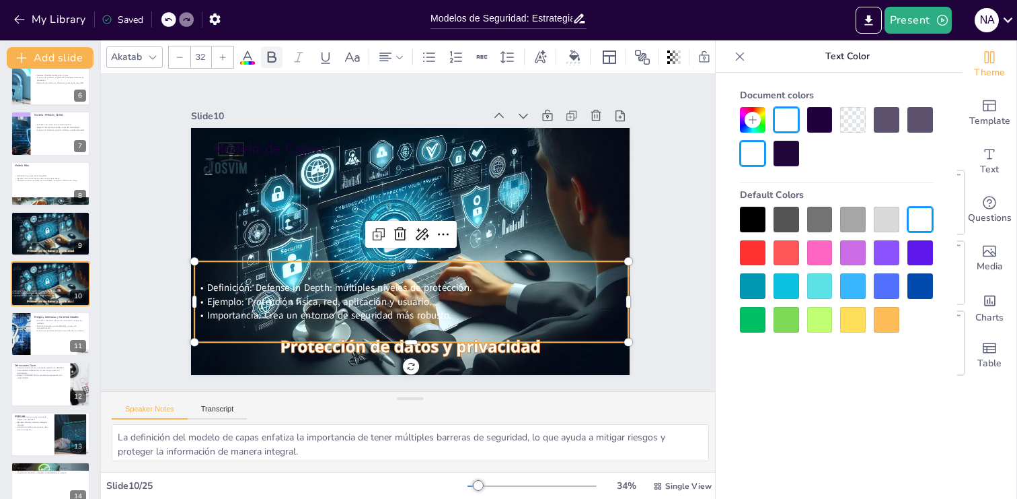
click at [270, 58] on icon at bounding box center [272, 57] width 16 height 16
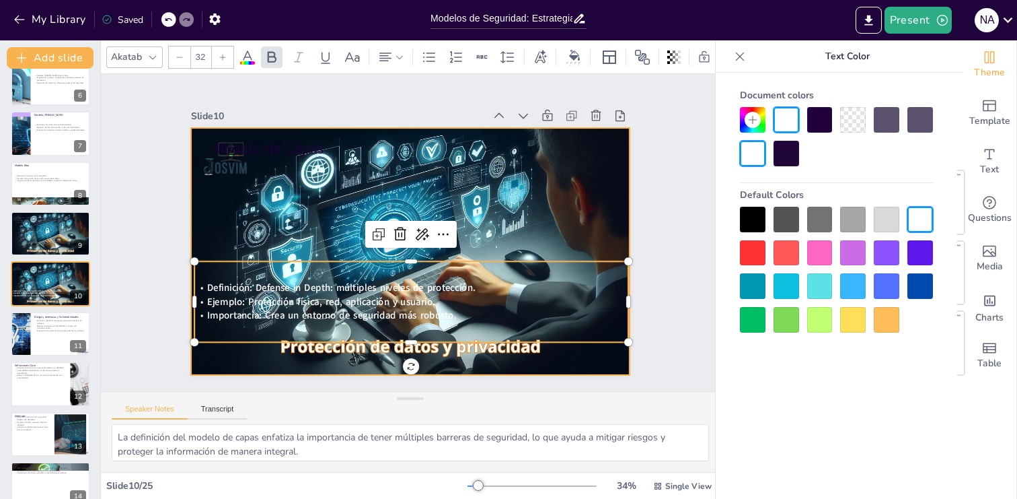
click at [513, 203] on div at bounding box center [401, 248] width 504 height 433
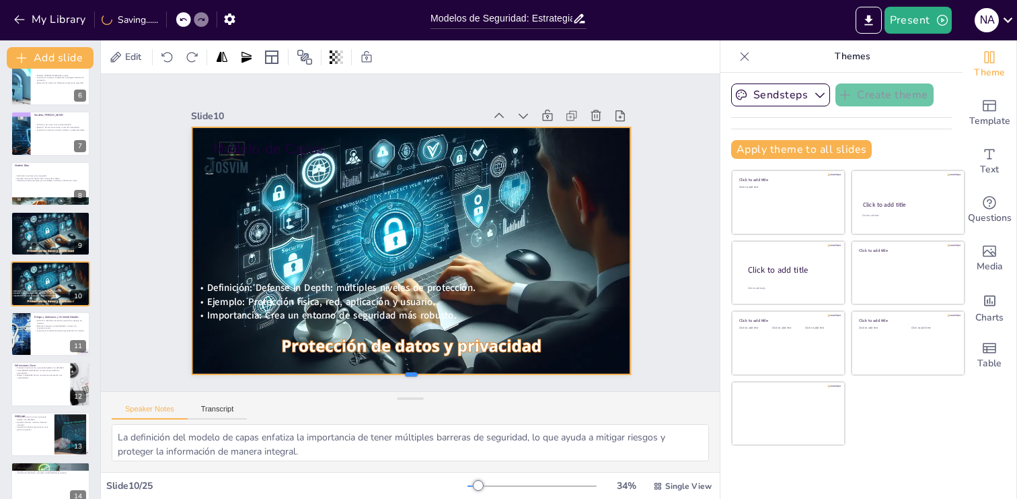
click at [463, 326] on div at bounding box center [529, 144] width 266 height 361
click at [464, 404] on div "Speaker Notes Transcript" at bounding box center [410, 408] width 619 height 32
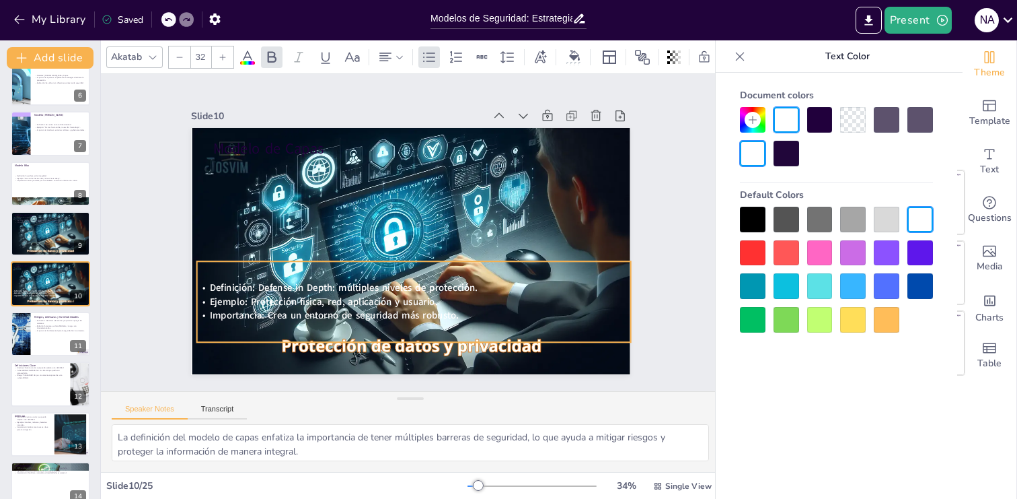
click at [380, 201] on span "Importancia: Crea un entorno de seguridad más robusto." at bounding box center [502, 167] width 247 height 65
click at [450, 262] on div "Definición: Defense in Depth: múltiples niveles de protección. Ejemplo: Protecc…" at bounding box center [453, 287] width 398 height 320
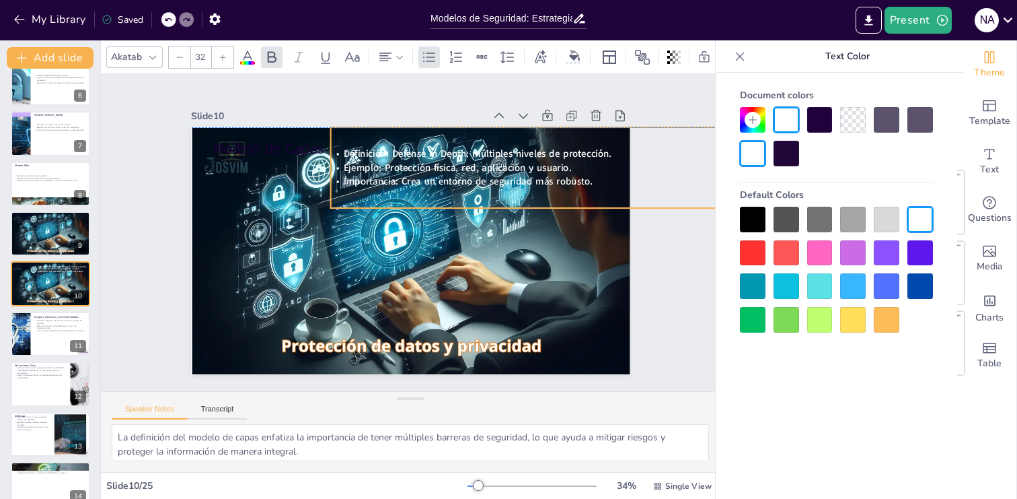
drag, startPoint x: 392, startPoint y: 262, endPoint x: 526, endPoint y: 131, distance: 187.9
click at [526, 131] on div "Definición: Defense in Depth: múltiples niveles de protección. Ejemplo: Protecc…" at bounding box center [544, 305] width 320 height 398
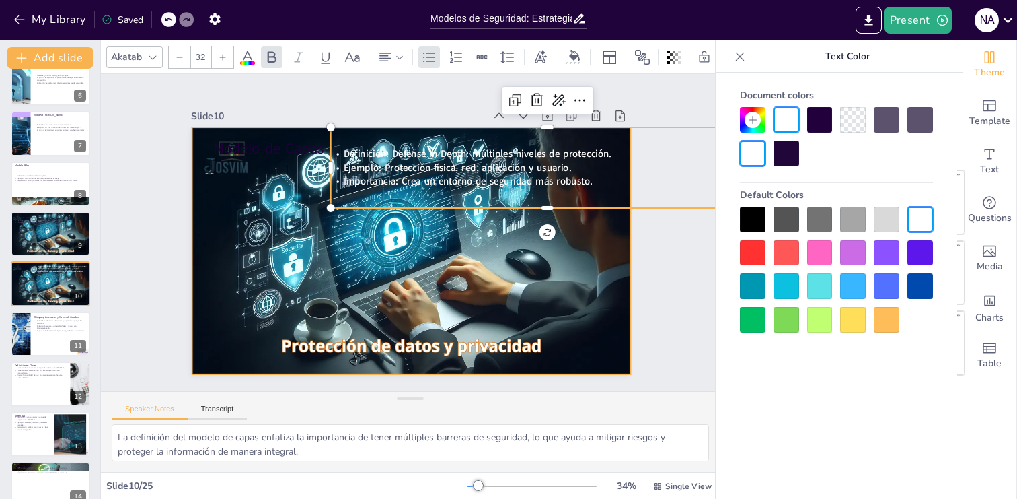
click at [542, 279] on div at bounding box center [395, 220] width 477 height 491
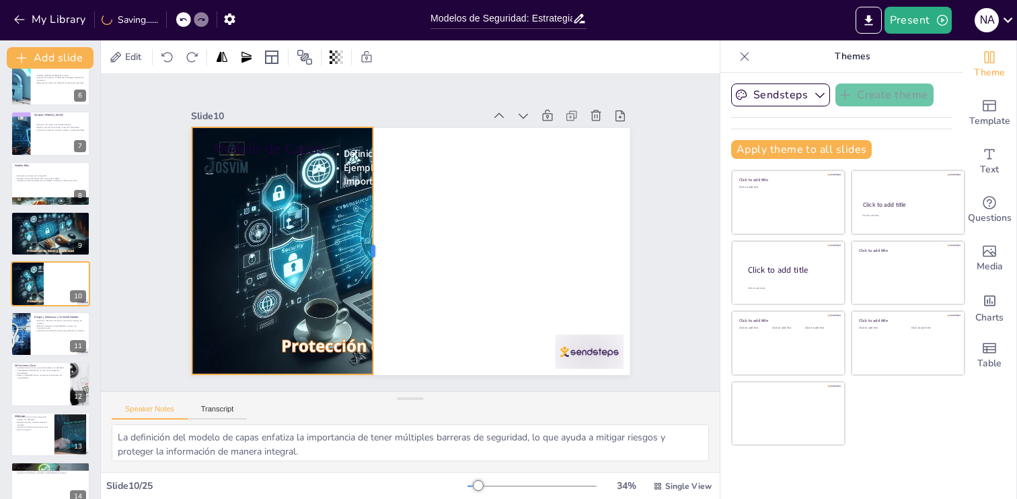
drag, startPoint x: 633, startPoint y: 251, endPoint x: 375, endPoint y: 246, distance: 257.8
click at [375, 217] on div at bounding box center [396, 199] width 247 height 36
click at [354, 347] on div at bounding box center [391, 233] width 247 height 439
click at [368, 350] on div at bounding box center [424, 244] width 477 height 492
click at [332, 349] on div at bounding box center [406, 250] width 494 height 371
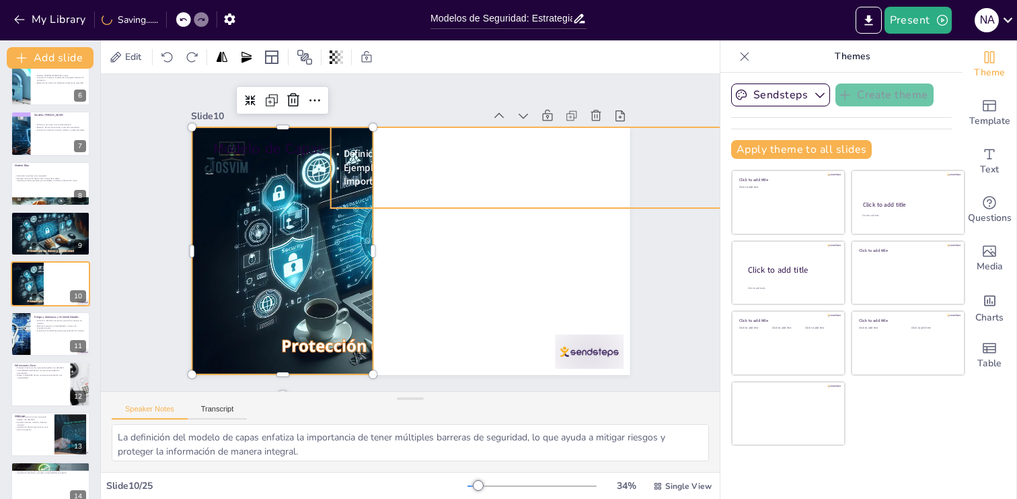
click at [386, 199] on span "Importancia: Crea un entorno de seguridad más robusto." at bounding box center [336, 256] width 233 height 114
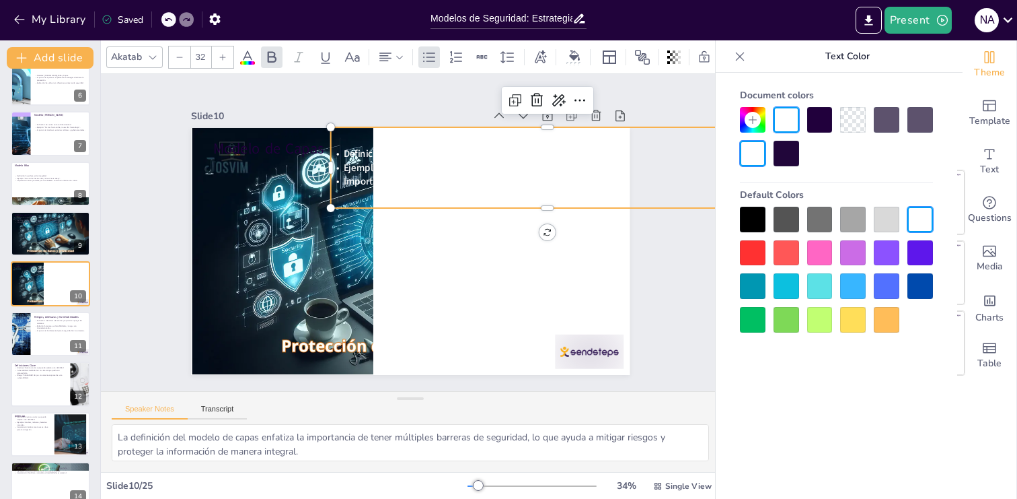
click at [514, 182] on span "Importancia: Crea un entorno de seguridad más robusto." at bounding box center [484, 256] width 137 height 223
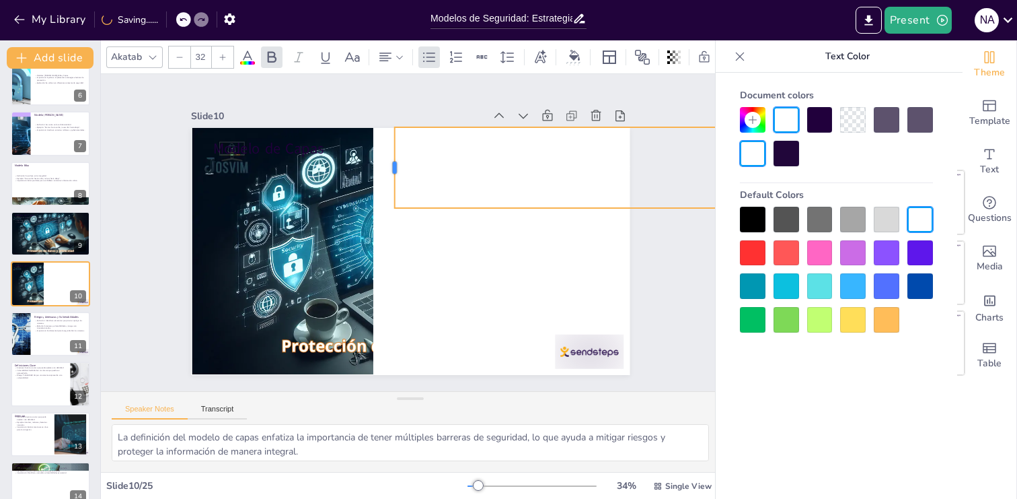
drag, startPoint x: 329, startPoint y: 168, endPoint x: 394, endPoint y: 194, distance: 69.5
click at [385, 193] on div at bounding box center [360, 186] width 50 height 75
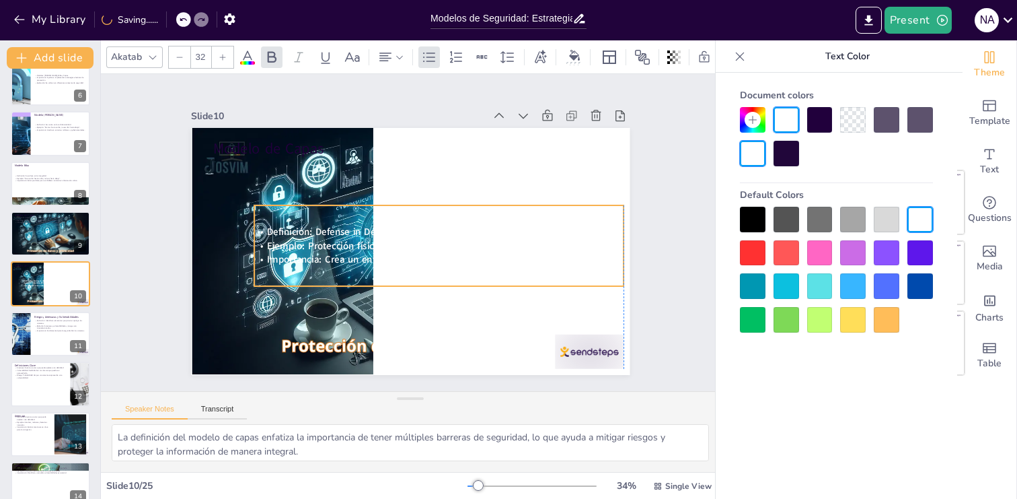
drag, startPoint x: 541, startPoint y: 180, endPoint x: 400, endPoint y: 258, distance: 161.4
click at [400, 258] on span "Importancia: Crea un entorno de seguridad más robusto." at bounding box center [378, 239] width 194 height 177
click at [492, 243] on p "Ejemplo: Protección física, red, aplicación y usuario." at bounding box center [410, 263] width 163 height 343
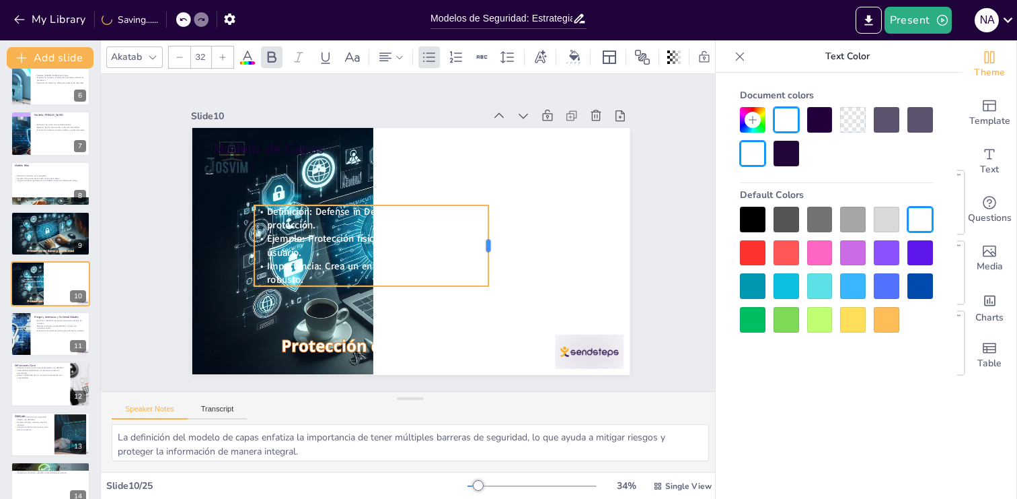
drag, startPoint x: 626, startPoint y: 244, endPoint x: 486, endPoint y: 262, distance: 140.5
click at [456, 157] on div at bounding box center [414, 148] width 81 height 19
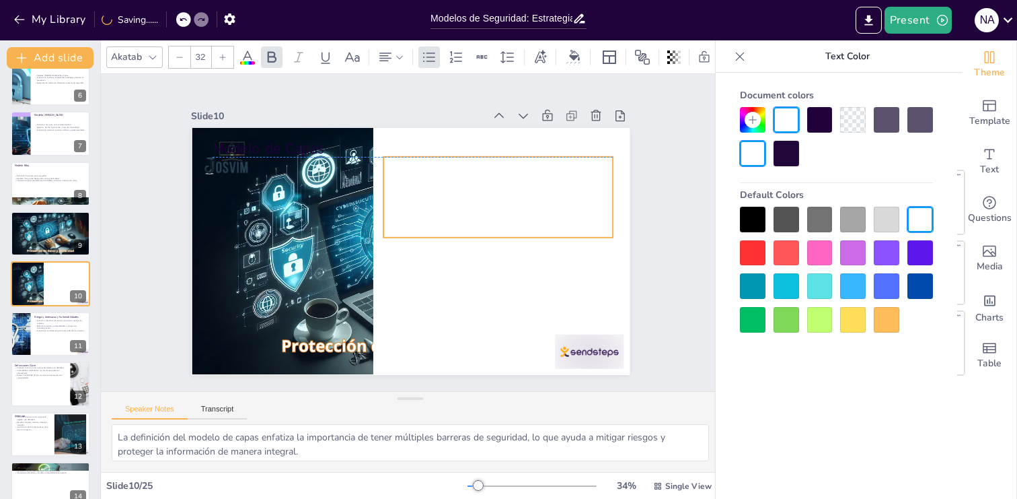
drag, startPoint x: 346, startPoint y: 250, endPoint x: 476, endPoint y: 201, distance: 138.8
click at [476, 201] on p "Ejemplo: Protección física, red, aplicación y usuario." at bounding box center [464, 311] width 75 height 230
click at [787, 154] on div at bounding box center [787, 154] width 26 height 26
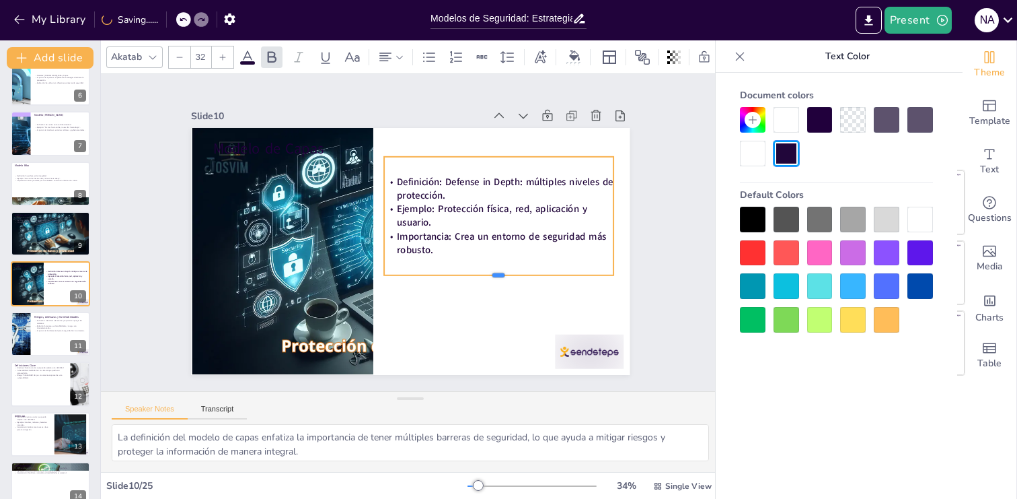
drag, startPoint x: 500, startPoint y: 238, endPoint x: 500, endPoint y: 276, distance: 37.7
click at [406, 276] on div at bounding box center [311, 246] width 192 height 144
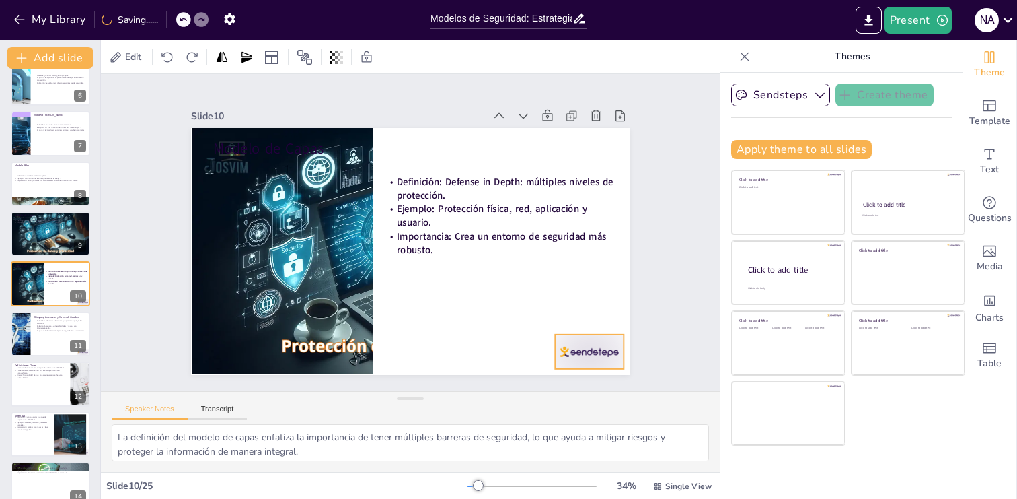
click at [250, 352] on div at bounding box center [218, 328] width 64 height 77
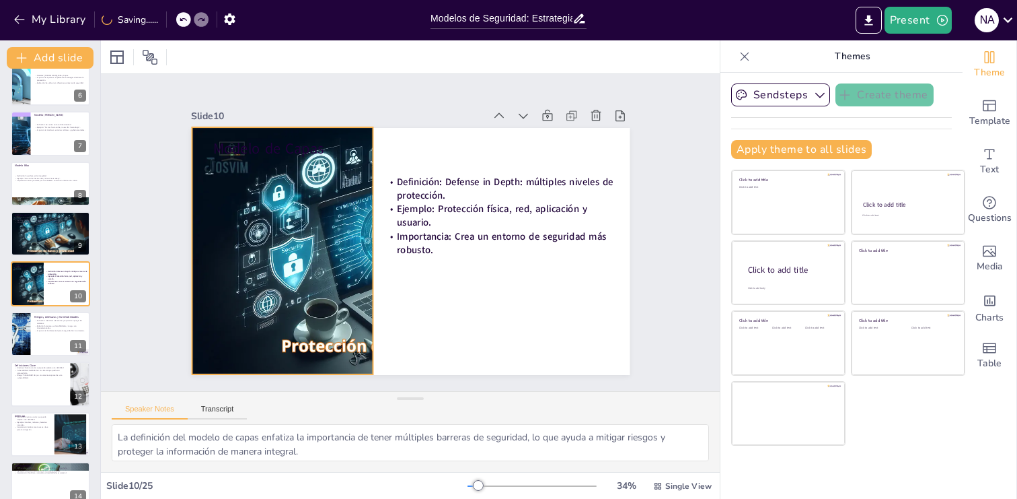
click at [360, 313] on div at bounding box center [393, 228] width 371 height 494
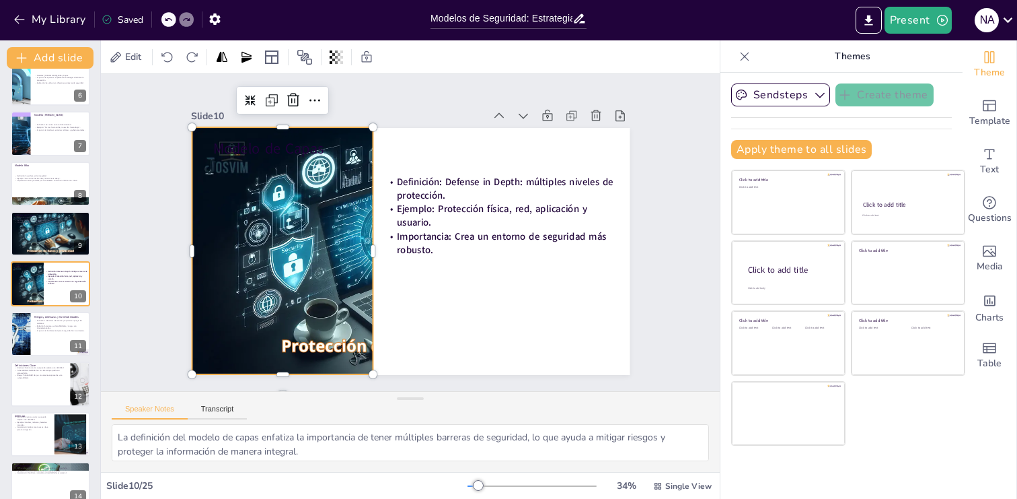
click at [372, 252] on div at bounding box center [392, 229] width 333 height 480
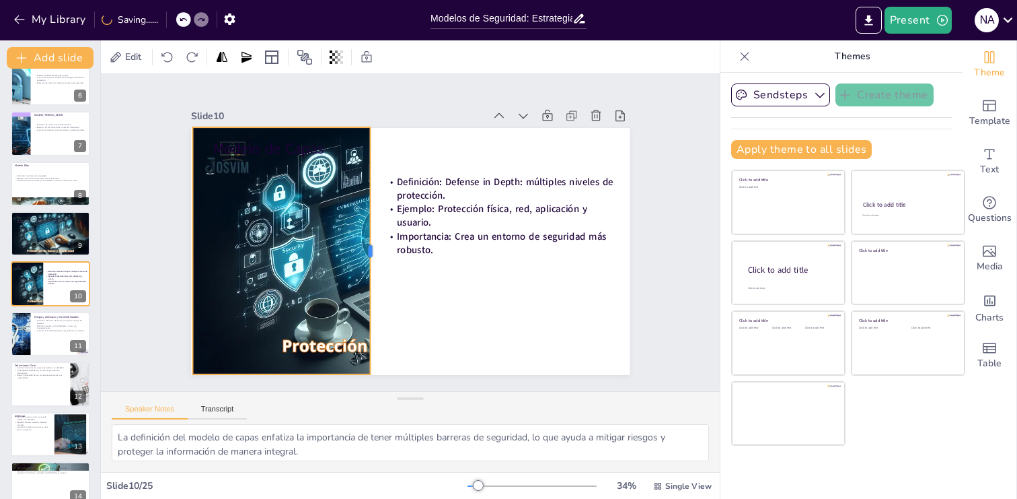
click at [371, 252] on div at bounding box center [380, 208] width 230 height 110
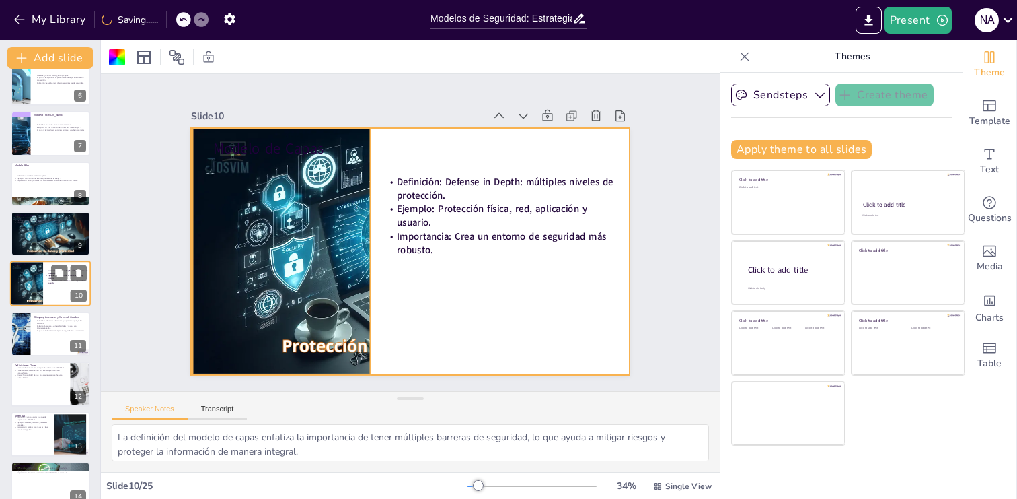
click at [41, 288] on div at bounding box center [50, 284] width 81 height 46
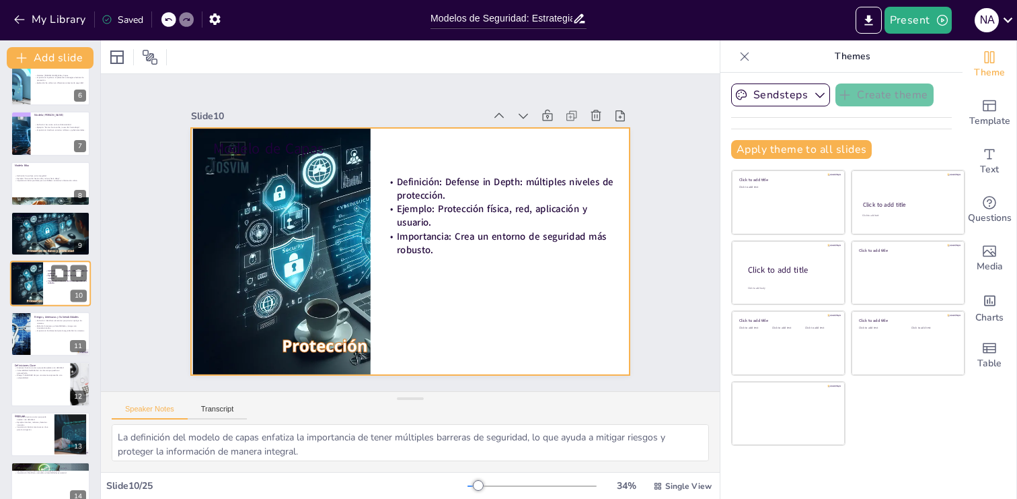
click at [46, 291] on div at bounding box center [50, 284] width 81 height 46
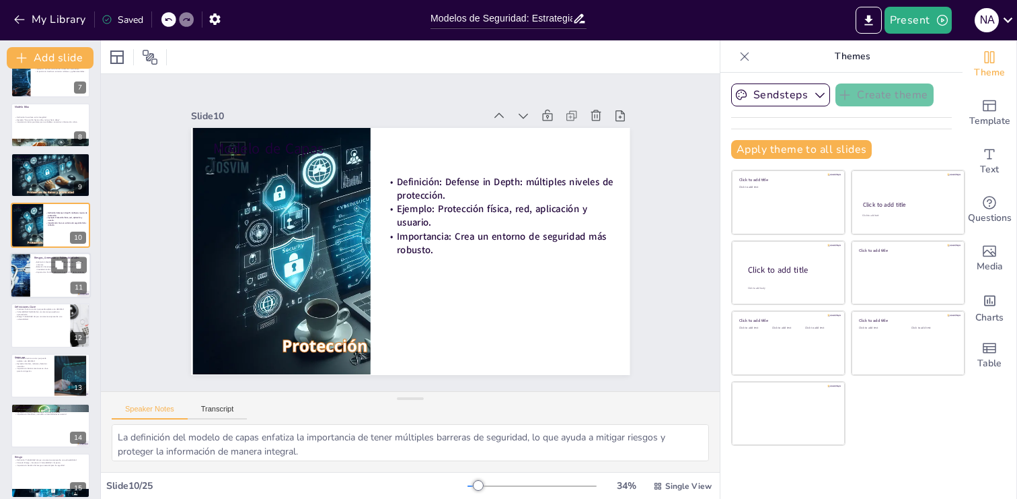
click at [48, 280] on div at bounding box center [50, 275] width 81 height 46
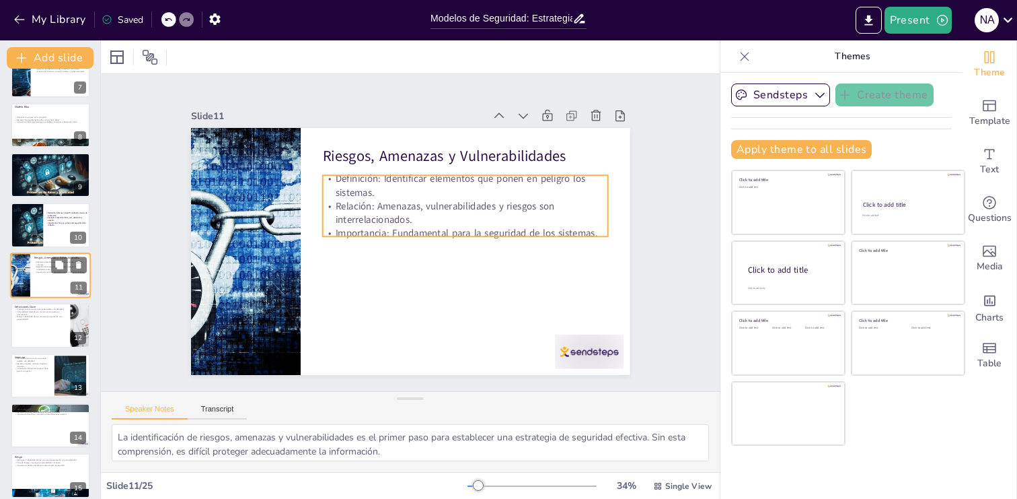
scroll to position [318, 0]
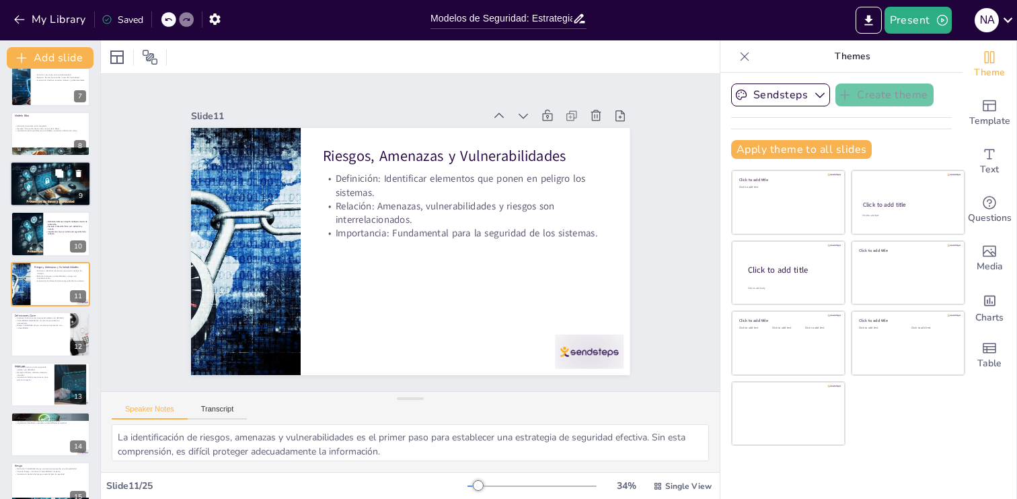
click at [48, 189] on div at bounding box center [50, 184] width 81 height 46
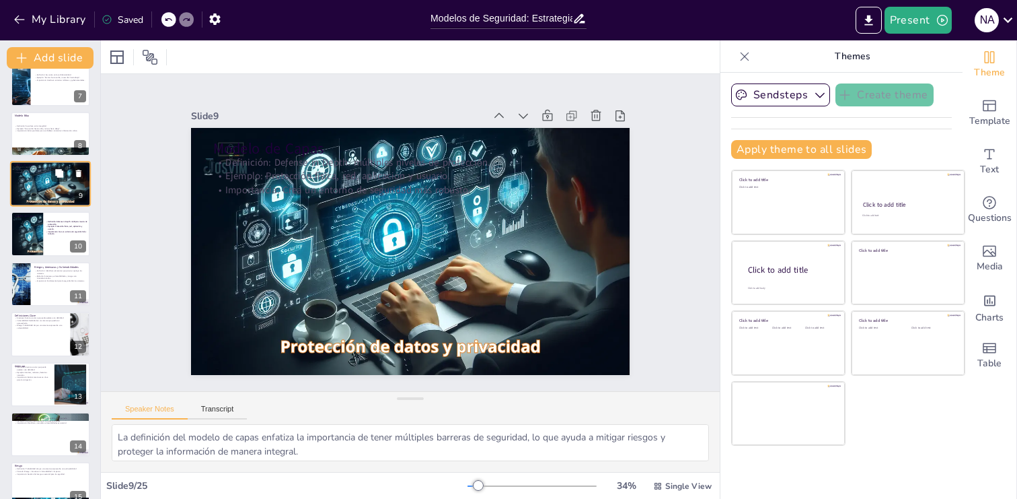
scroll to position [218, 0]
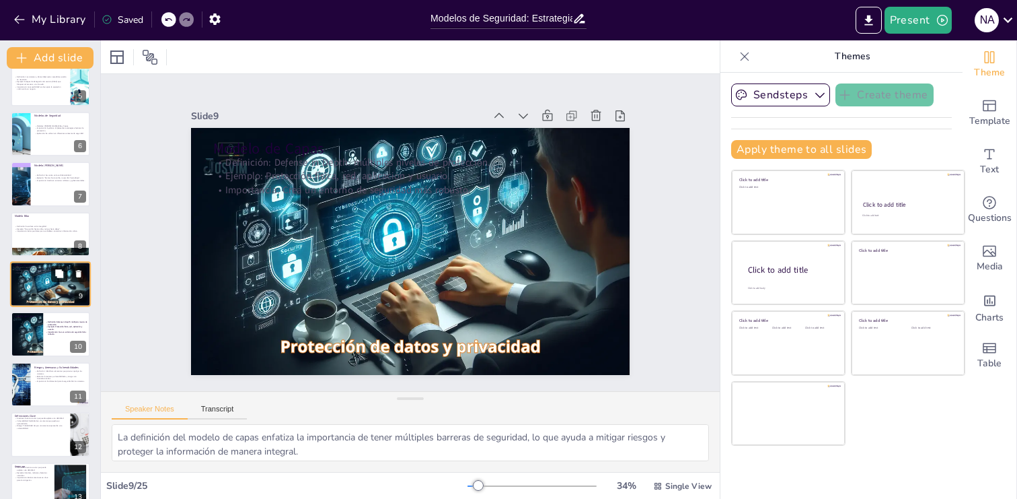
click at [53, 280] on button at bounding box center [59, 273] width 16 height 16
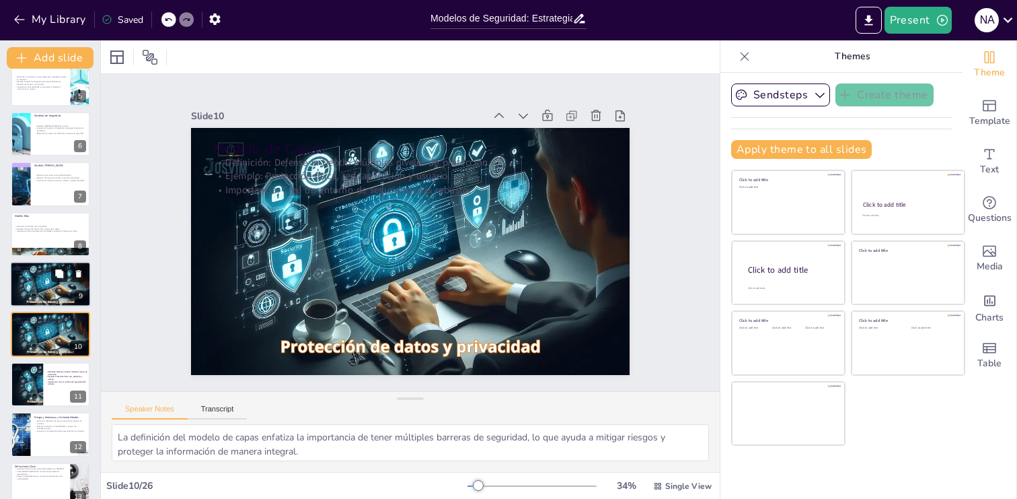
scroll to position [268, 0]
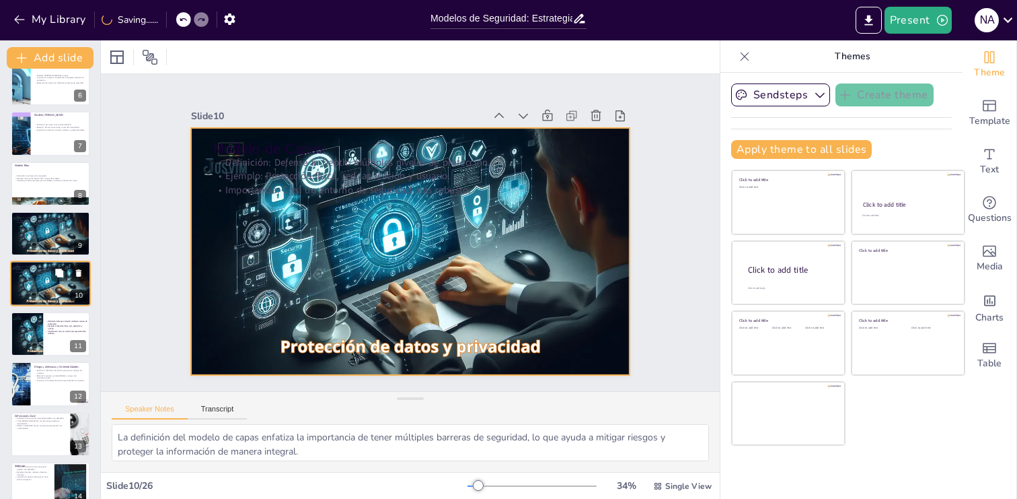
click at [53, 283] on div at bounding box center [50, 284] width 81 height 46
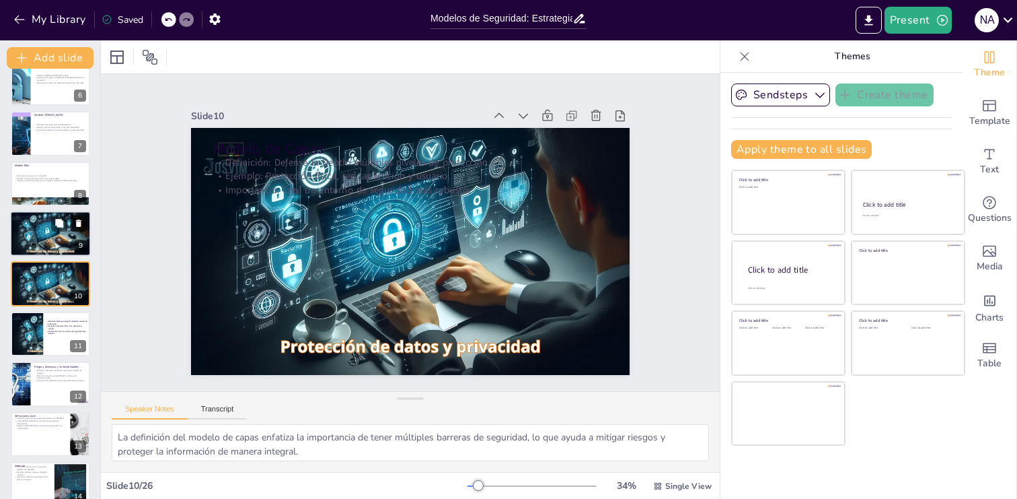
click at [75, 223] on icon at bounding box center [78, 223] width 9 height 9
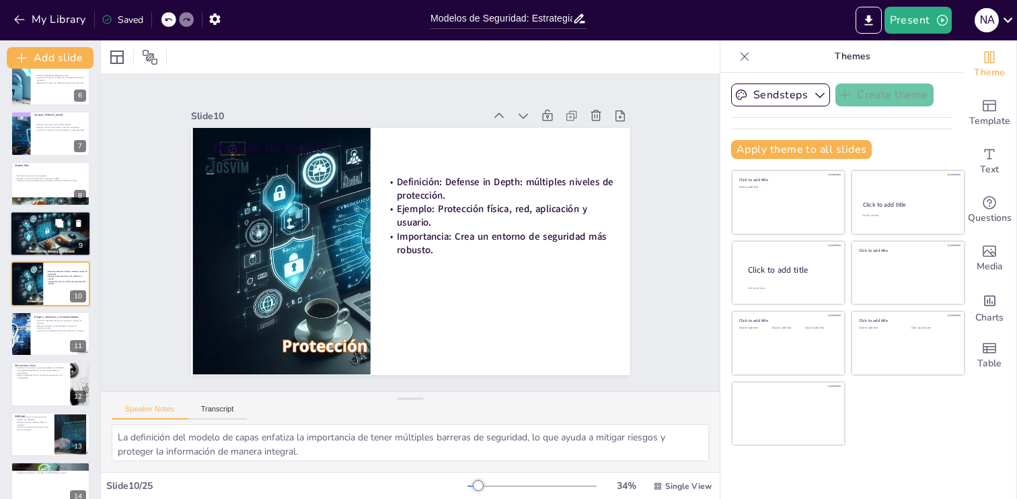
click at [75, 222] on icon at bounding box center [78, 223] width 9 height 9
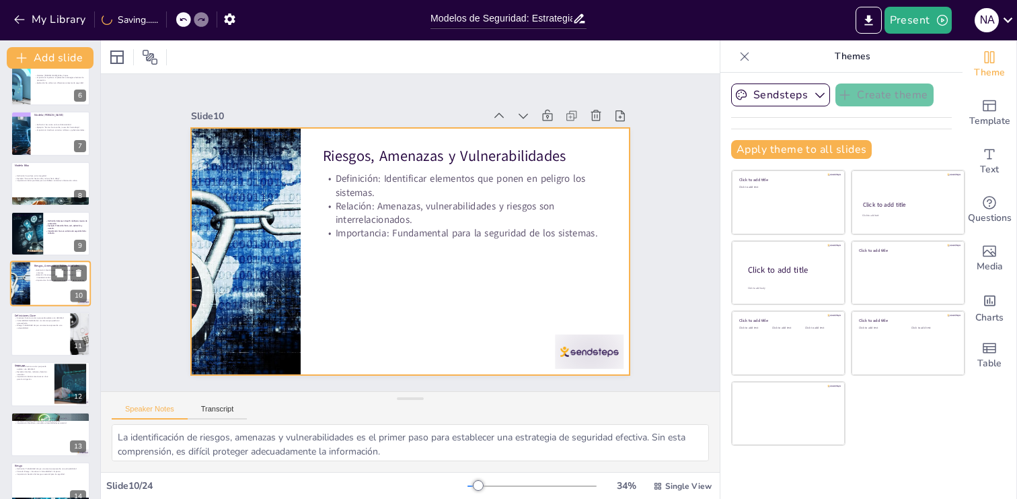
click at [47, 291] on div at bounding box center [50, 284] width 81 height 46
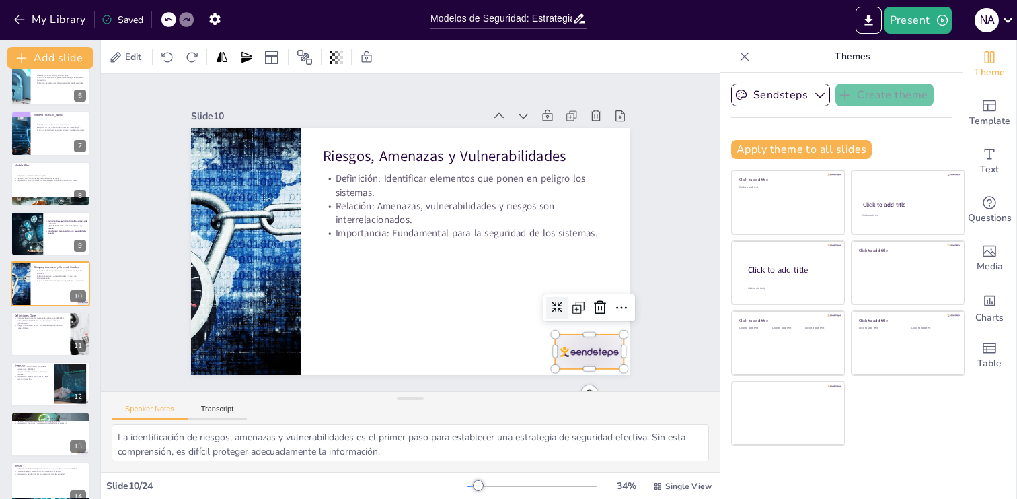
click at [353, 72] on div at bounding box center [315, 40] width 77 height 64
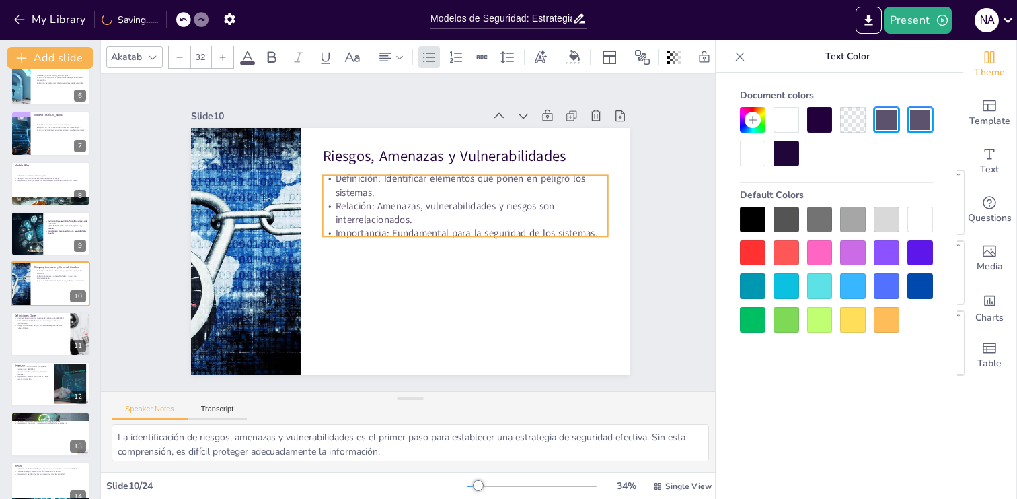
click at [454, 229] on p "Importancia: Fundamental para la seguridad de los sistemas." at bounding box center [363, 204] width 254 height 154
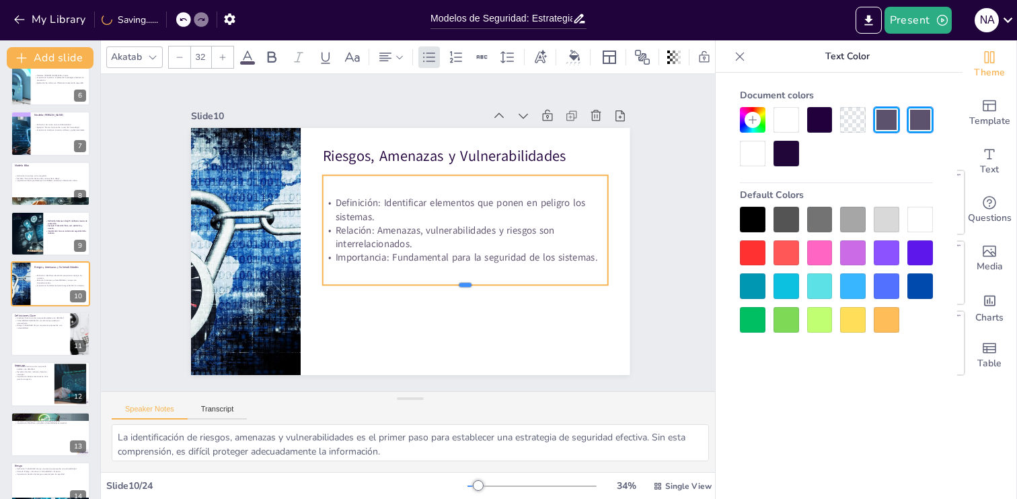
drag, startPoint x: 464, startPoint y: 240, endPoint x: 464, endPoint y: 288, distance: 48.4
click at [400, 288] on div at bounding box center [365, 297] width 70 height 281
click at [43, 343] on div at bounding box center [50, 334] width 81 height 46
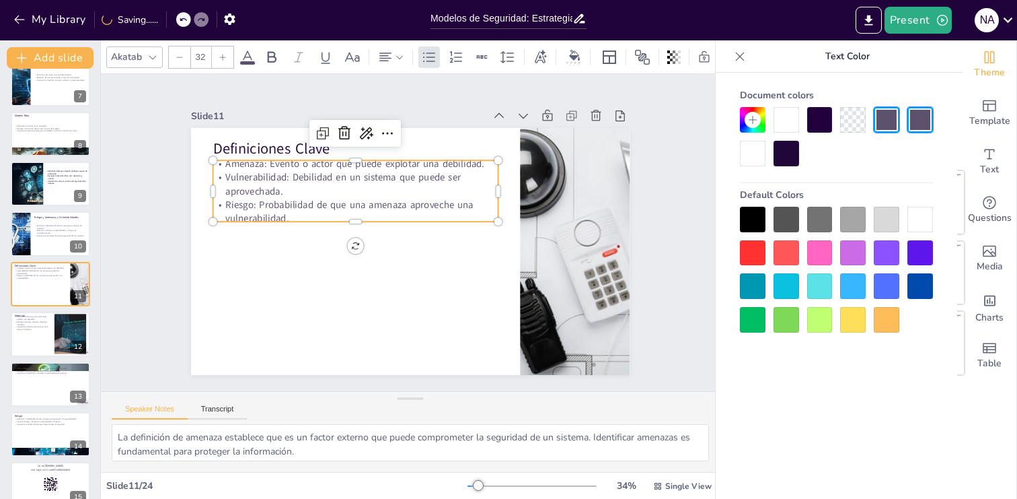
click at [382, 209] on p "Riesgo: Probabilidad de que una amenaza aproveche una vulnerabilidad." at bounding box center [452, 191] width 141 height 272
click at [356, 221] on p "Riesgo: Probabilidad de que una amenaza aproveche una vulnerabilidad." at bounding box center [401, 174] width 166 height 261
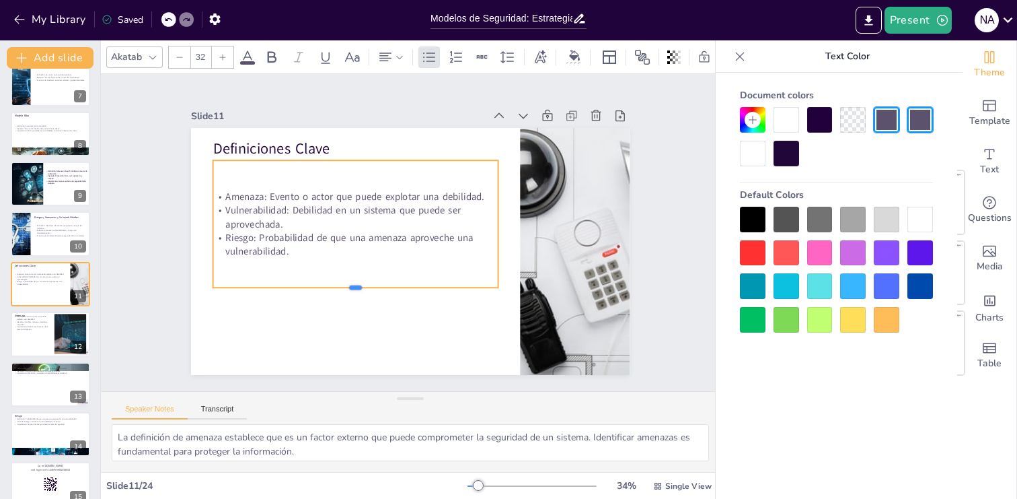
drag, startPoint x: 355, startPoint y: 223, endPoint x: 356, endPoint y: 320, distance: 96.2
click at [436, 320] on div at bounding box center [485, 266] width 98 height 275
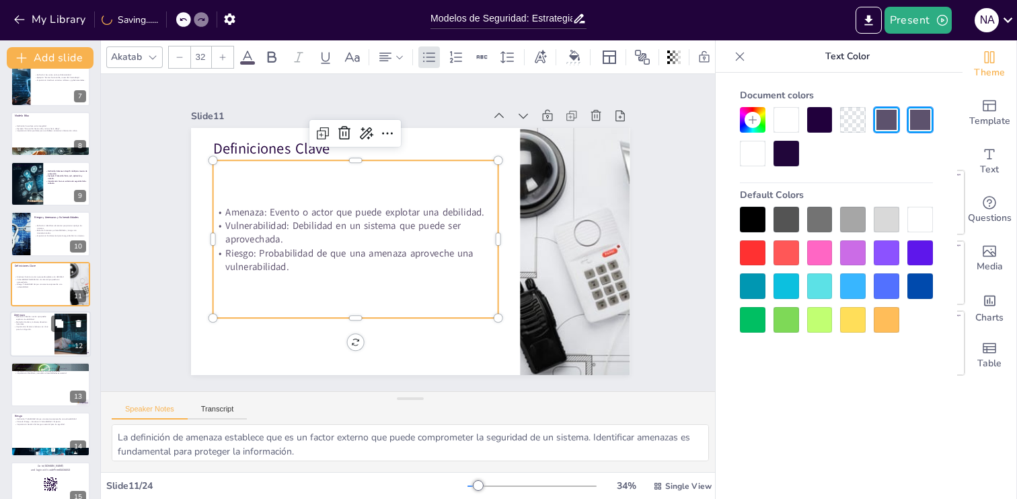
click at [35, 347] on div at bounding box center [50, 334] width 81 height 46
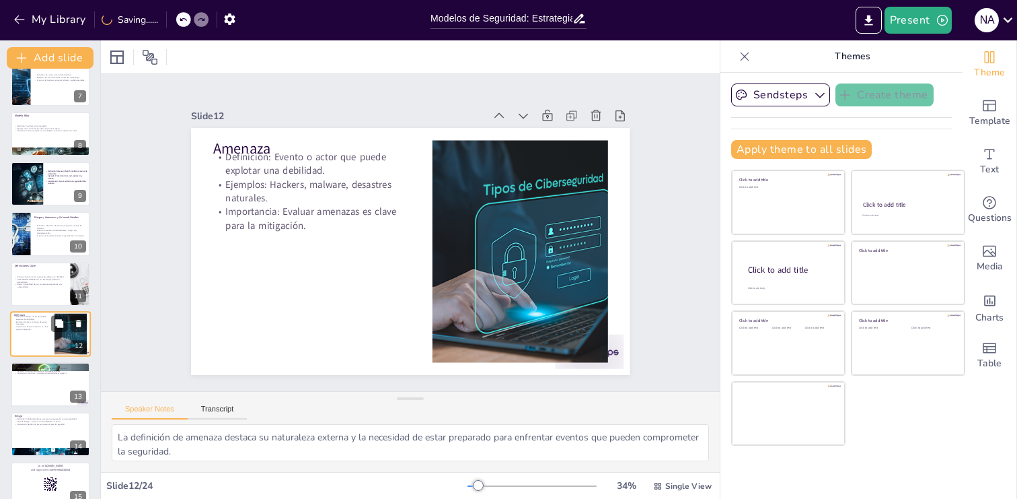
scroll to position [369, 0]
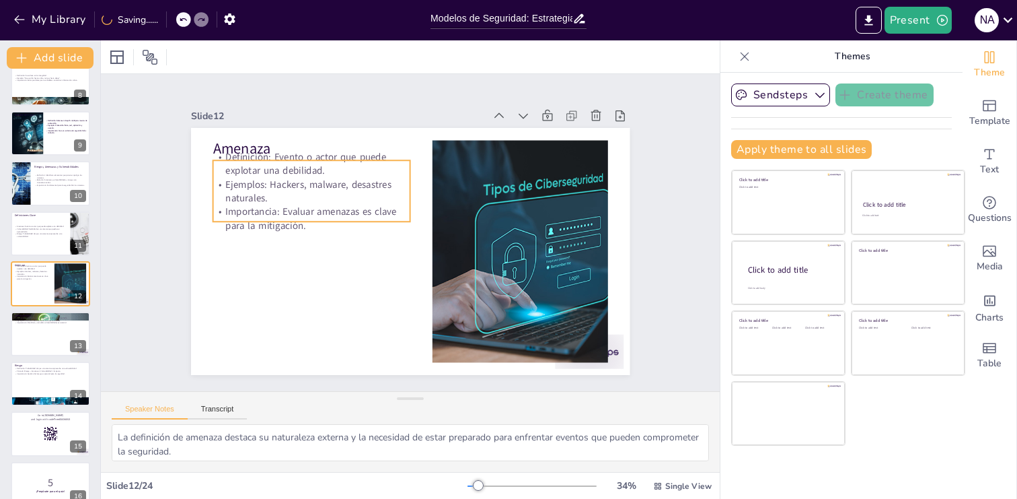
click at [312, 223] on p "Importancia: Evaluar amenazas es clave para la mitigación." at bounding box center [373, 140] width 122 height 185
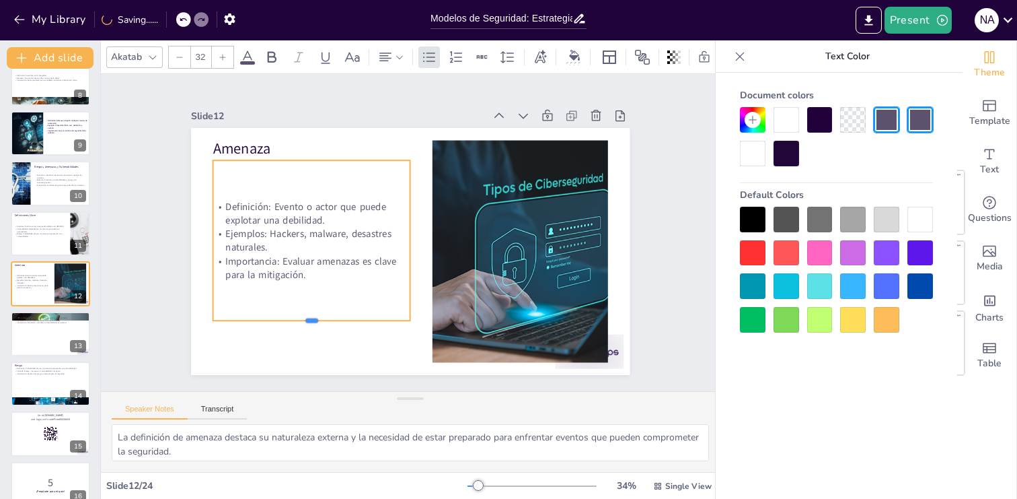
drag, startPoint x: 313, startPoint y: 225, endPoint x: 314, endPoint y: 324, distance: 98.9
click at [361, 156] on div at bounding box center [449, 102] width 176 height 108
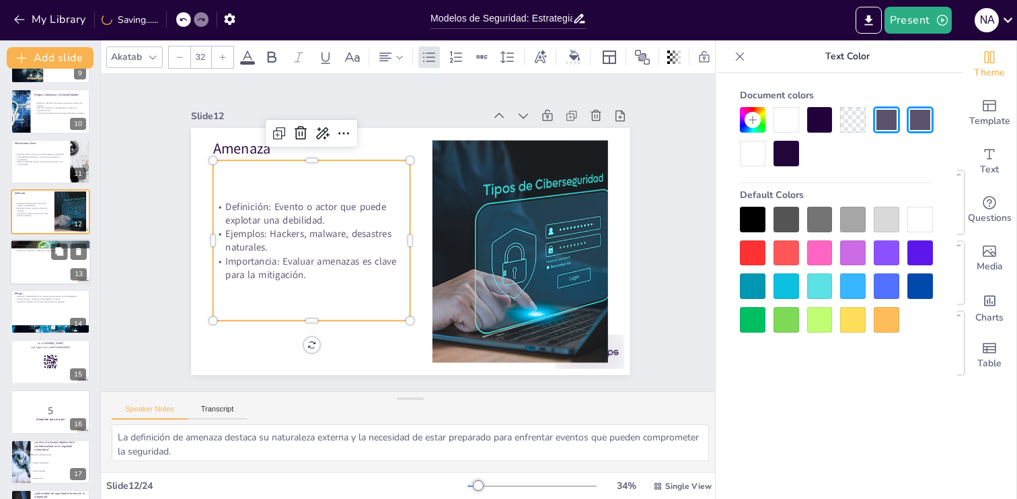
click at [44, 269] on div at bounding box center [50, 262] width 81 height 46
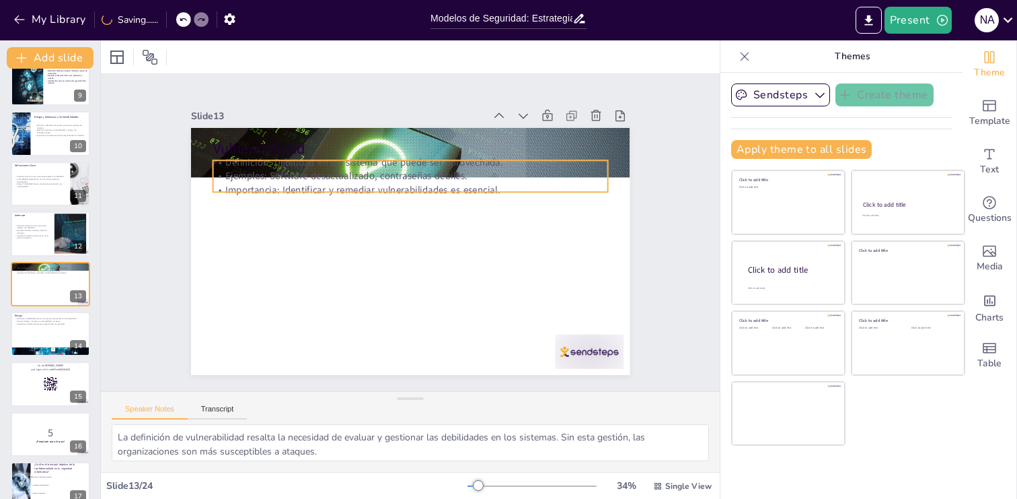
click at [357, 192] on div "Vulnerabilidad Definición: Debilidad en un sistema que puede ser aprovechada. E…" at bounding box center [392, 227] width 370 height 494
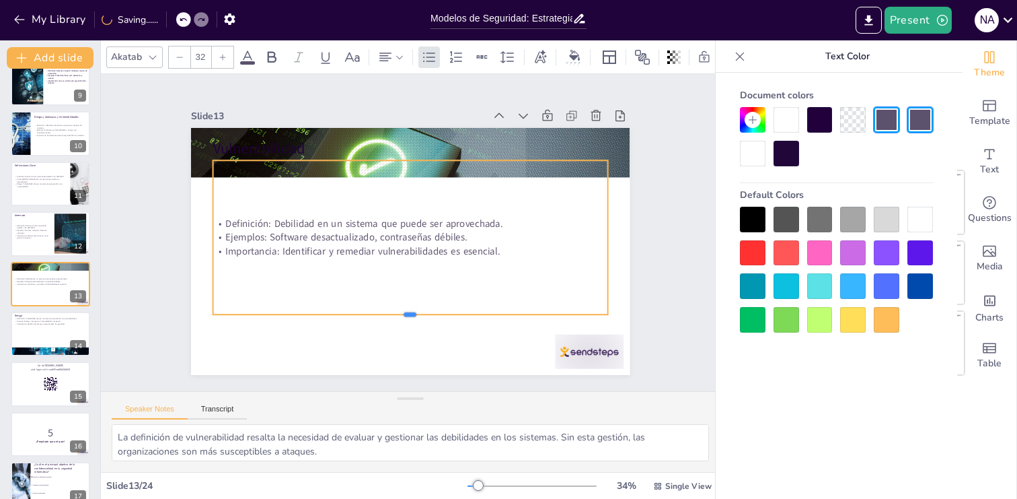
drag, startPoint x: 408, startPoint y: 194, endPoint x: 408, endPoint y: 316, distance: 121.8
click at [408, 316] on div at bounding box center [392, 317] width 389 height 93
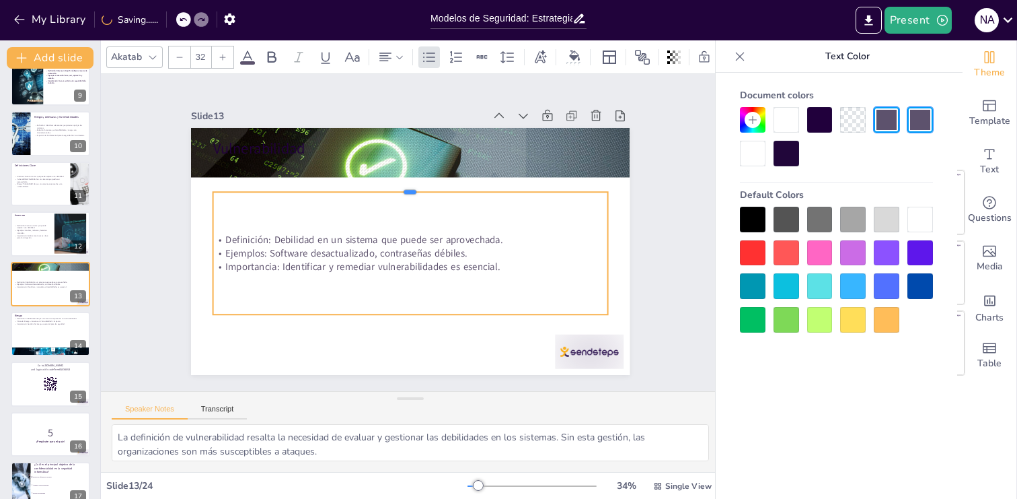
drag, startPoint x: 410, startPoint y: 157, endPoint x: 410, endPoint y: 188, distance: 31.6
click at [410, 189] on div at bounding box center [391, 274] width 365 height 171
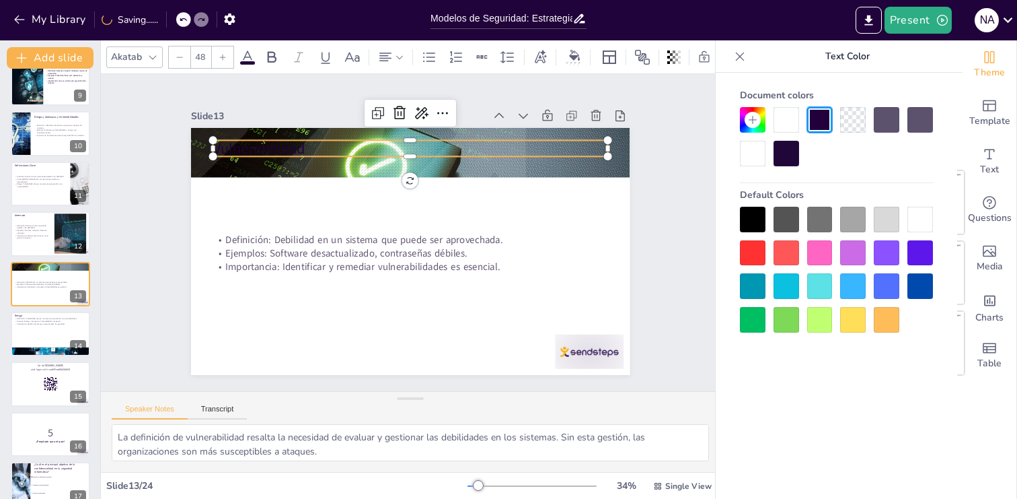
click at [293, 152] on p "Vulnerabilidad" at bounding box center [331, 258] width 142 height 382
click at [918, 217] on div at bounding box center [921, 220] width 26 height 26
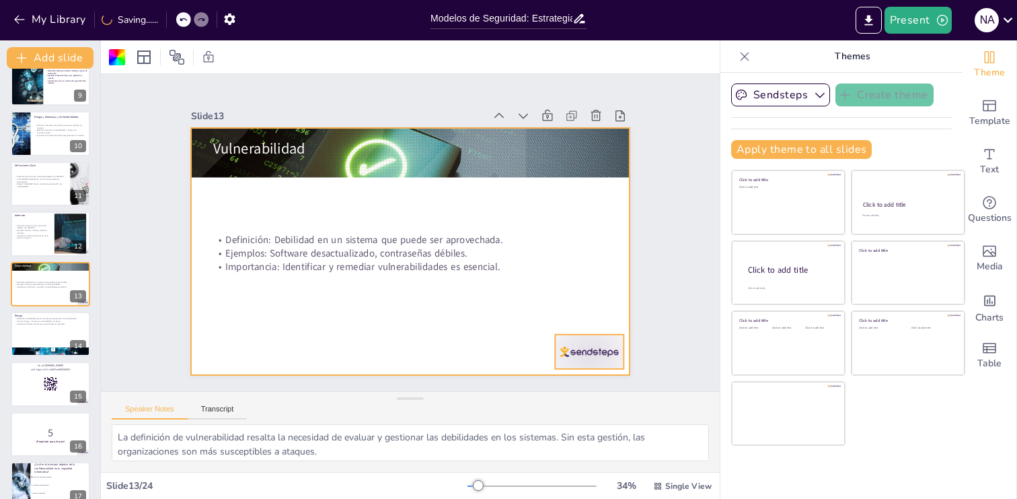
click at [293, 362] on div at bounding box center [272, 398] width 41 height 72
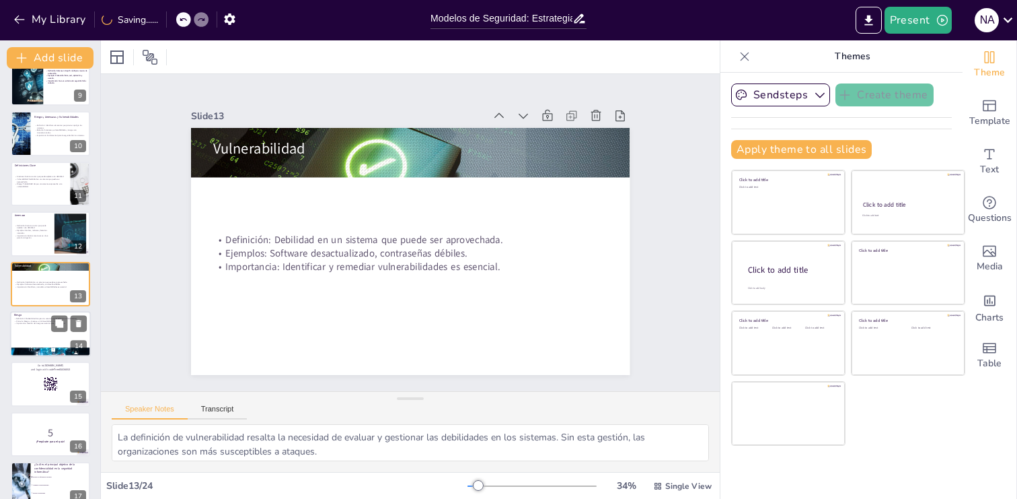
click at [41, 332] on div at bounding box center [50, 334] width 81 height 46
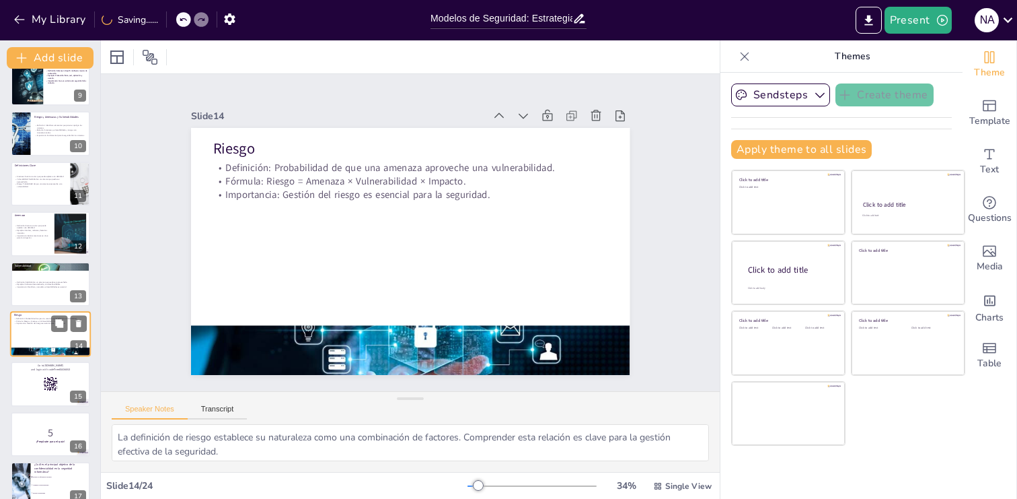
scroll to position [468, 0]
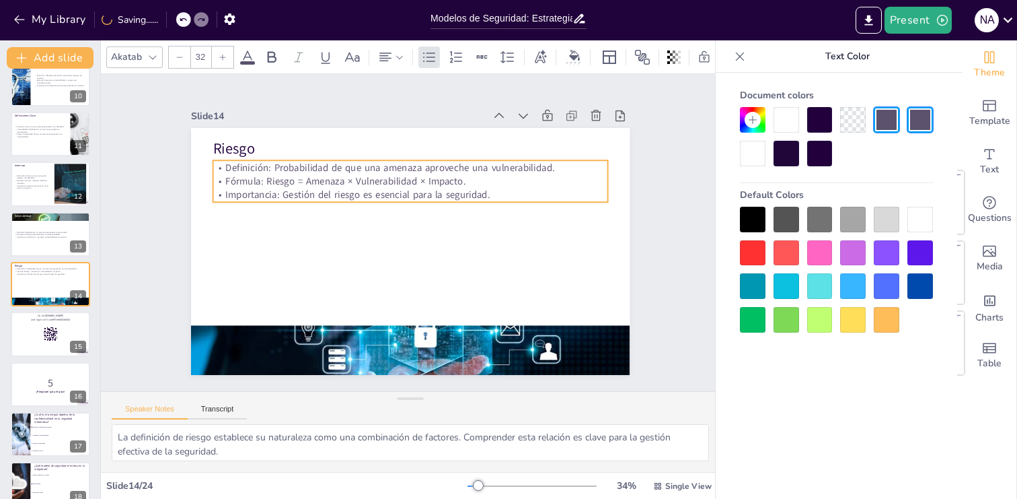
click at [370, 190] on p "Importancia: Gestión del riesgo es esencial para la seguridad." at bounding box center [429, 199] width 349 height 209
click at [409, 203] on div at bounding box center [425, 253] width 326 height 241
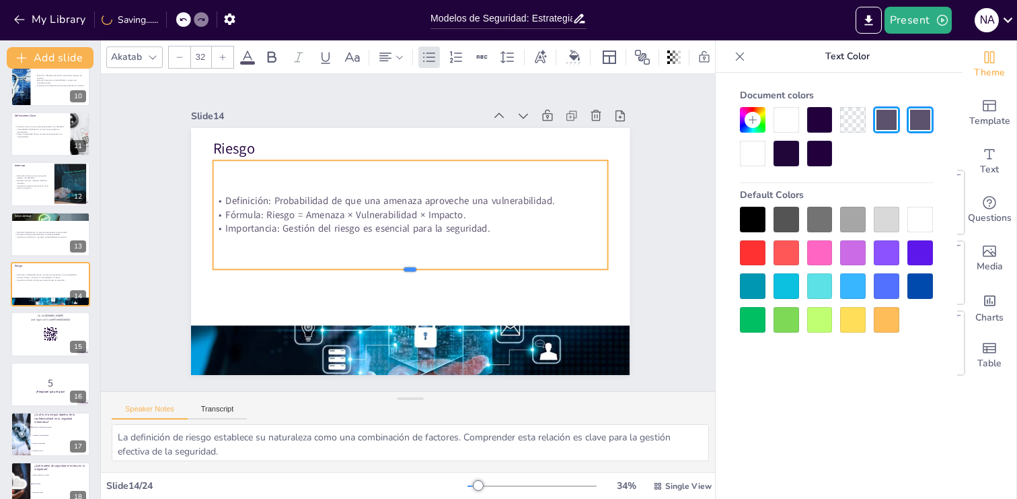
drag, startPoint x: 409, startPoint y: 203, endPoint x: 414, endPoint y: 270, distance: 67.5
click at [414, 270] on div at bounding box center [376, 208] width 241 height 326
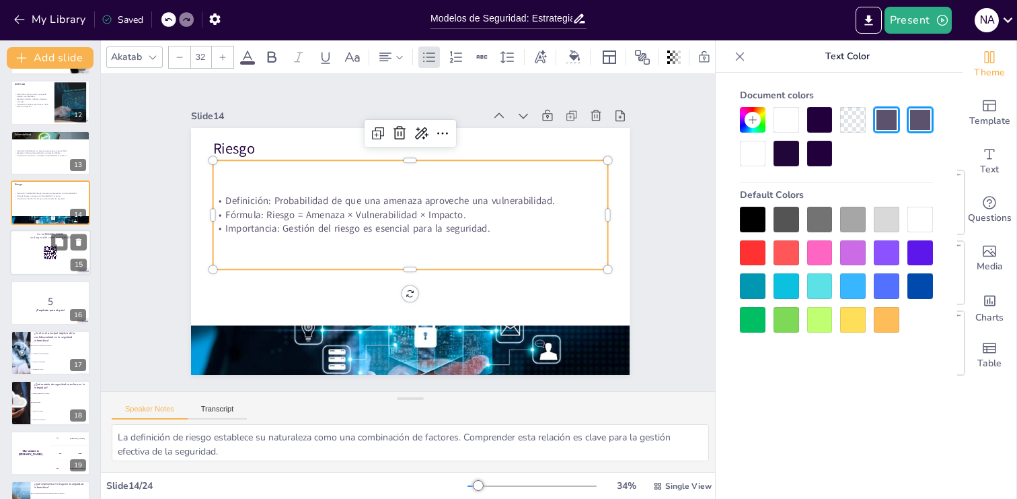
click at [24, 256] on div at bounding box center [50, 253] width 81 height 46
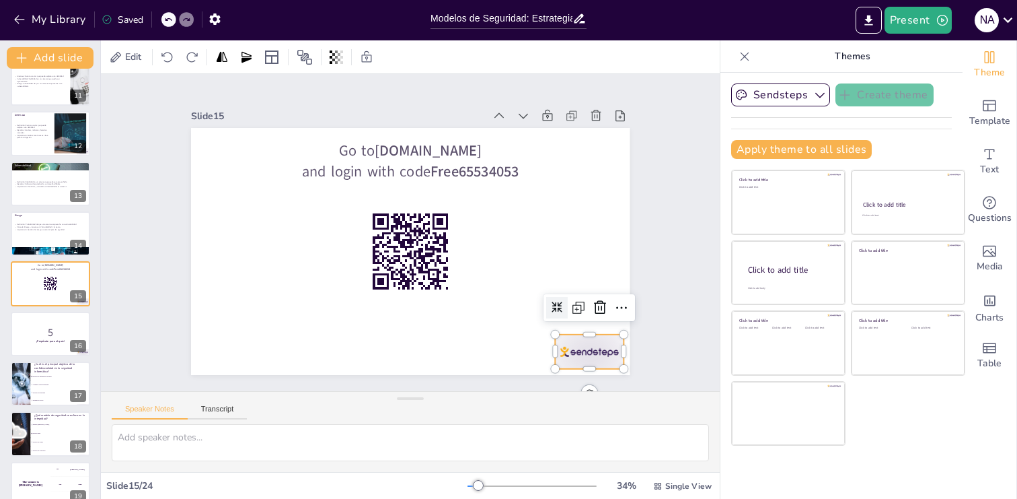
click at [577, 351] on div at bounding box center [589, 351] width 69 height 34
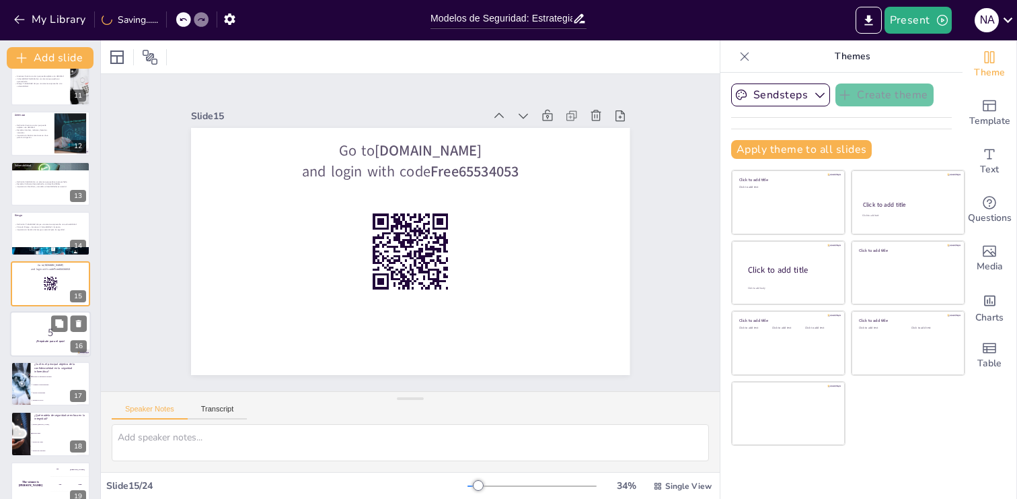
click at [29, 350] on div at bounding box center [50, 334] width 81 height 46
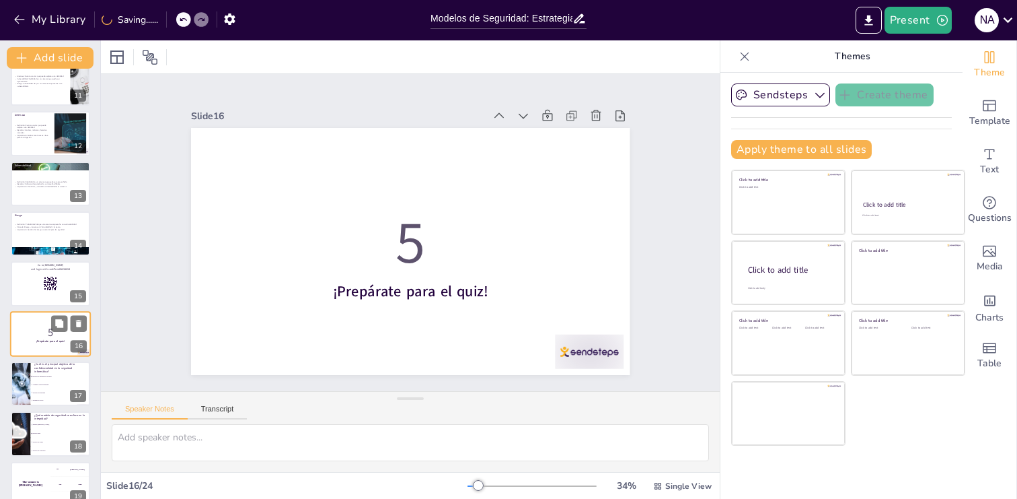
scroll to position [569, 0]
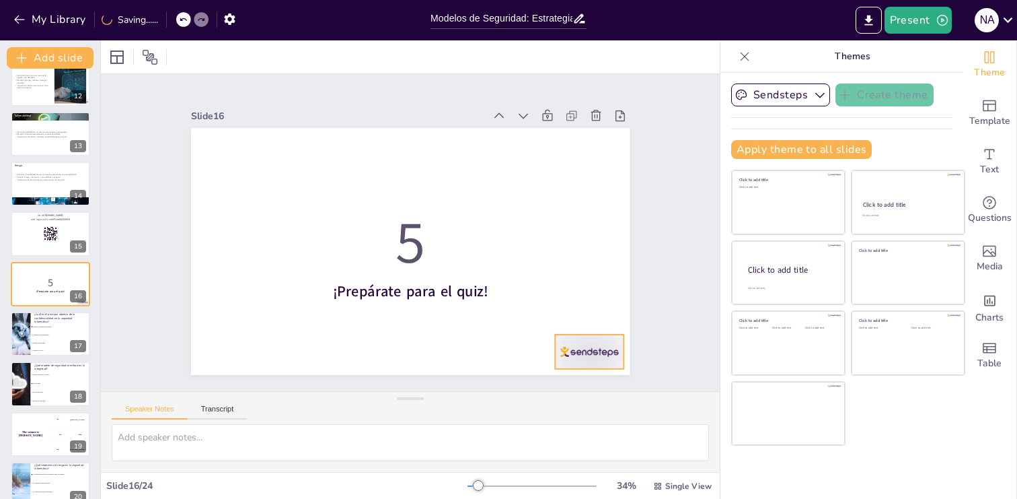
click at [577, 374] on div at bounding box center [544, 401] width 76 height 54
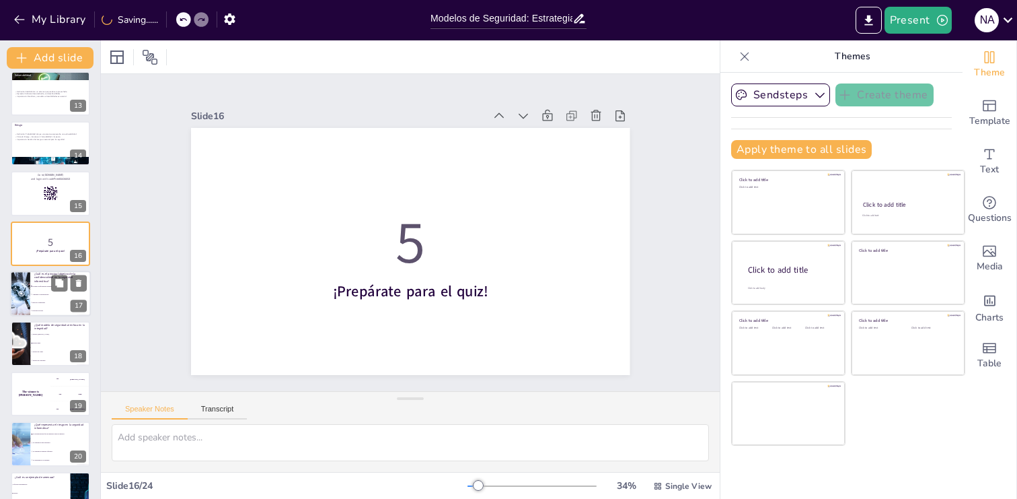
click at [53, 301] on span "Mejorar la integridad" at bounding box center [61, 302] width 58 height 2
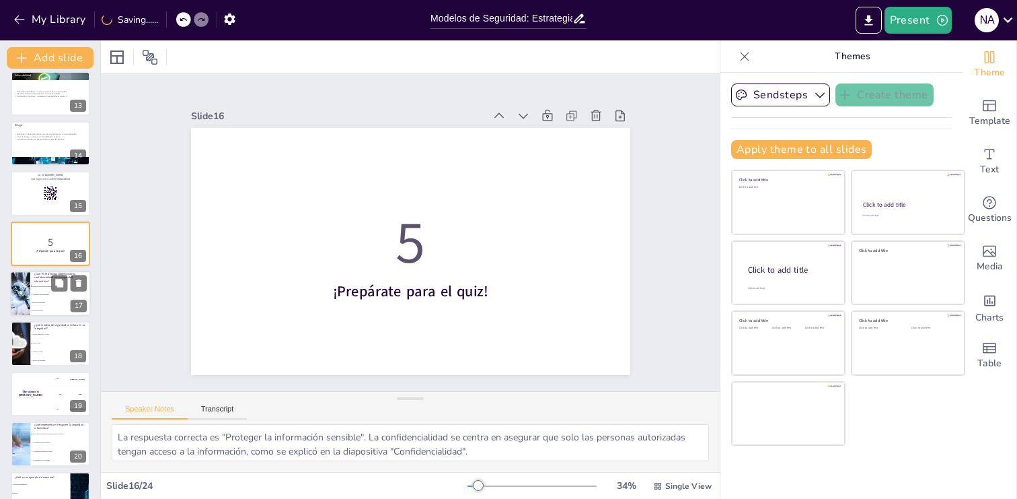
scroll to position [618, 0]
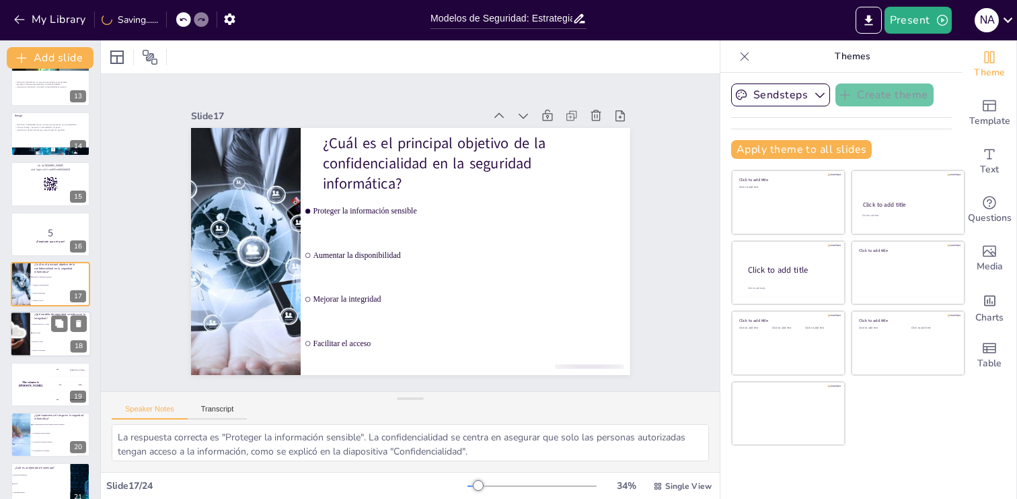
click at [59, 334] on li "Modelo Biba" at bounding box center [60, 333] width 61 height 9
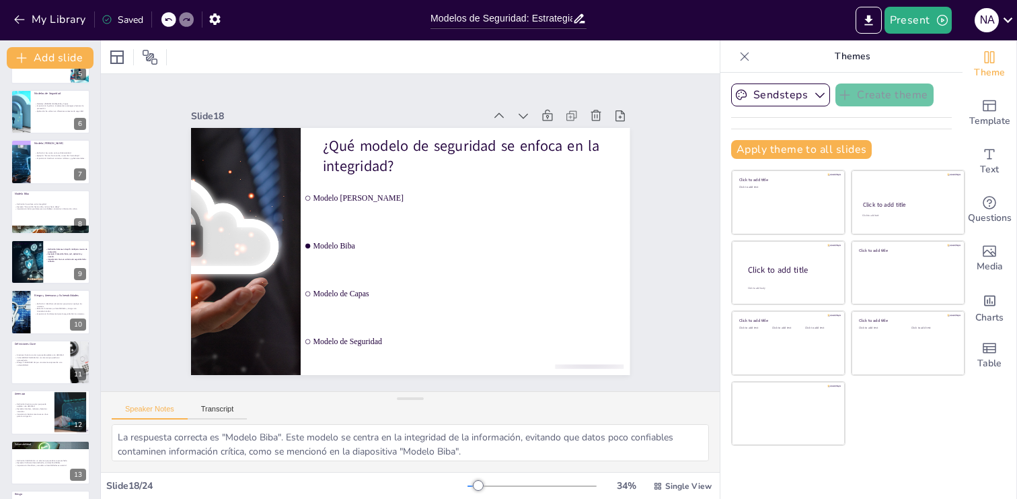
scroll to position [0, 0]
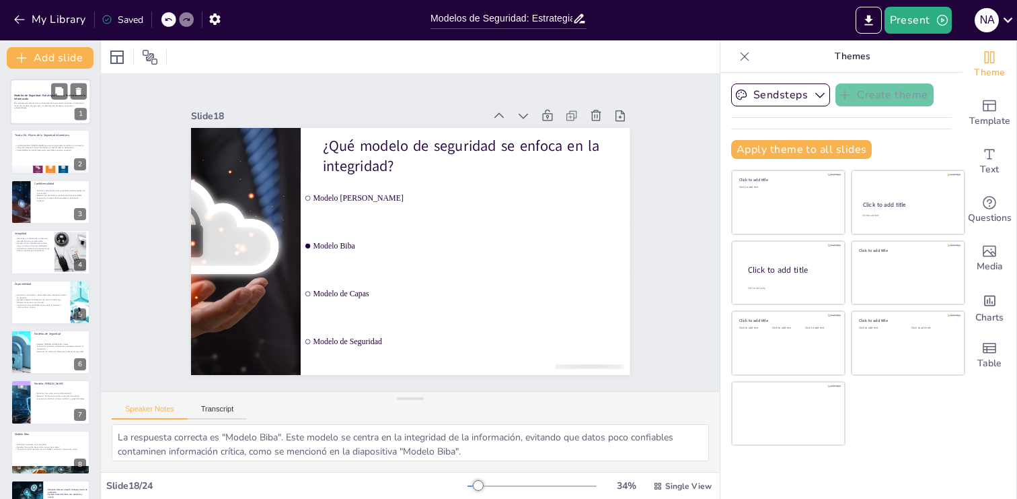
click at [40, 108] on p "Esta presentación abordará los fundamentos de la seguridad informática, incluye…" at bounding box center [50, 105] width 73 height 7
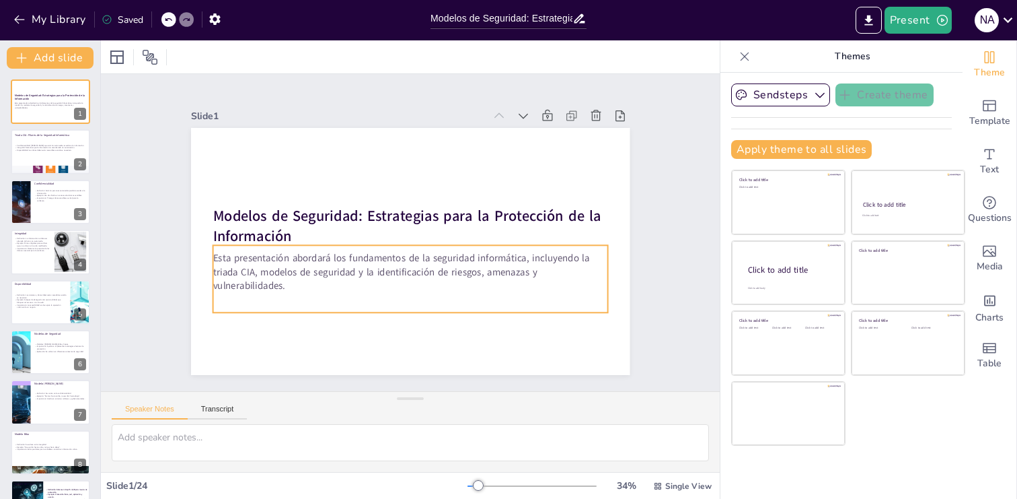
click at [293, 271] on p "Esta presentación abordará los fundamentos de la seguridad informática, incluye…" at bounding box center [373, 244] width 161 height 388
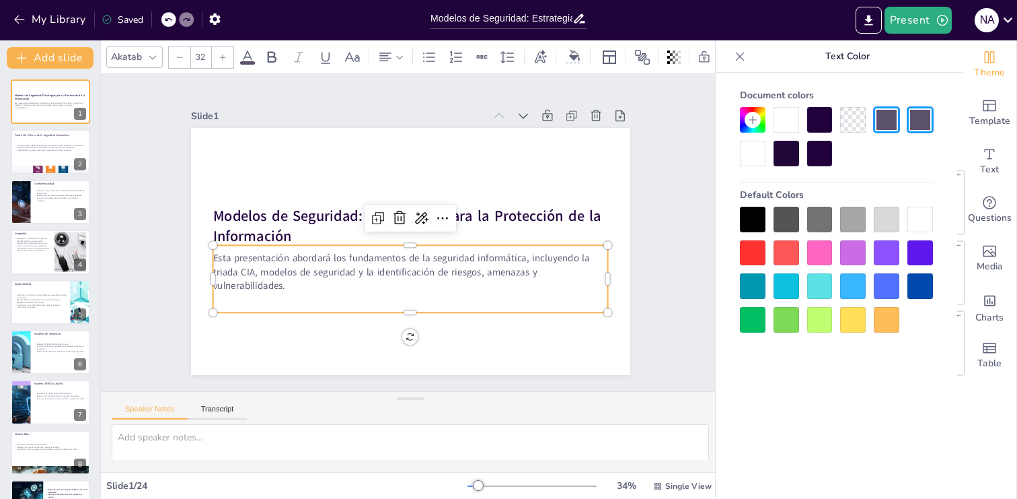
click at [330, 271] on p "Esta presentación abordará los fundamentos de la seguridad informática, incluye…" at bounding box center [371, 236] width 82 height 397
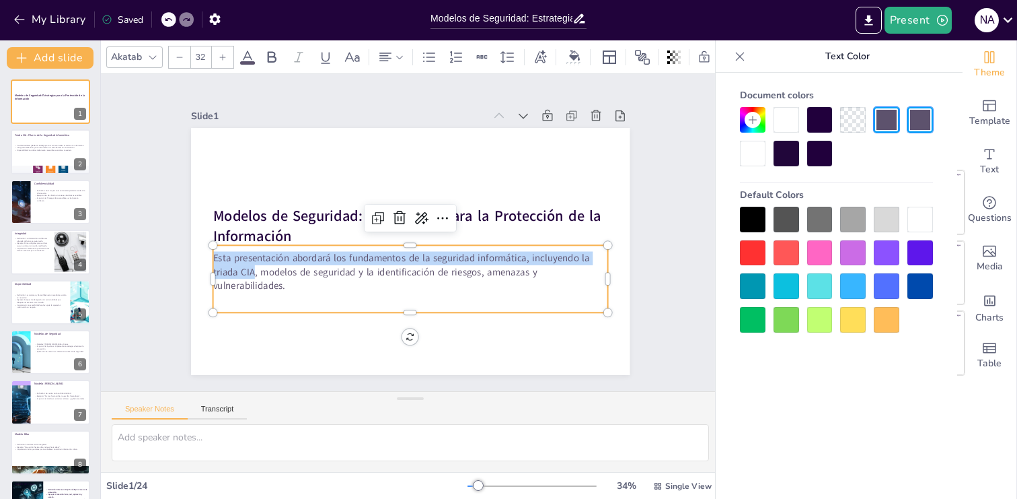
drag, startPoint x: 255, startPoint y: 271, endPoint x: 213, endPoint y: 271, distance: 42.4
click at [213, 271] on div "Modelos de Seguridad: Estrategias para la Protección de la Información Esta pre…" at bounding box center [402, 215] width 501 height 404
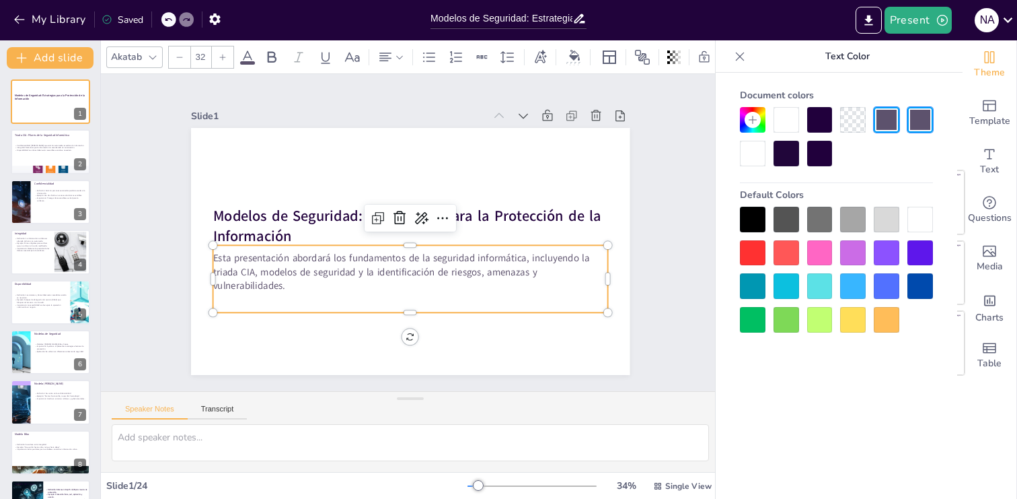
click at [233, 273] on p "Esta presentación abordará los fundamentos de la seguridad informática, incluye…" at bounding box center [380, 206] width 295 height 321
click at [221, 234] on p "Esta presentación abordará los fundamentos de la seguridad informática, incluye…" at bounding box center [414, 193] width 397 height 82
drag, startPoint x: 215, startPoint y: 271, endPoint x: 252, endPoint y: 271, distance: 36.3
click at [293, 271] on p "Esta presentación abordará los fundamentos de la seguridad informática, incluye…" at bounding box center [373, 244] width 161 height 388
click at [252, 271] on p "Esta presentación abordará los fundamentos de la seguridad informática, incluye…" at bounding box center [390, 266] width 363 height 233
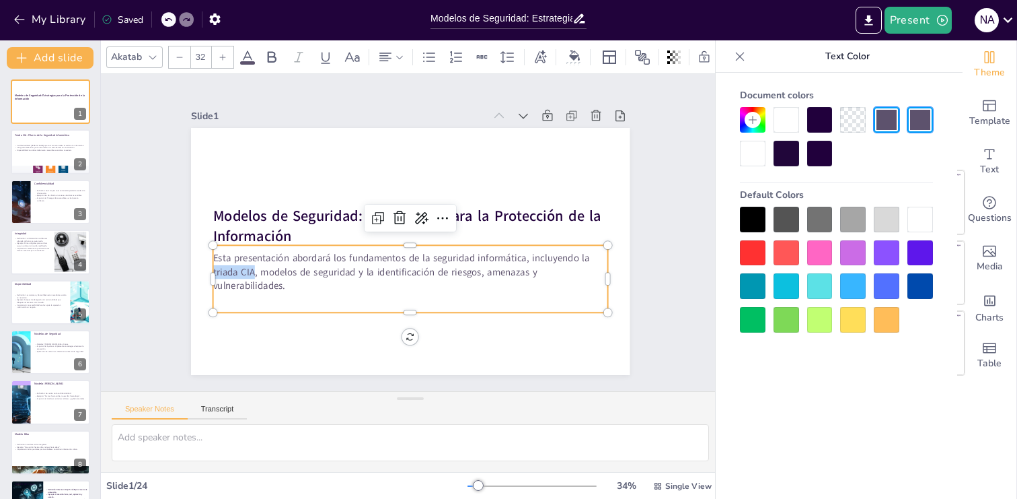
drag, startPoint x: 252, startPoint y: 271, endPoint x: 214, endPoint y: 273, distance: 38.4
click at [223, 273] on p "Esta presentación abordará los fundamentos de la seguridad informática, incluye…" at bounding box center [383, 261] width 321 height 295
copy p "triada CIA"
click at [30, 159] on div at bounding box center [50, 152] width 81 height 46
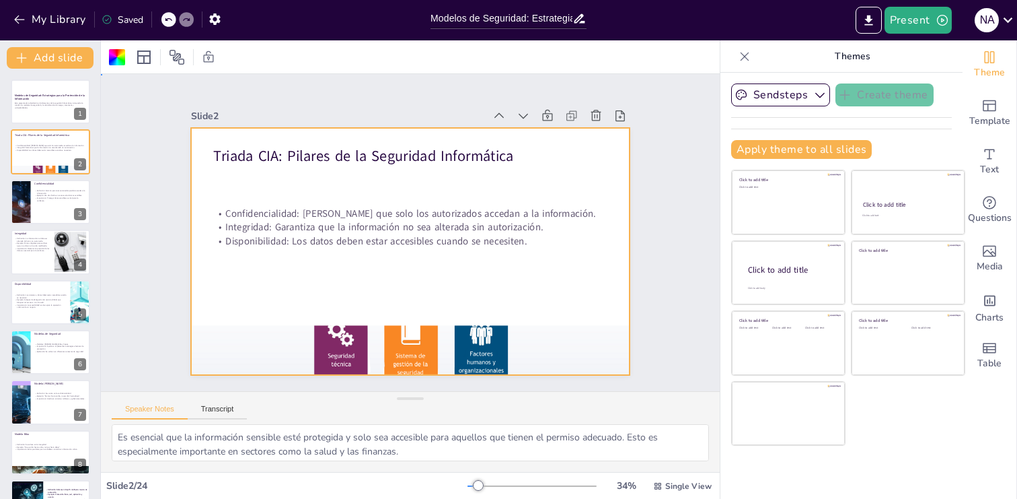
click at [268, 299] on div at bounding box center [414, 250] width 481 height 333
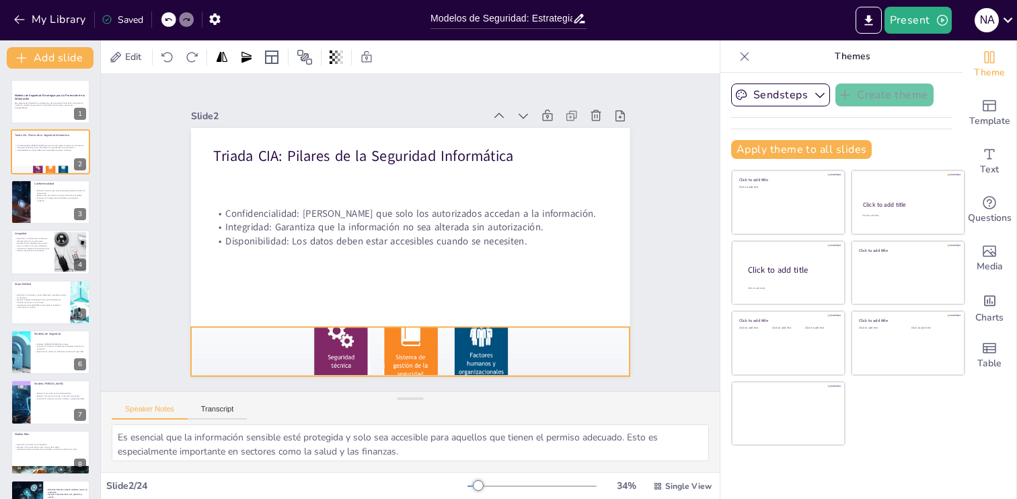
click at [568, 334] on div at bounding box center [470, 130] width 490 height 410
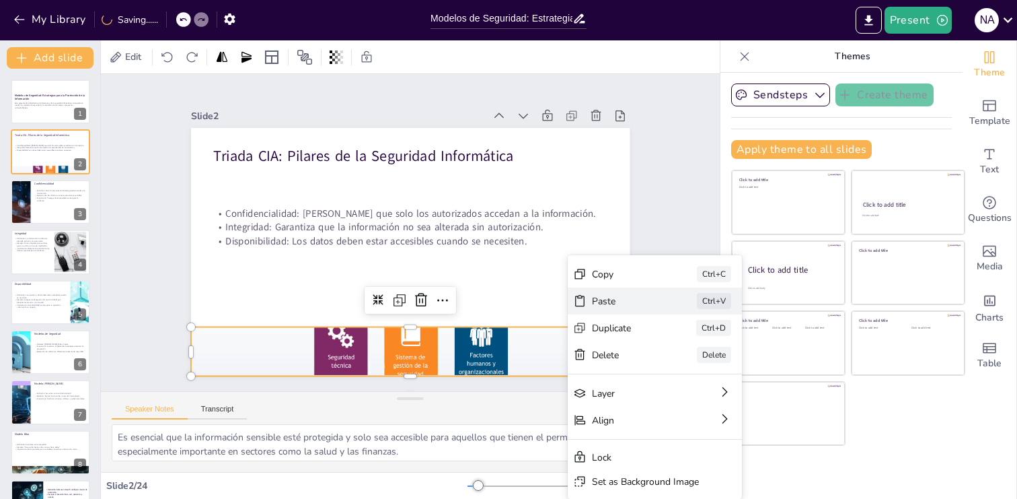
click at [98, 289] on div "Paste" at bounding box center [65, 267] width 65 height 44
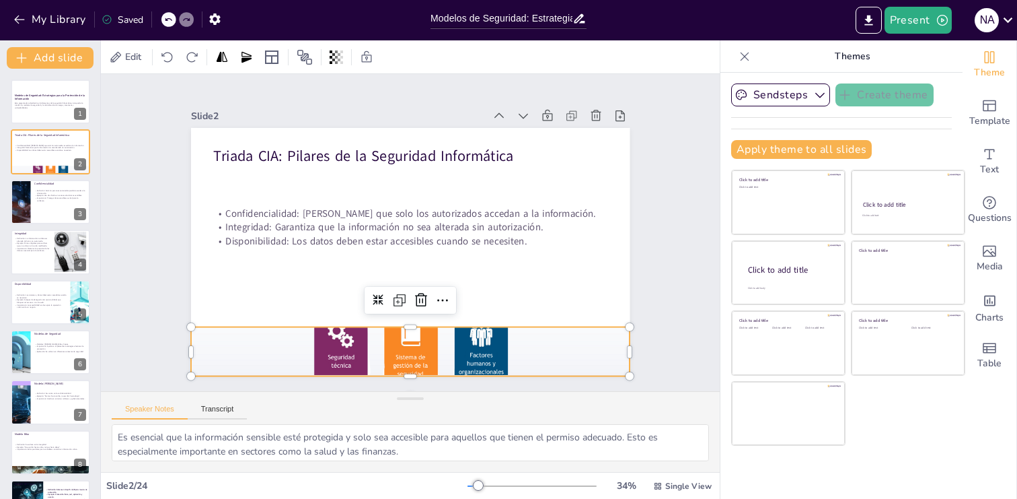
click at [550, 346] on div at bounding box center [523, 195] width 345 height 485
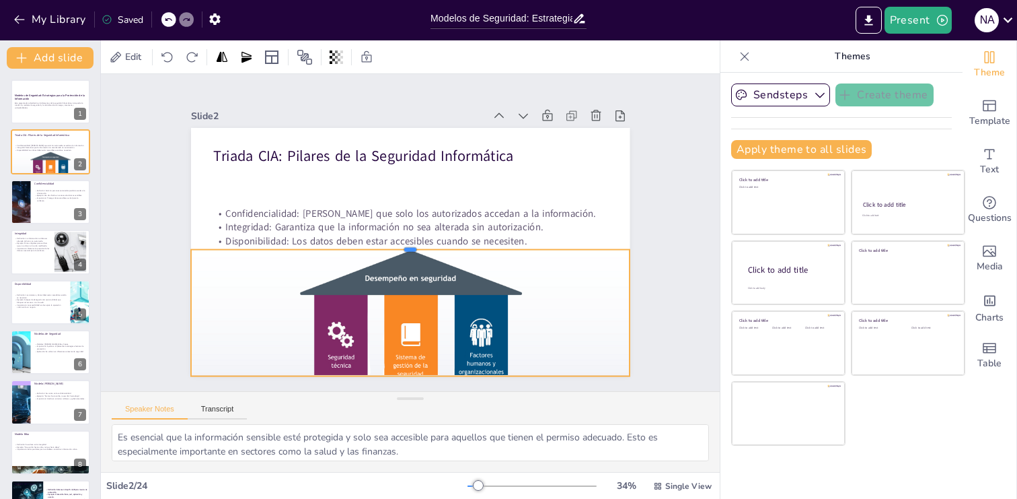
drag, startPoint x: 563, startPoint y: 325, endPoint x: 462, endPoint y: 361, distance: 107.3
click at [464, 295] on div at bounding box center [406, 222] width 421 height 146
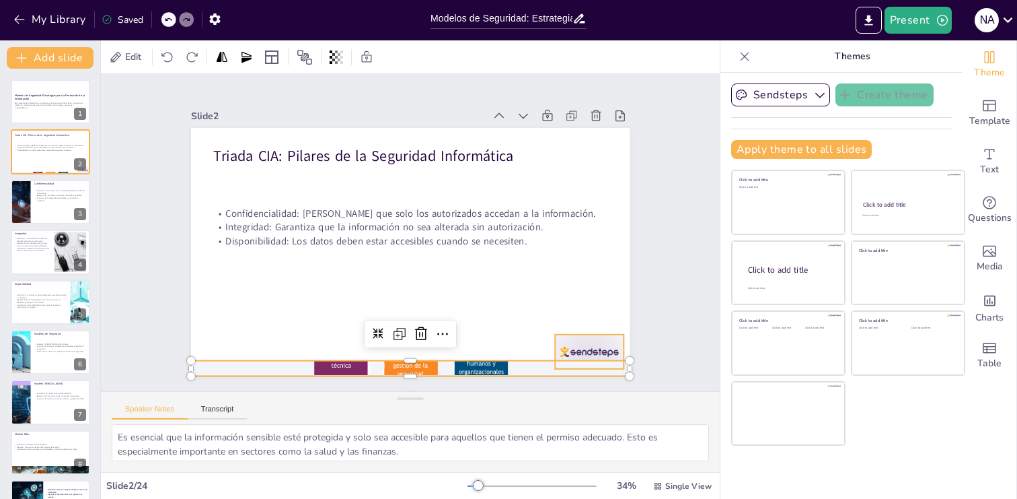
click at [477, 408] on div at bounding box center [441, 445] width 71 height 74
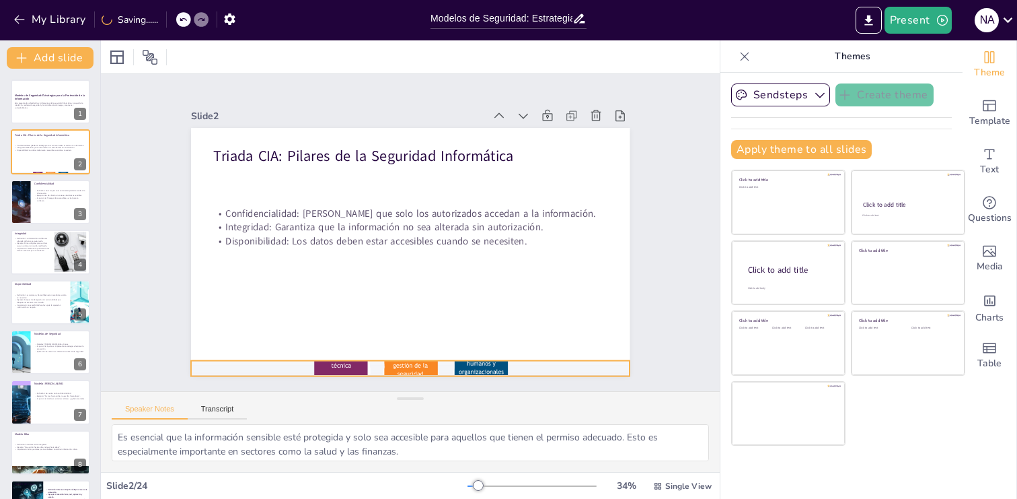
click at [550, 334] on div at bounding box center [470, 130] width 490 height 410
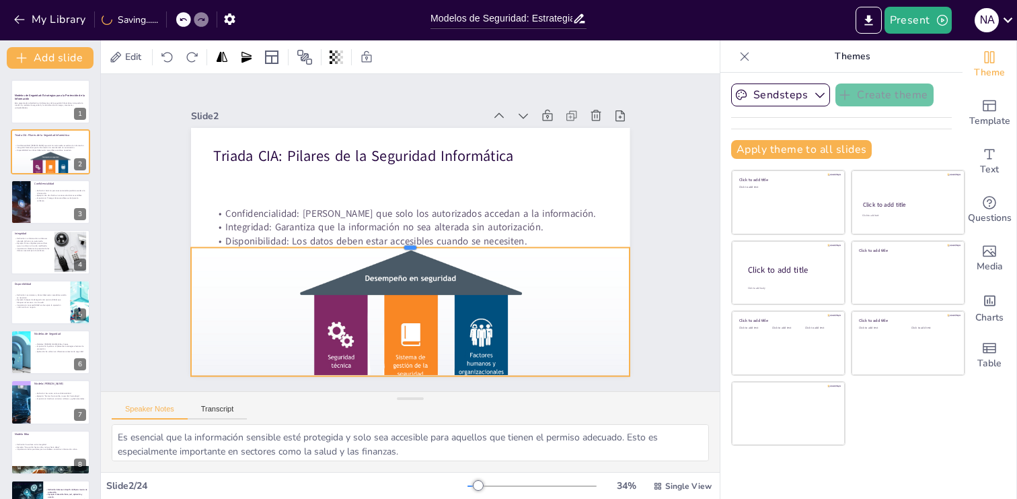
drag, startPoint x: 413, startPoint y: 360, endPoint x: 412, endPoint y: 247, distance: 113.1
click at [412, 247] on div "Triada CIA: Pilares de la Seguridad Informática Confidencialidad: Asegura que s…" at bounding box center [404, 214] width 494 height 371
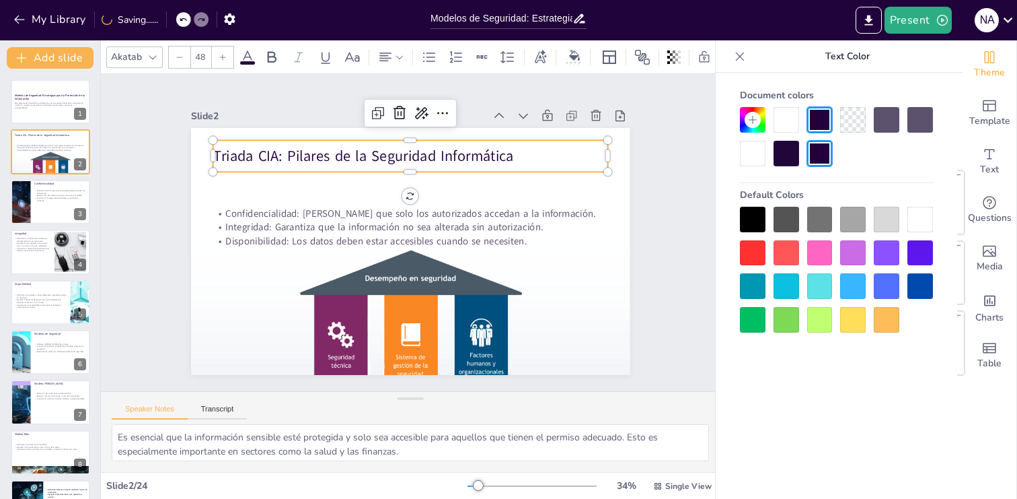
click at [587, 156] on p "Triada CIA: Pilares de la Seguridad Informática" at bounding box center [449, 166] width 353 height 215
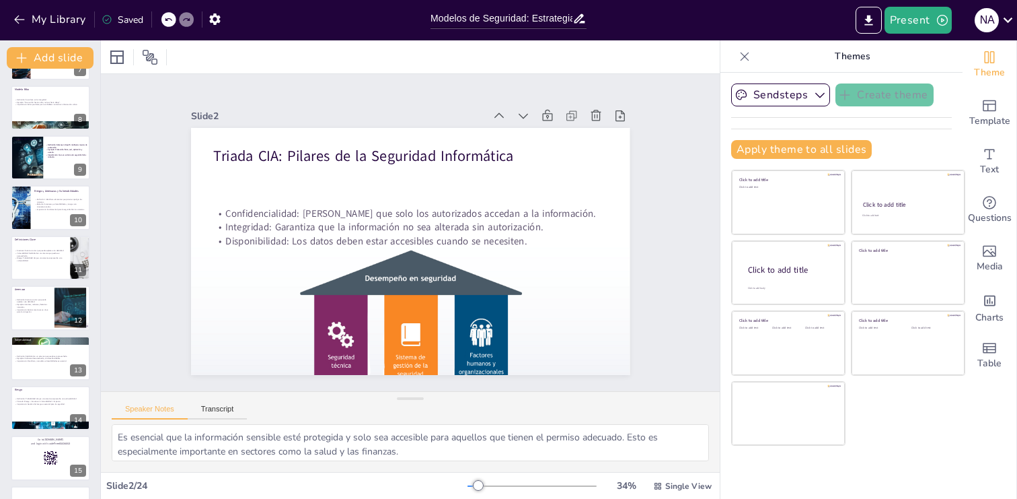
scroll to position [354, 0]
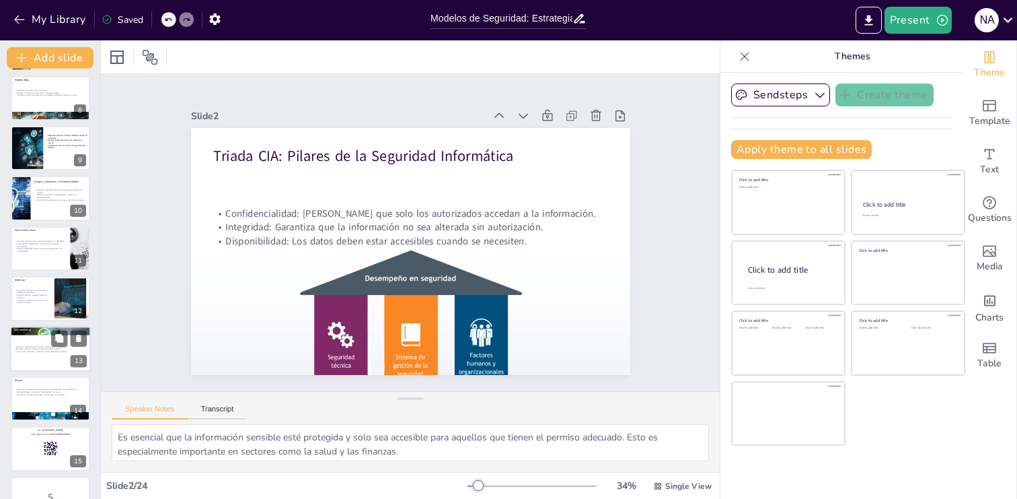
click at [40, 345] on p "Definición: Debilidad en un sistema que puede ser aprovechada." at bounding box center [50, 346] width 73 height 3
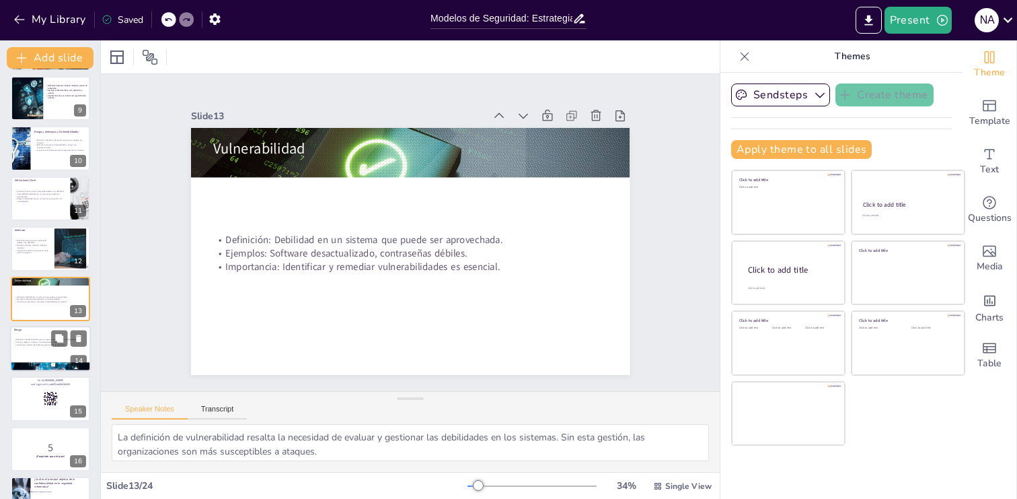
click at [35, 355] on div at bounding box center [50, 349] width 81 height 46
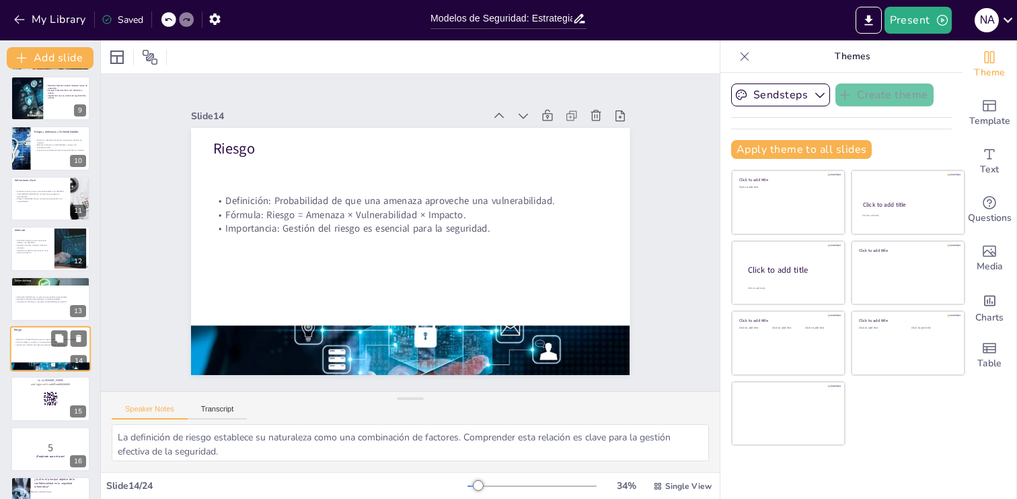
scroll to position [468, 0]
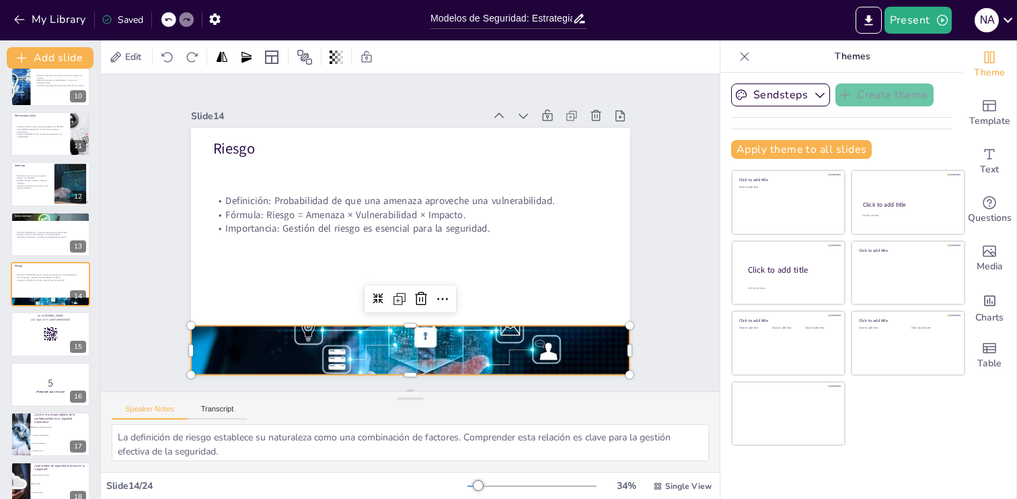
click at [404, 340] on div at bounding box center [298, 196] width 371 height 494
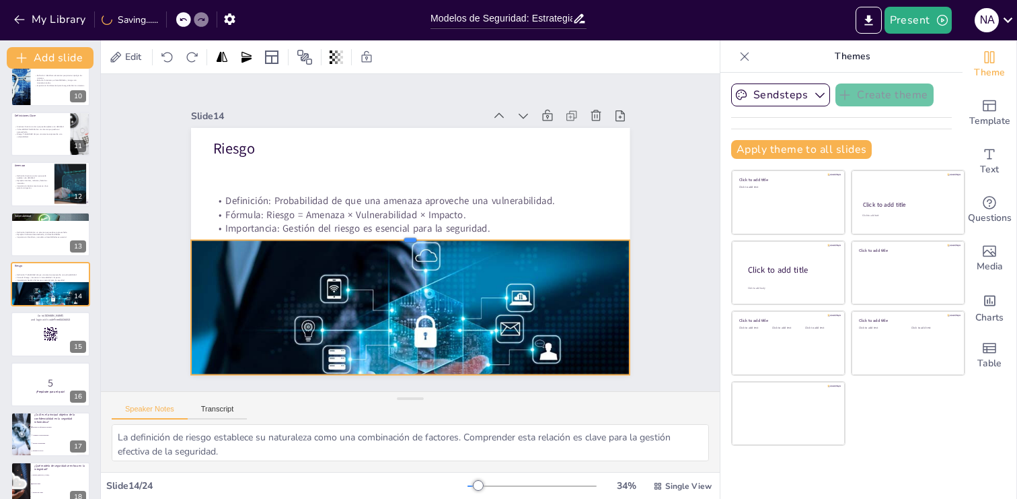
drag, startPoint x: 408, startPoint y: 323, endPoint x: 413, endPoint y: 238, distance: 85.6
click at [413, 238] on div at bounding box center [410, 234] width 439 height 11
click at [350, 298] on div at bounding box center [342, 137] width 500 height 458
click at [120, 363] on div "Slide 1 Modelos de Seguridad: Estrategias para la Protección de la Información …" at bounding box center [410, 232] width 619 height 317
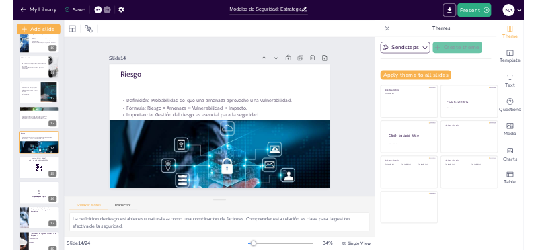
scroll to position [0, 0]
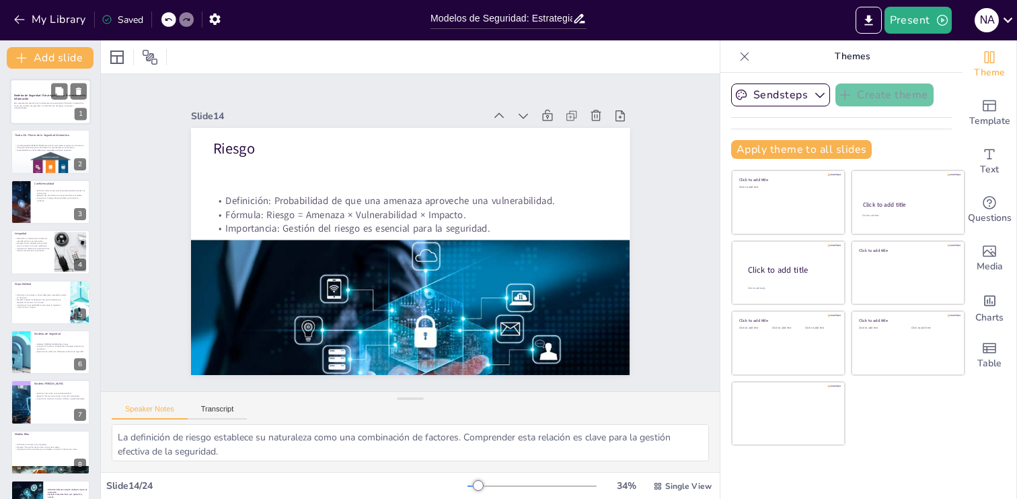
click at [39, 111] on p at bounding box center [50, 110] width 73 height 3
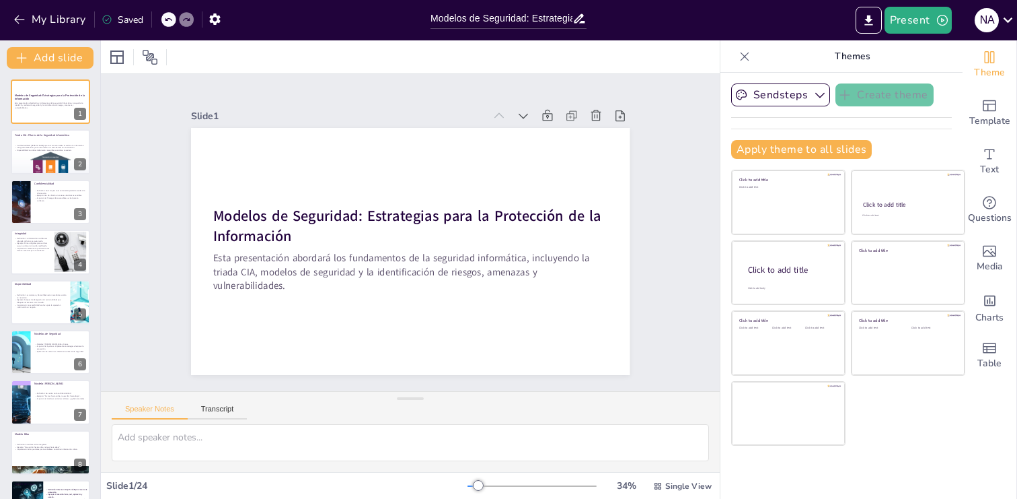
click at [738, 59] on icon at bounding box center [744, 56] width 13 height 13
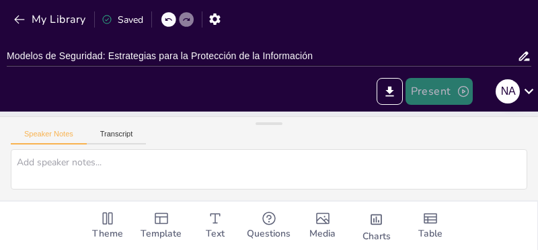
click at [447, 87] on button "Present" at bounding box center [439, 91] width 67 height 27
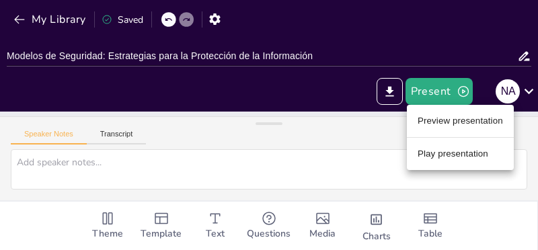
click at [462, 155] on li "Play presentation" at bounding box center [460, 154] width 107 height 22
